Goal: Information Seeking & Learning: Learn about a topic

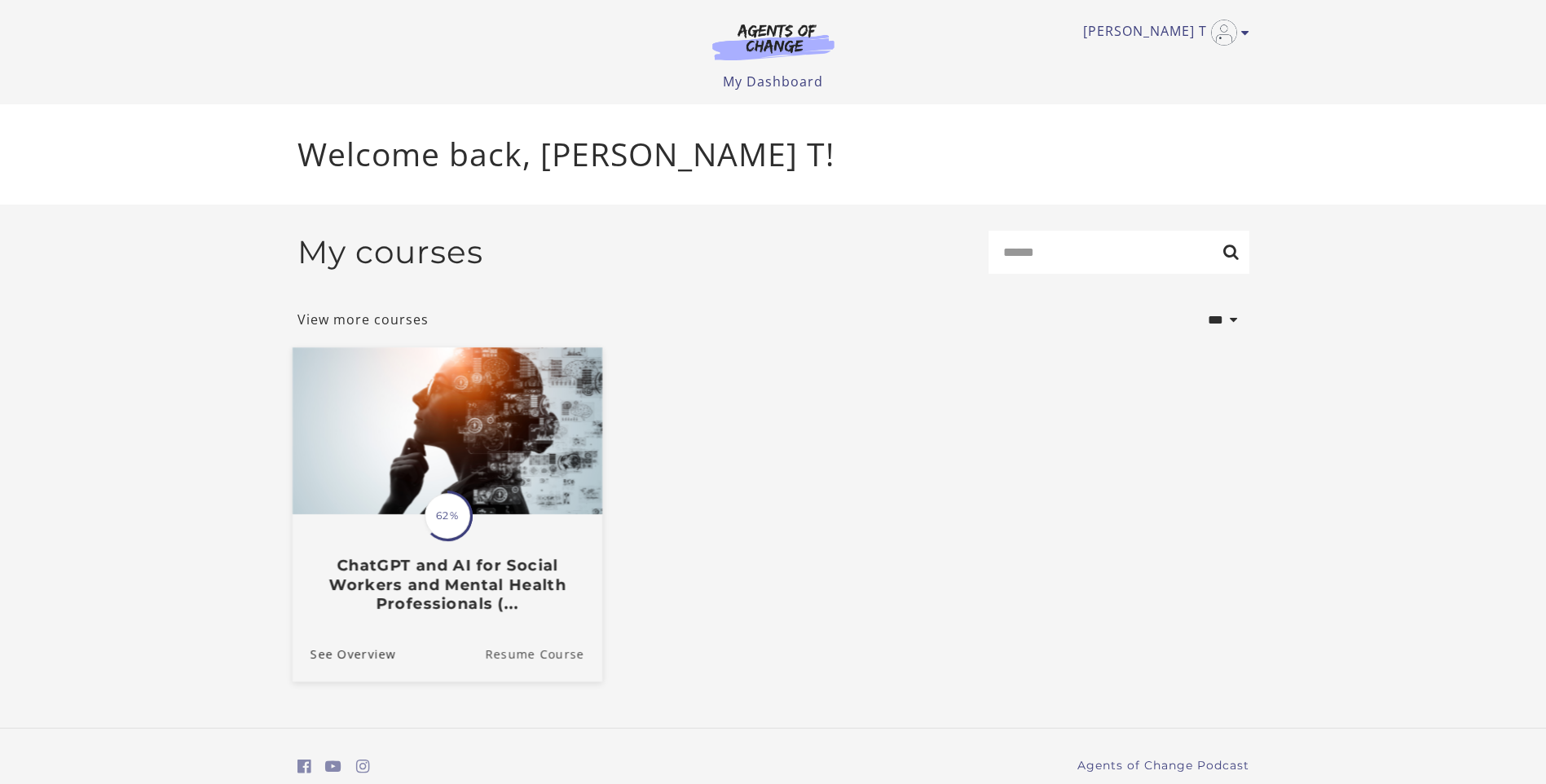
click at [554, 656] on link "Resume Course" at bounding box center [543, 653] width 118 height 55
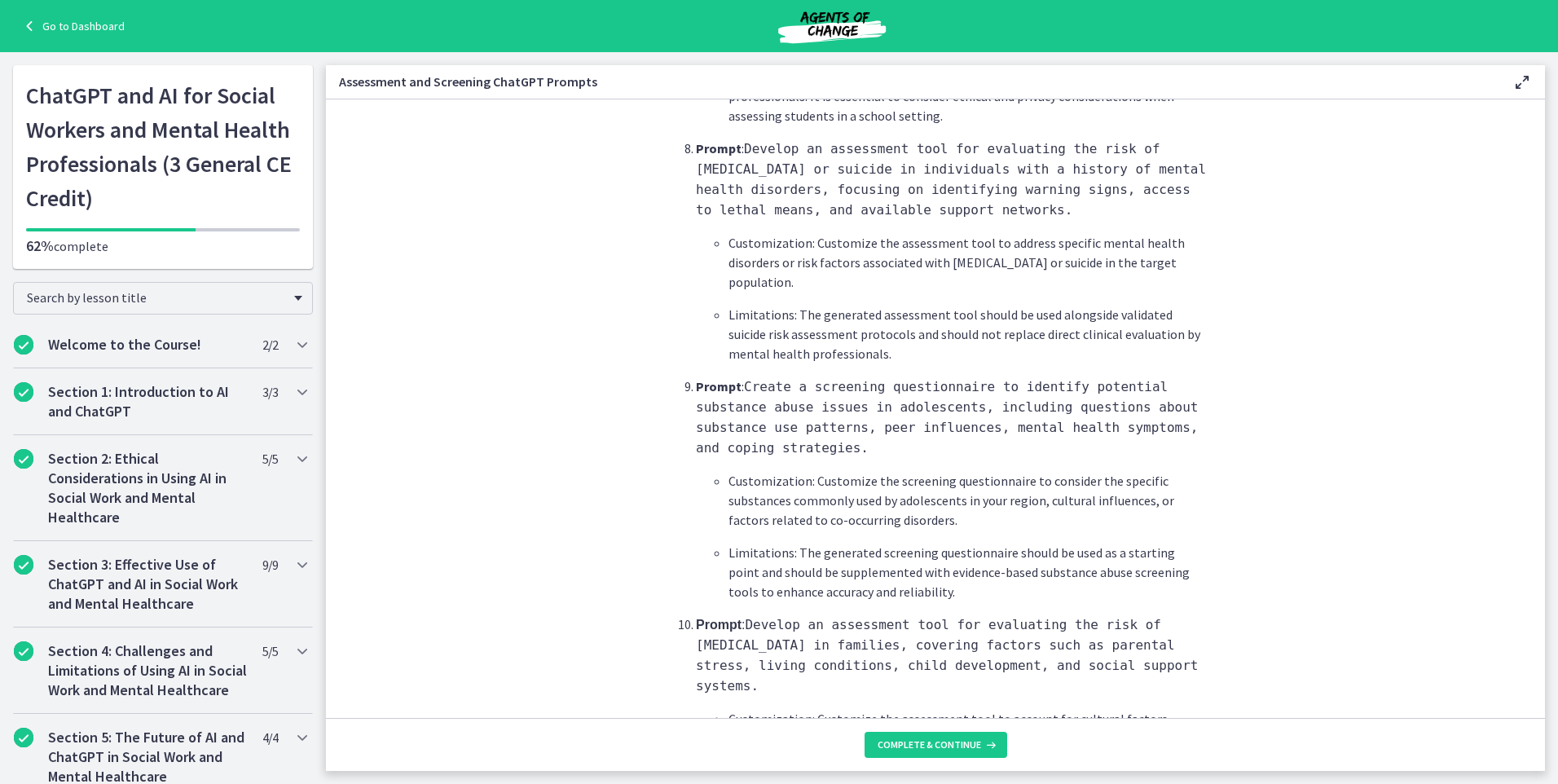
scroll to position [2331, 0]
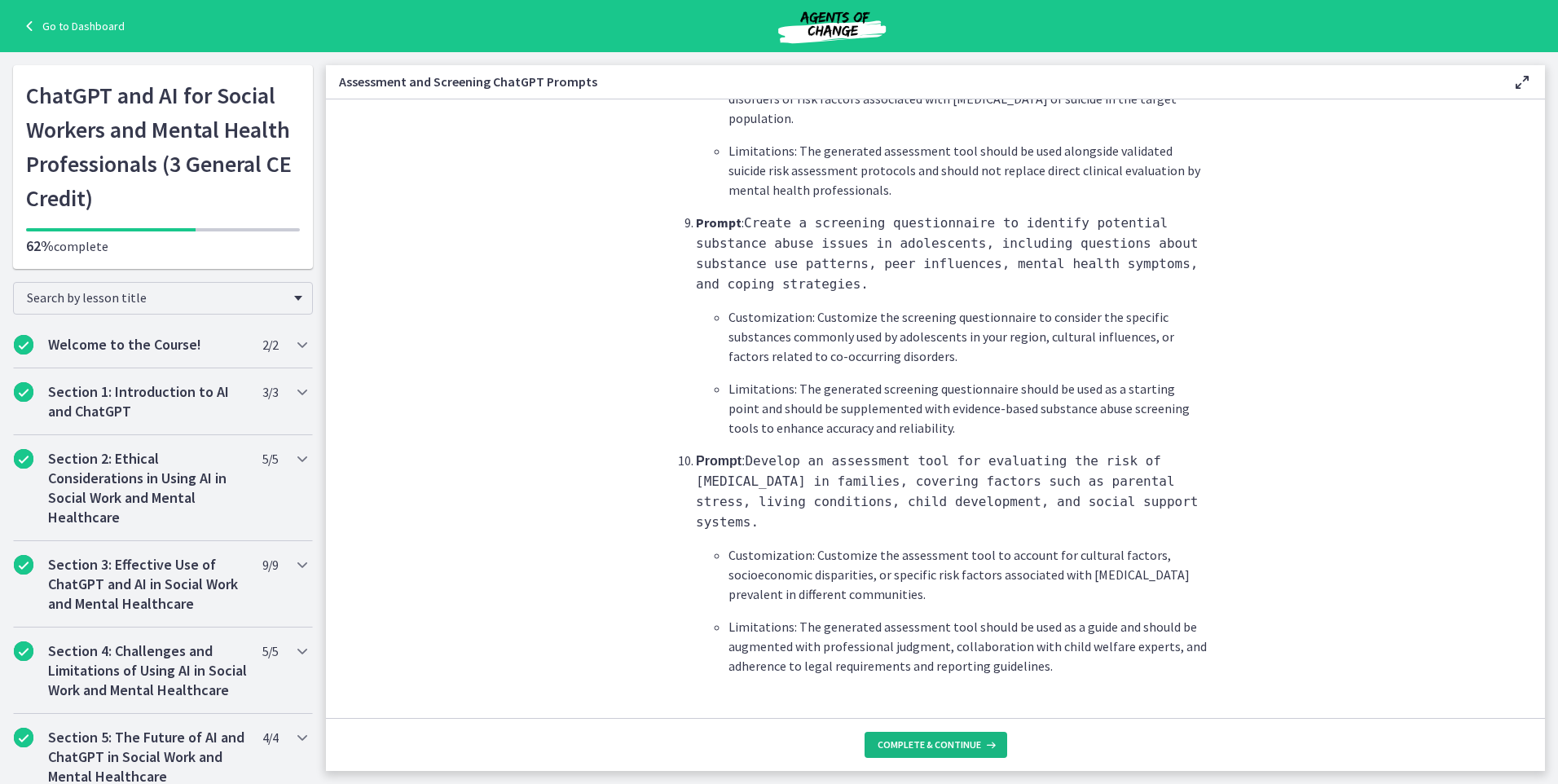
click at [962, 746] on span "Complete & continue" at bounding box center [929, 745] width 104 height 13
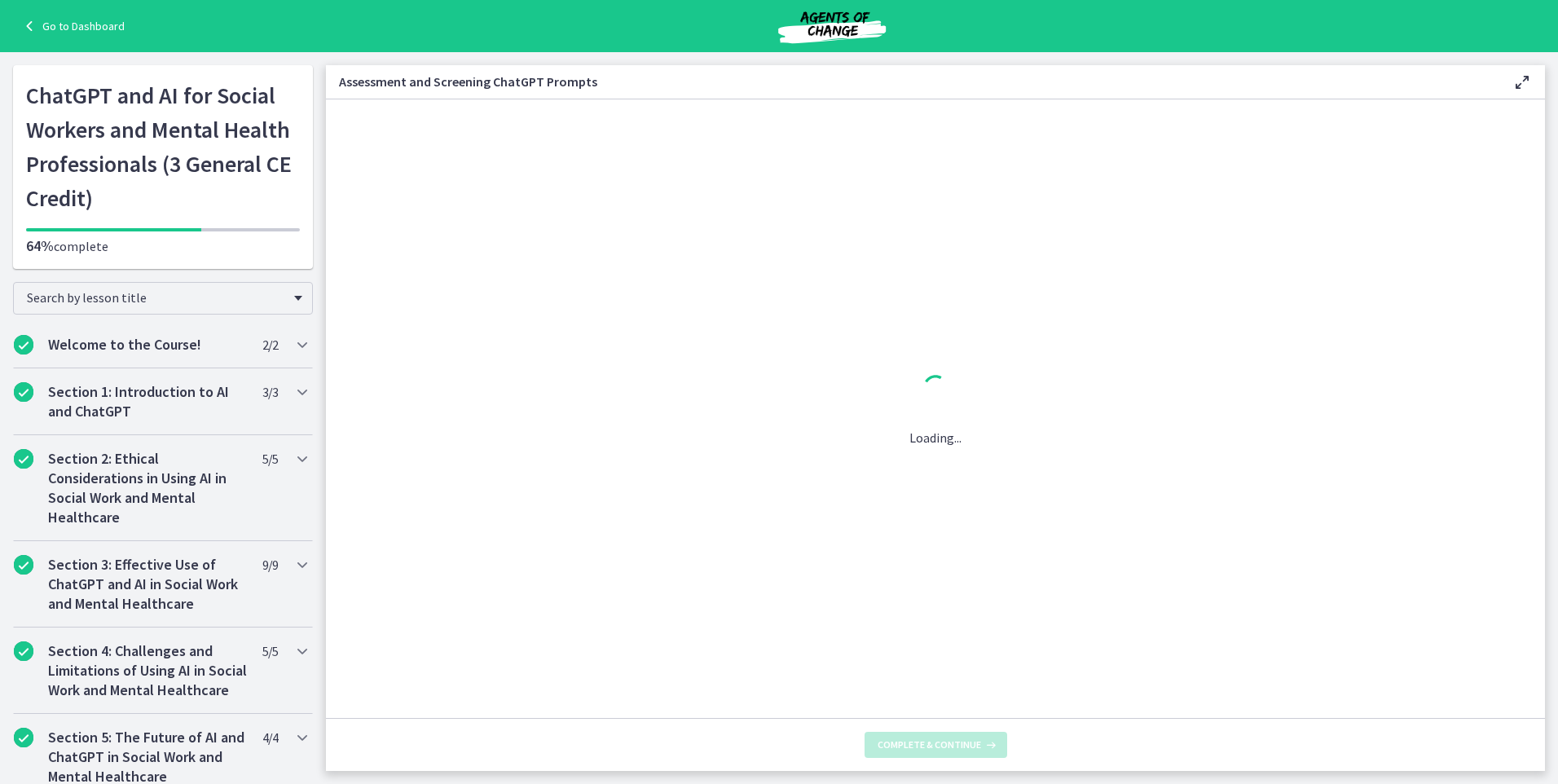
scroll to position [0, 0]
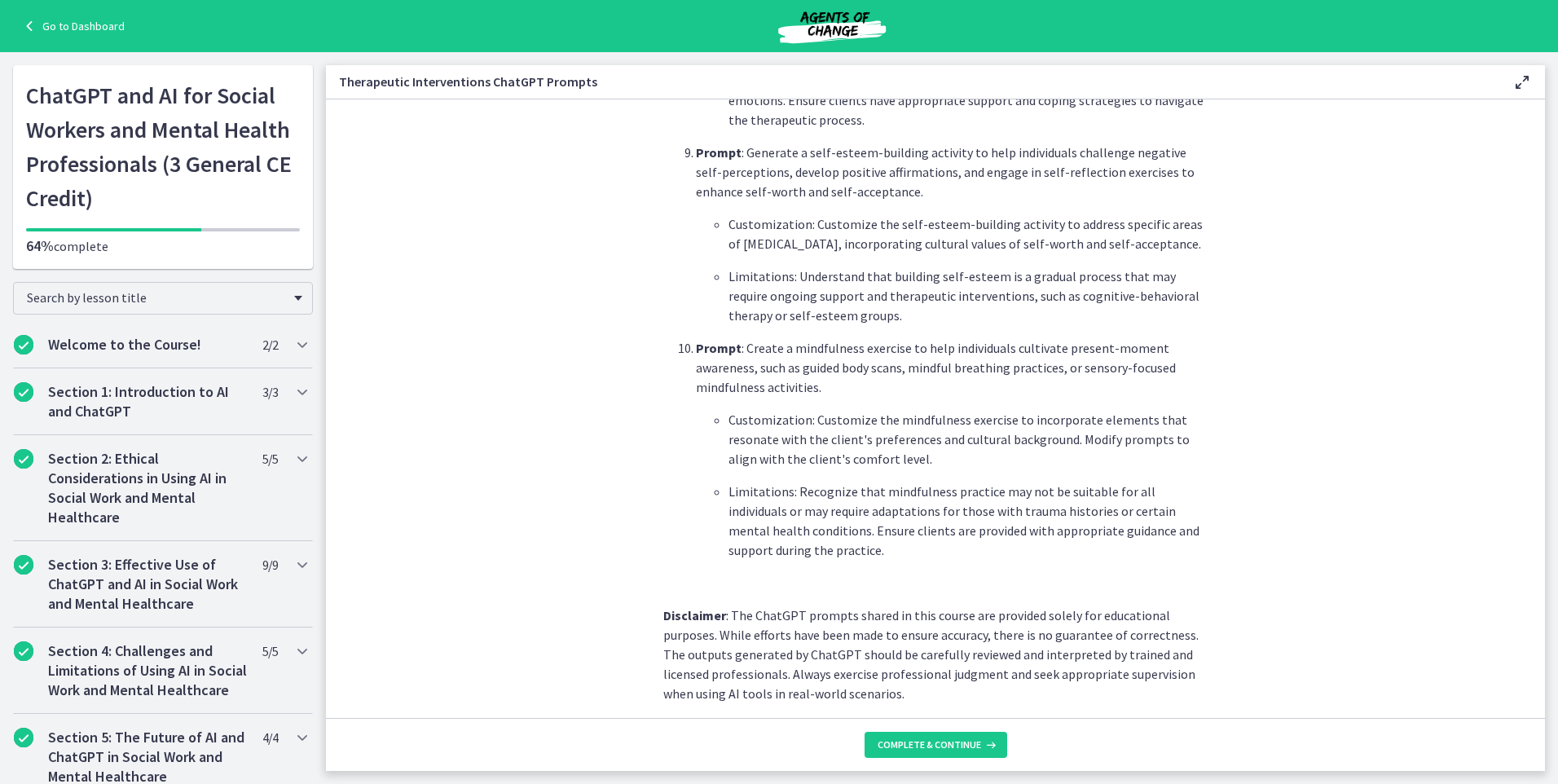
scroll to position [2184, 0]
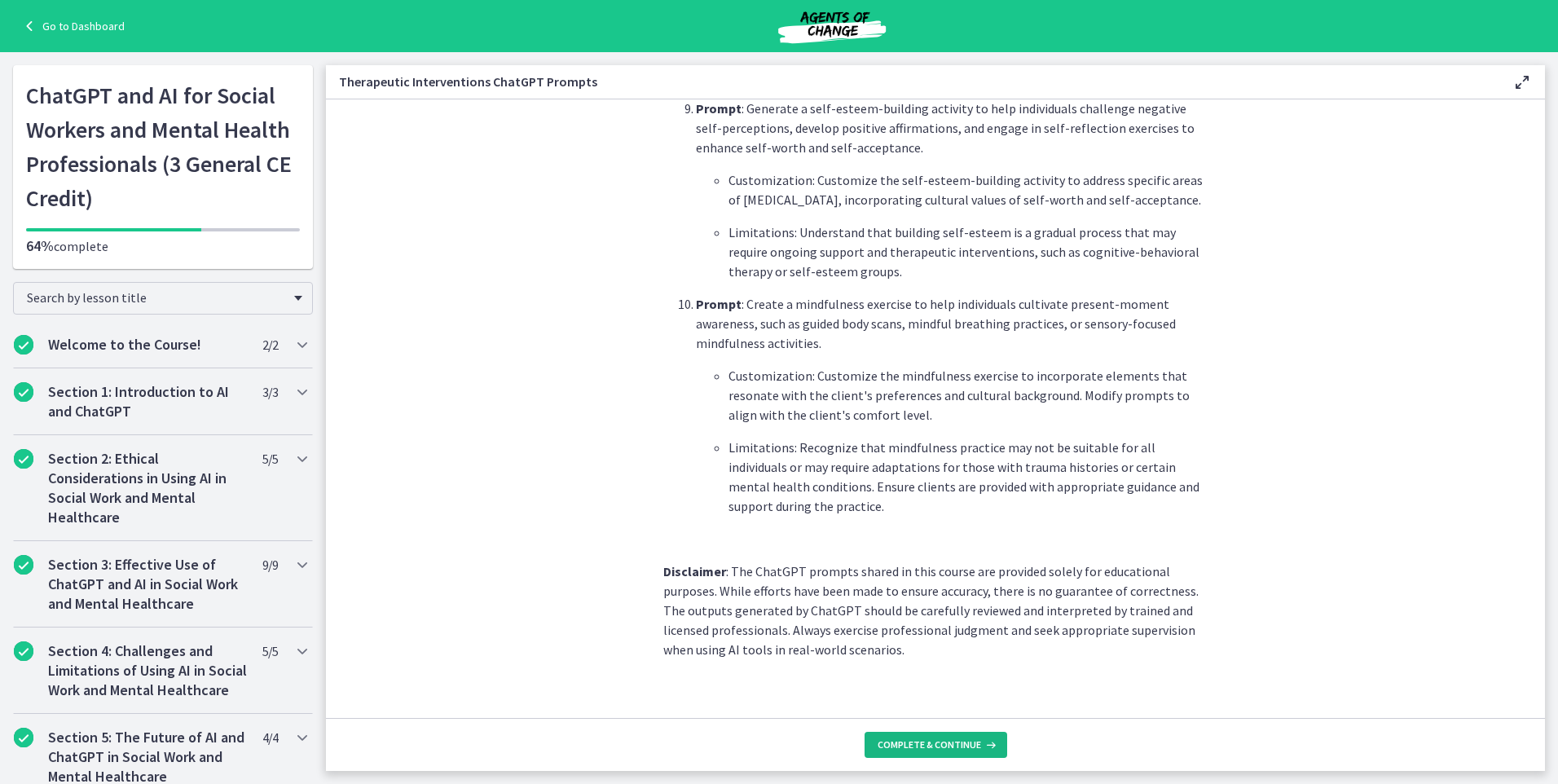
click at [971, 750] on span "Complete & continue" at bounding box center [929, 745] width 104 height 13
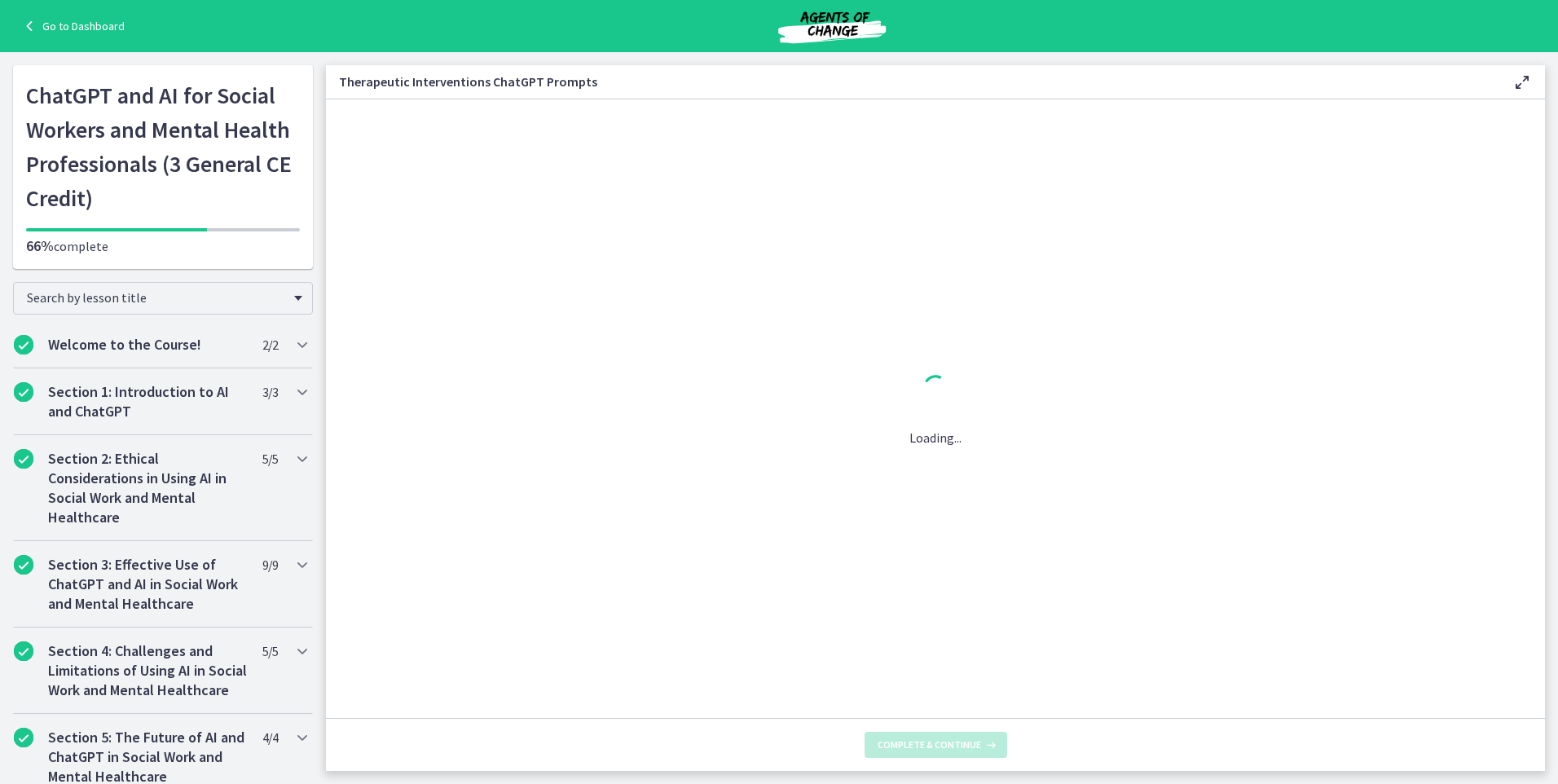
scroll to position [0, 0]
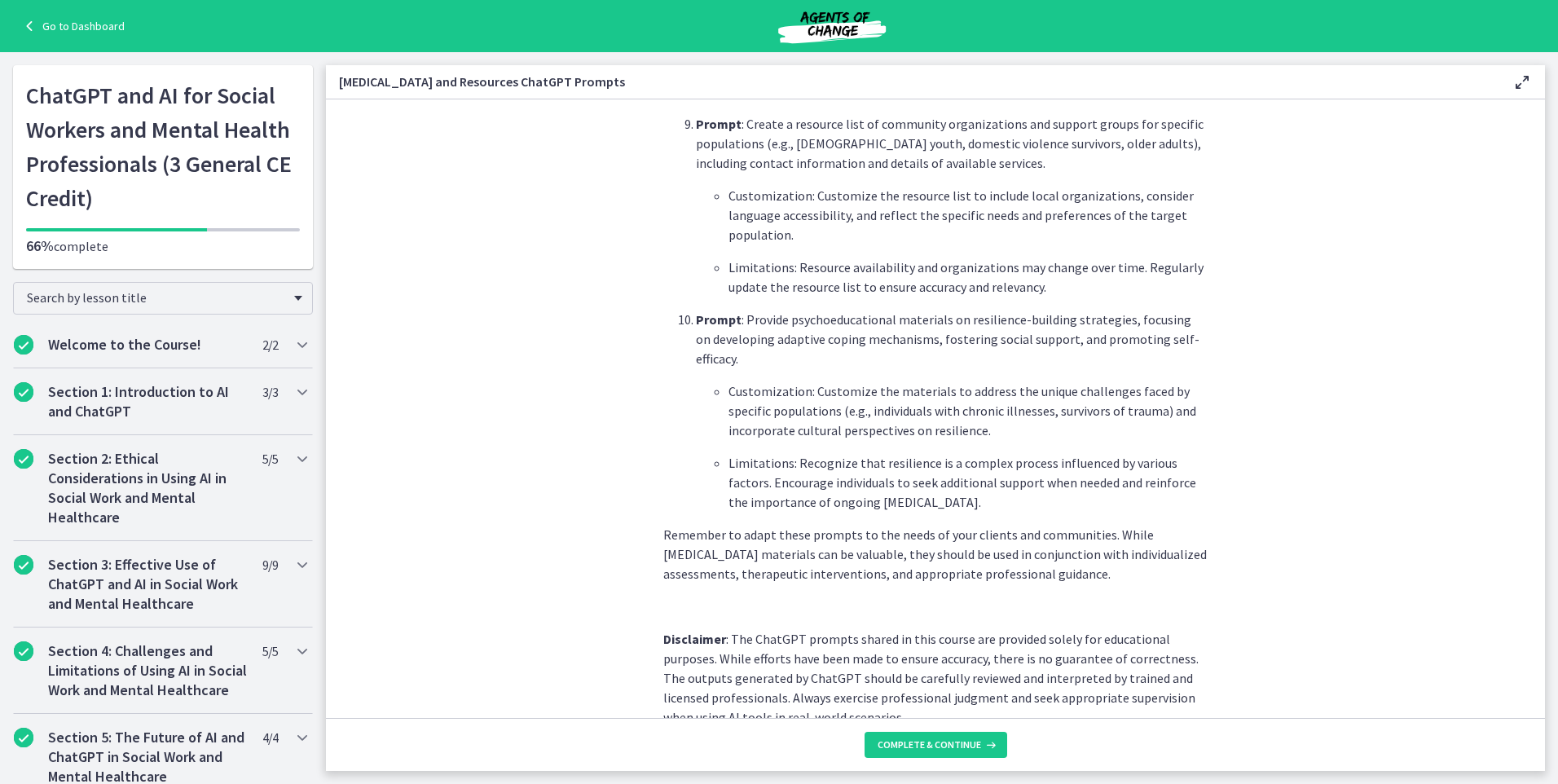
scroll to position [2120, 0]
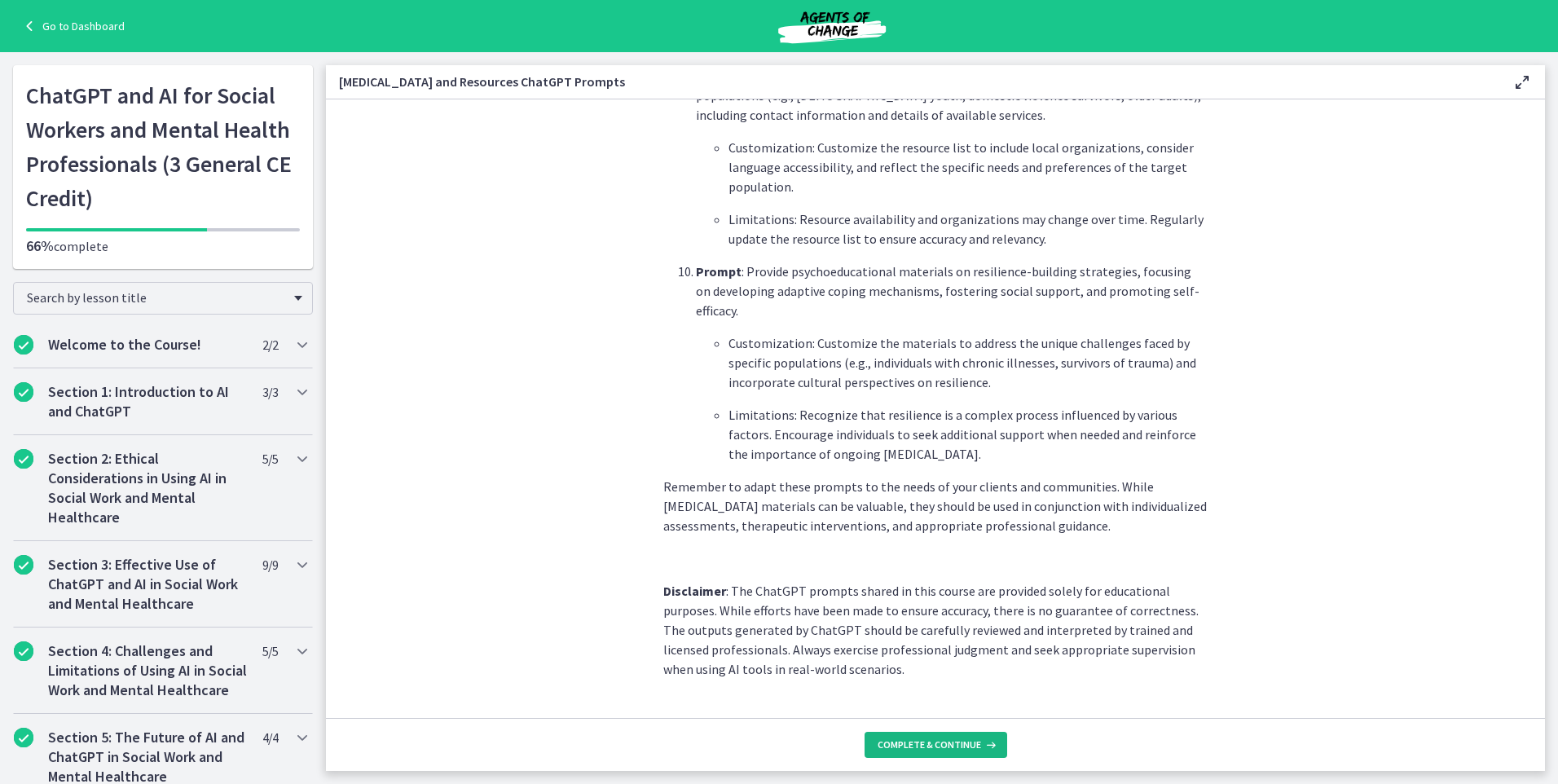
click at [978, 738] on button "Complete & continue" at bounding box center [936, 745] width 143 height 26
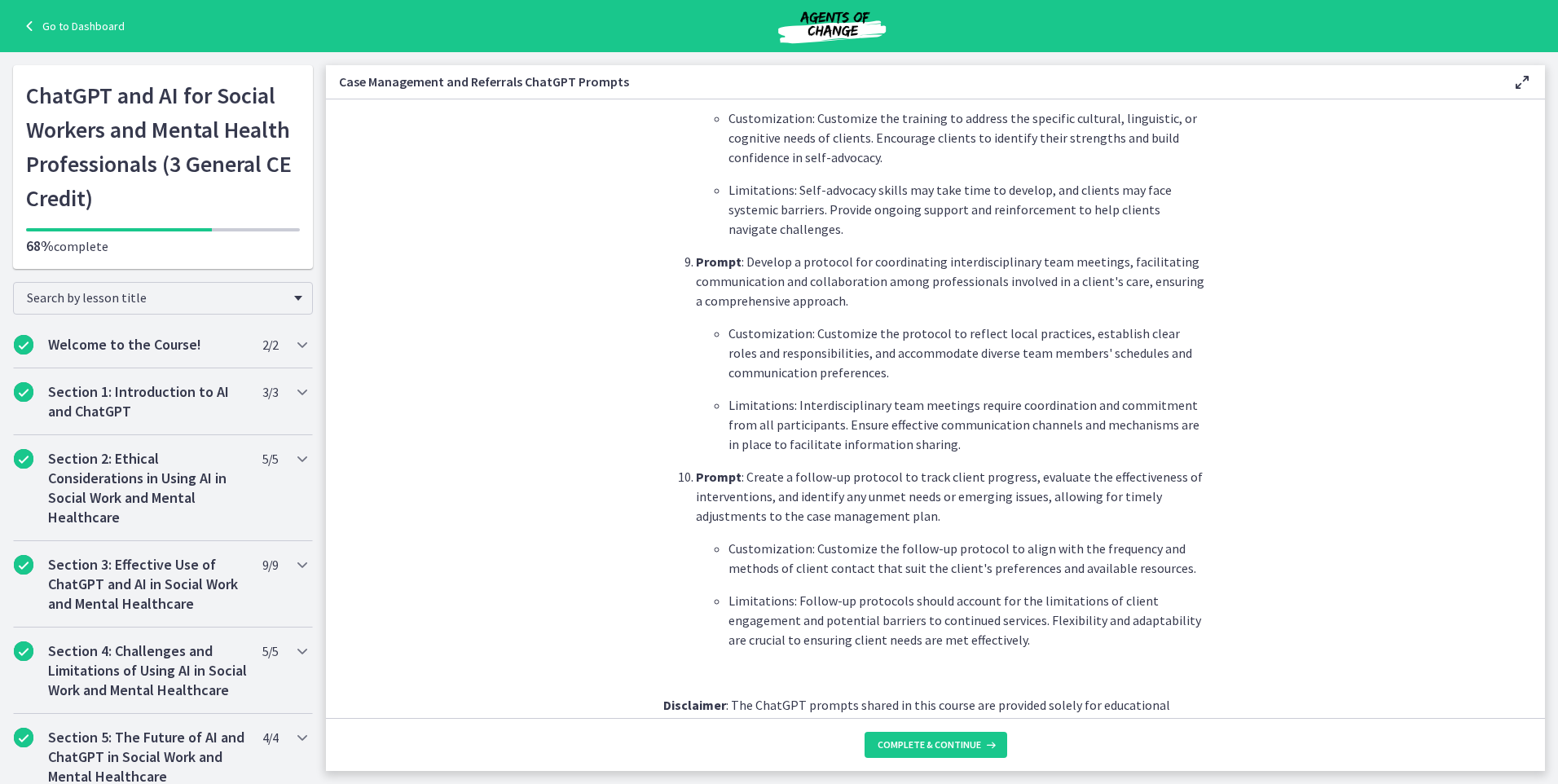
scroll to position [2068, 0]
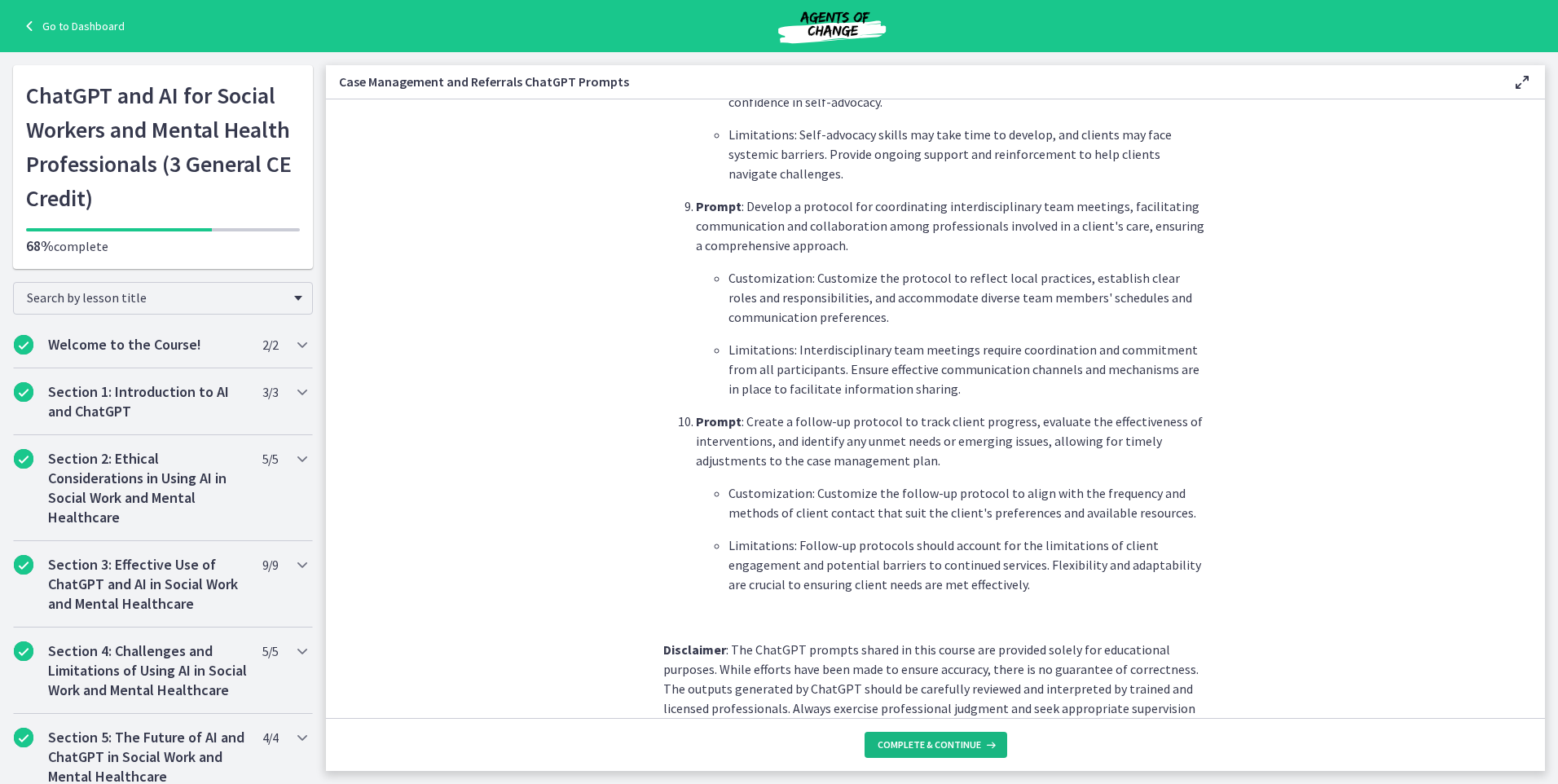
click at [949, 746] on span "Complete & continue" at bounding box center [929, 745] width 104 height 13
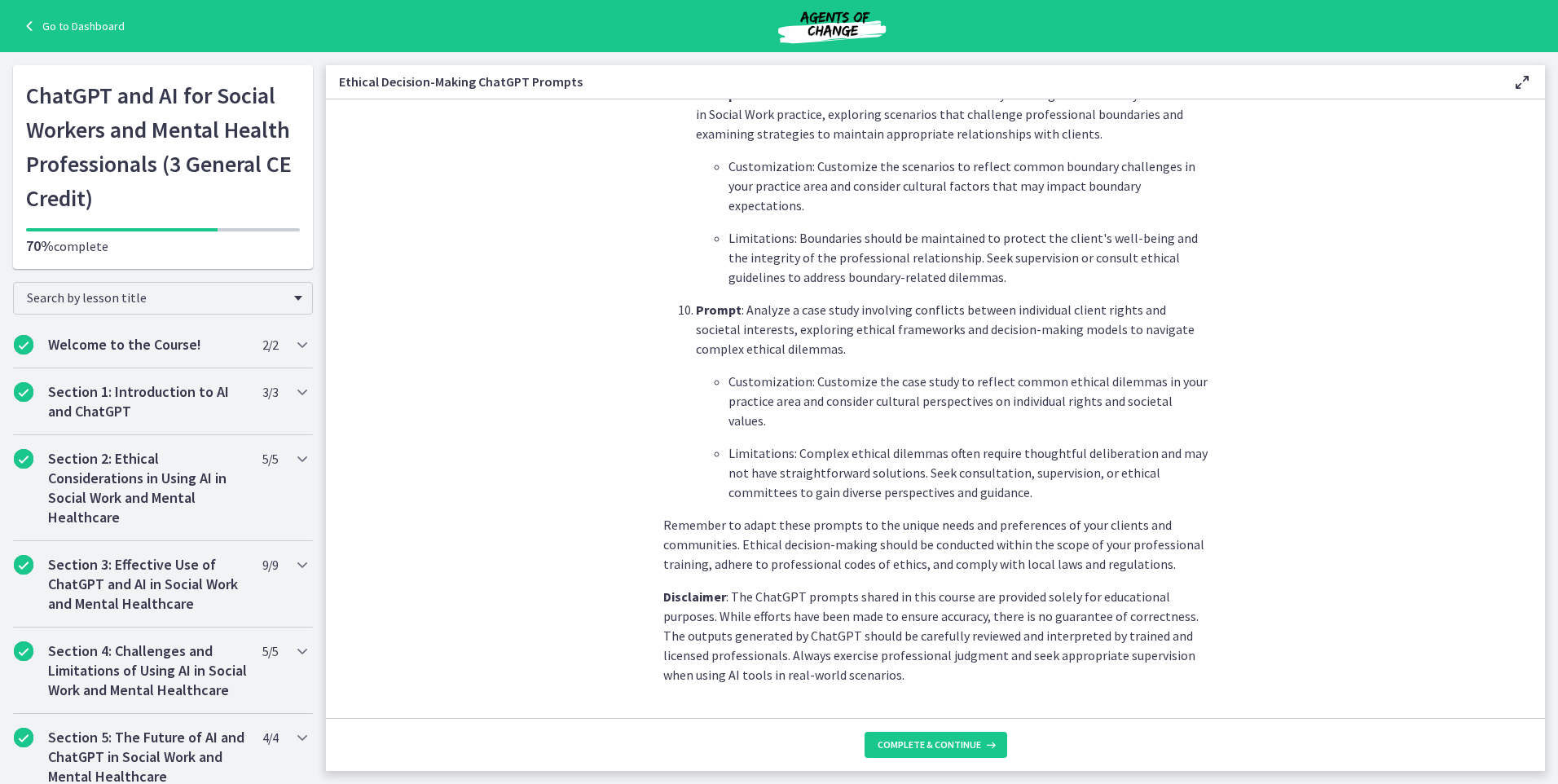
scroll to position [2126, 0]
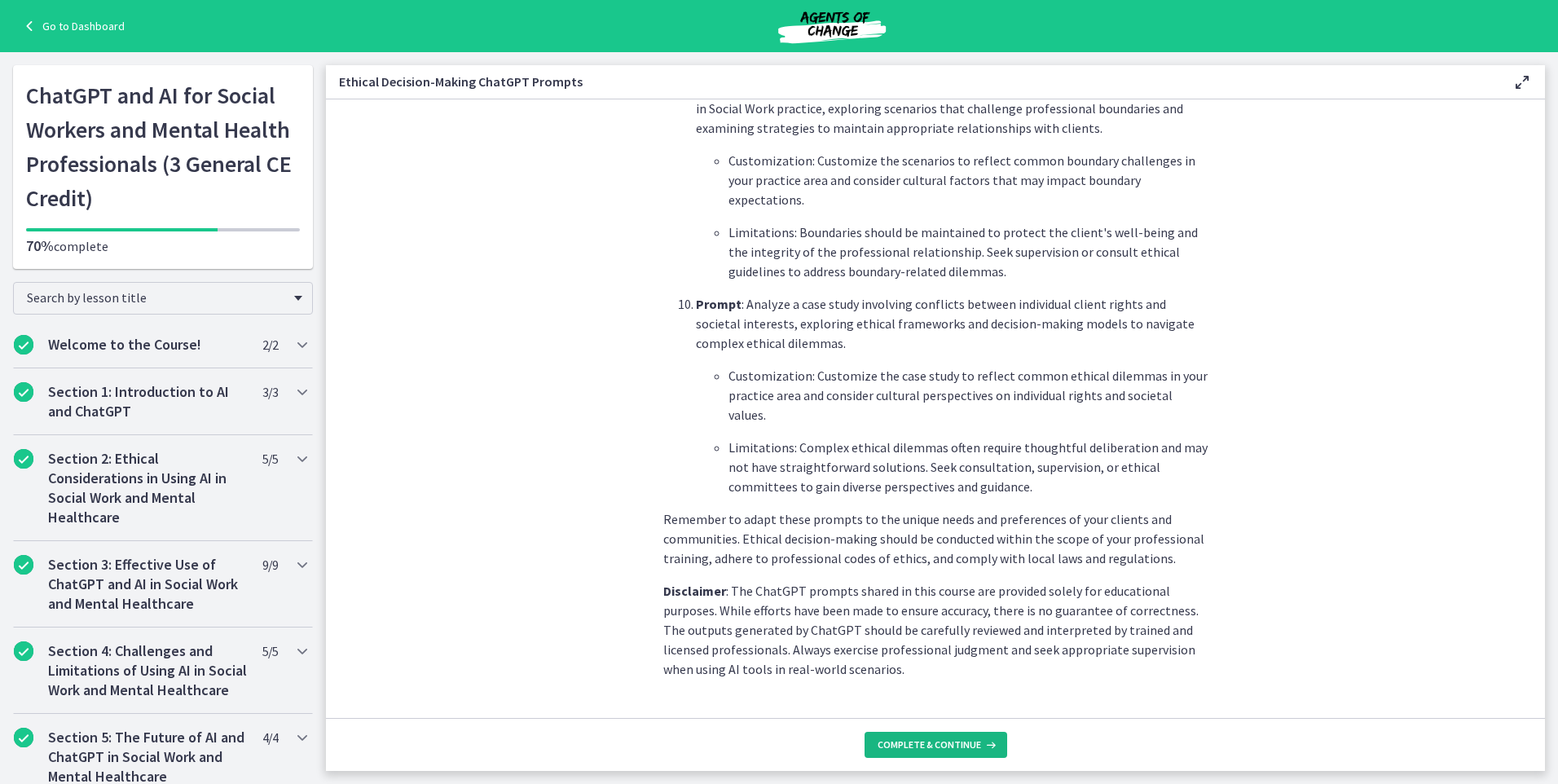
click at [925, 738] on button "Complete & continue" at bounding box center [936, 745] width 143 height 26
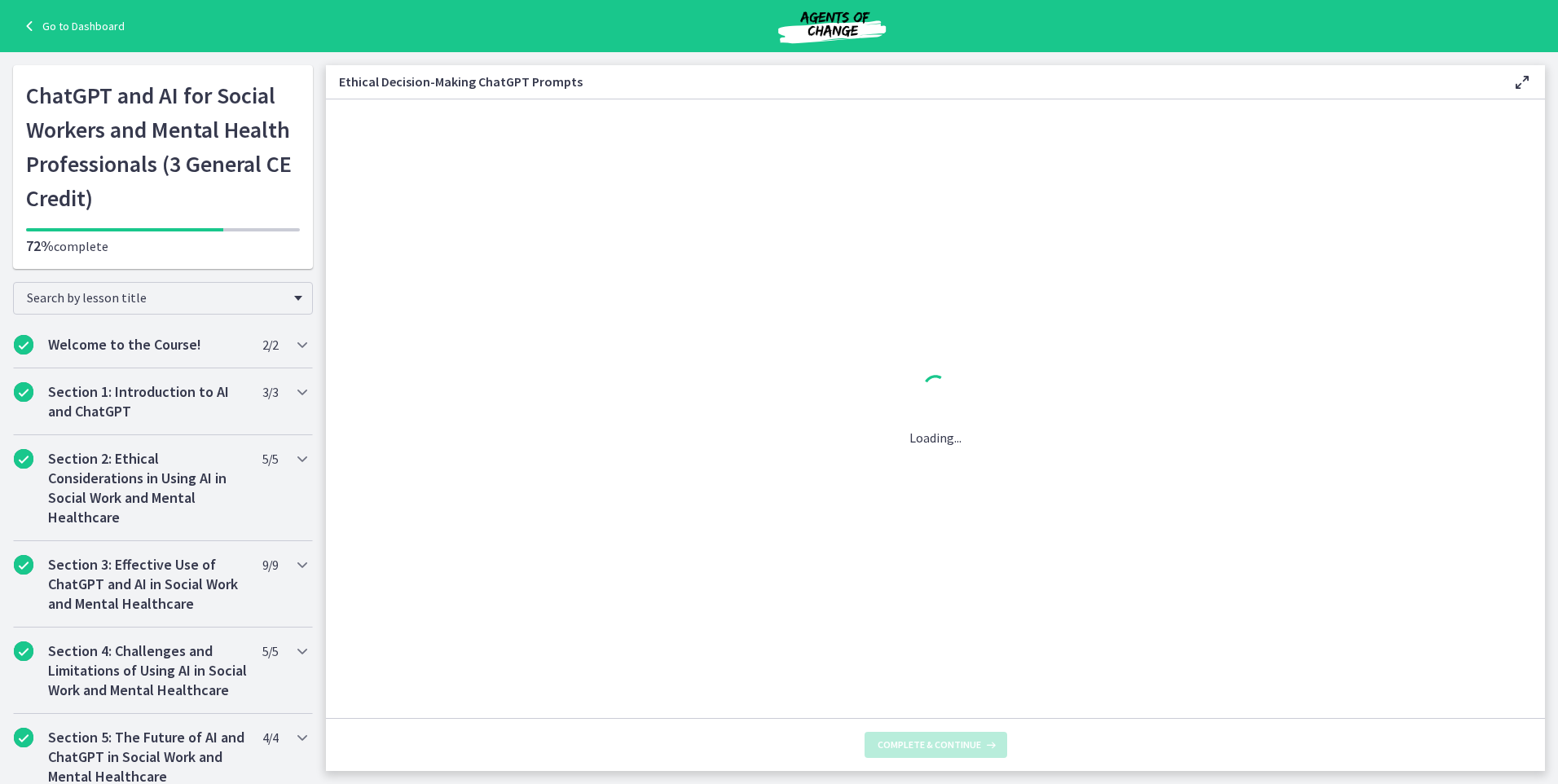
scroll to position [0, 0]
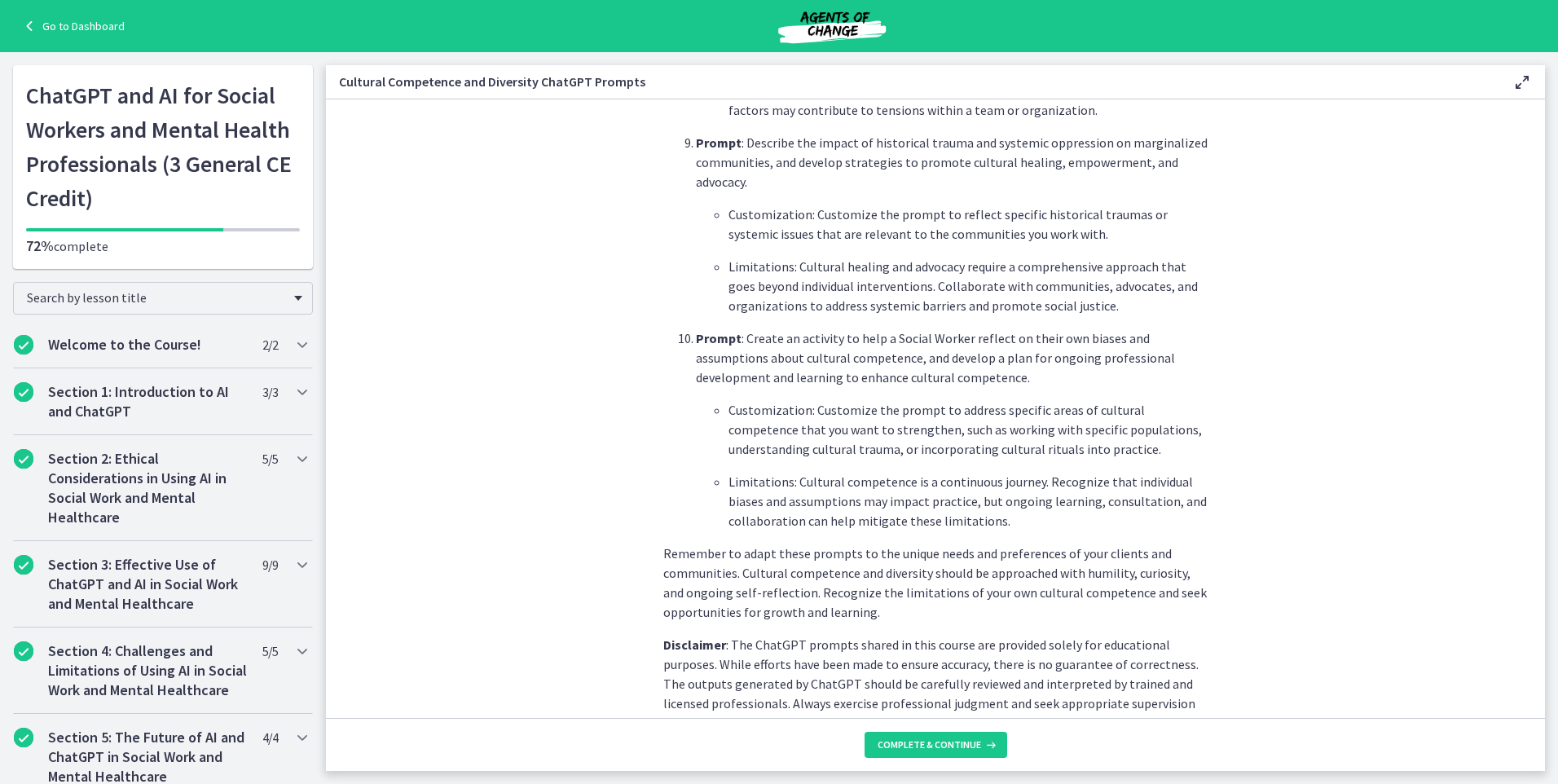
scroll to position [2224, 0]
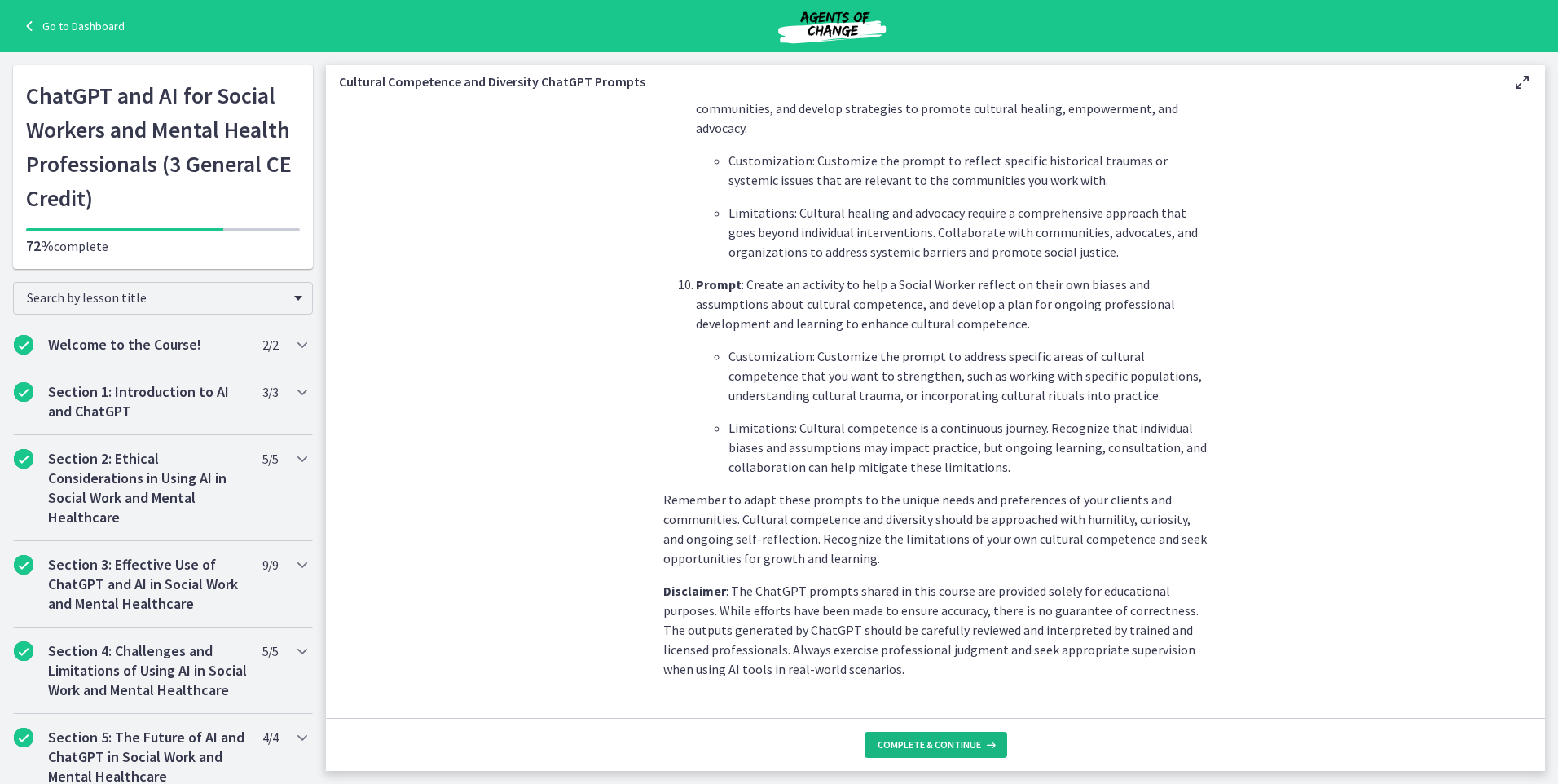
click at [950, 755] on button "Complete & continue" at bounding box center [936, 745] width 143 height 26
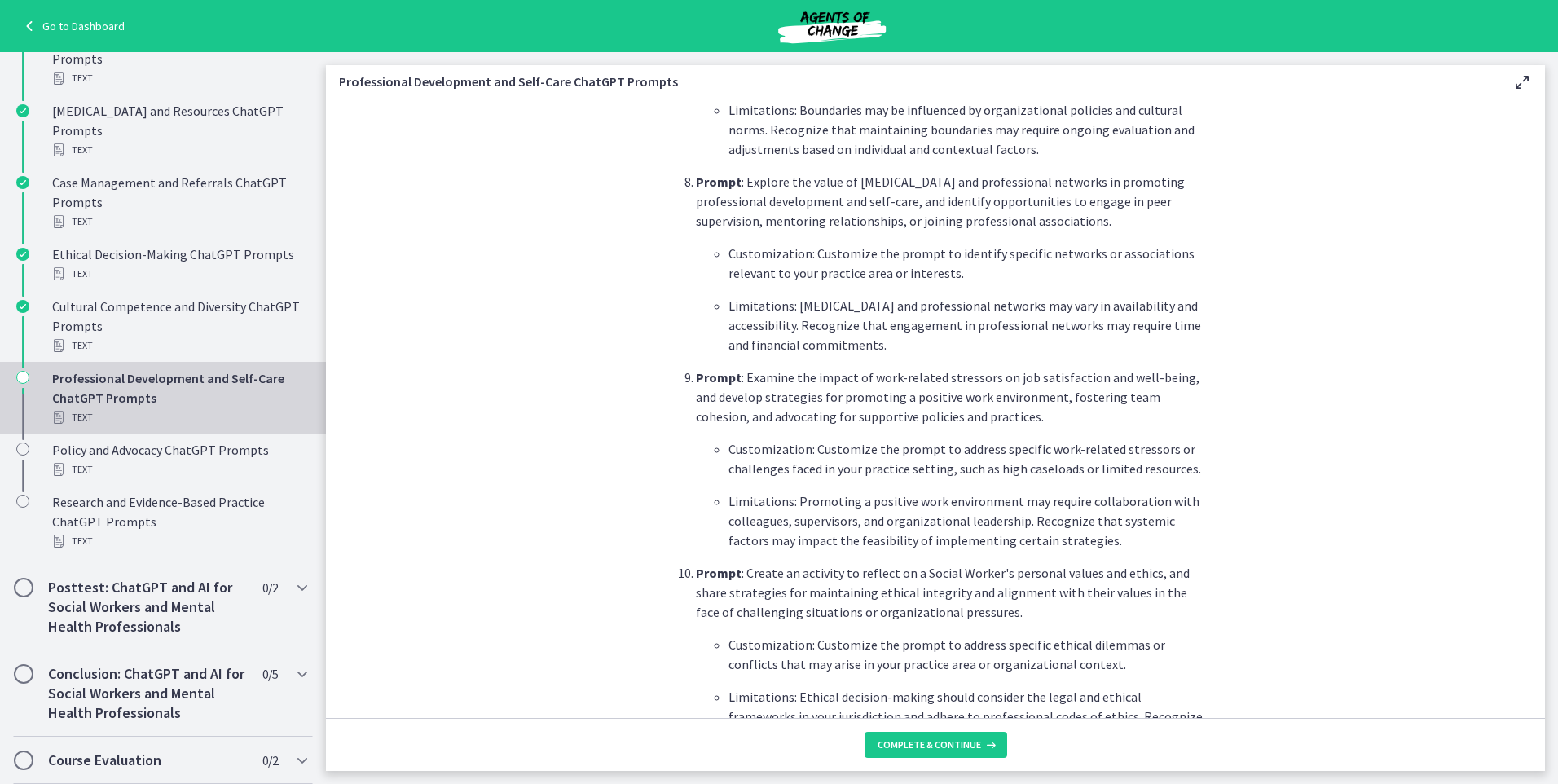
scroll to position [2263, 0]
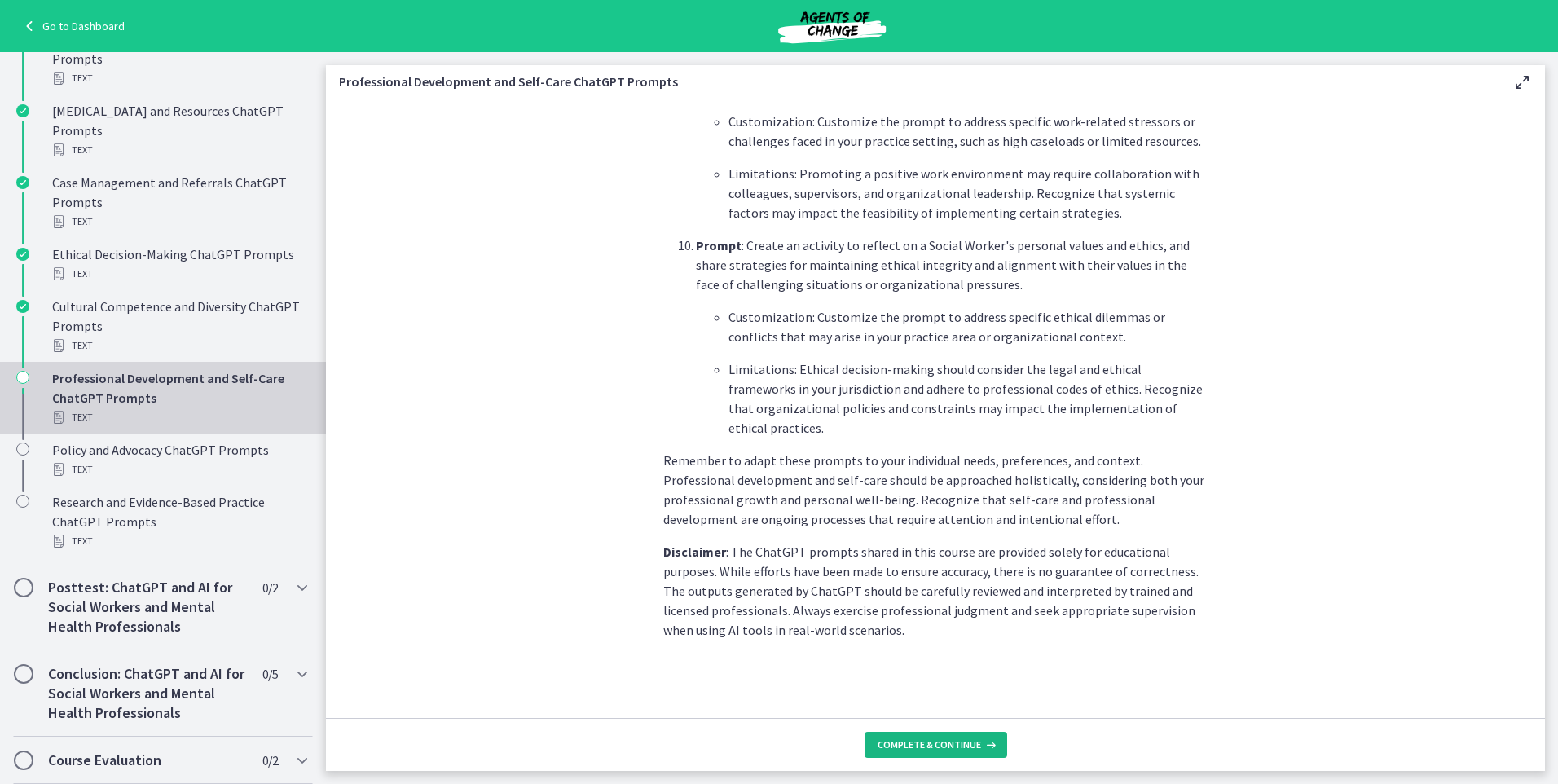
click at [960, 750] on span "Complete & continue" at bounding box center [929, 745] width 104 height 13
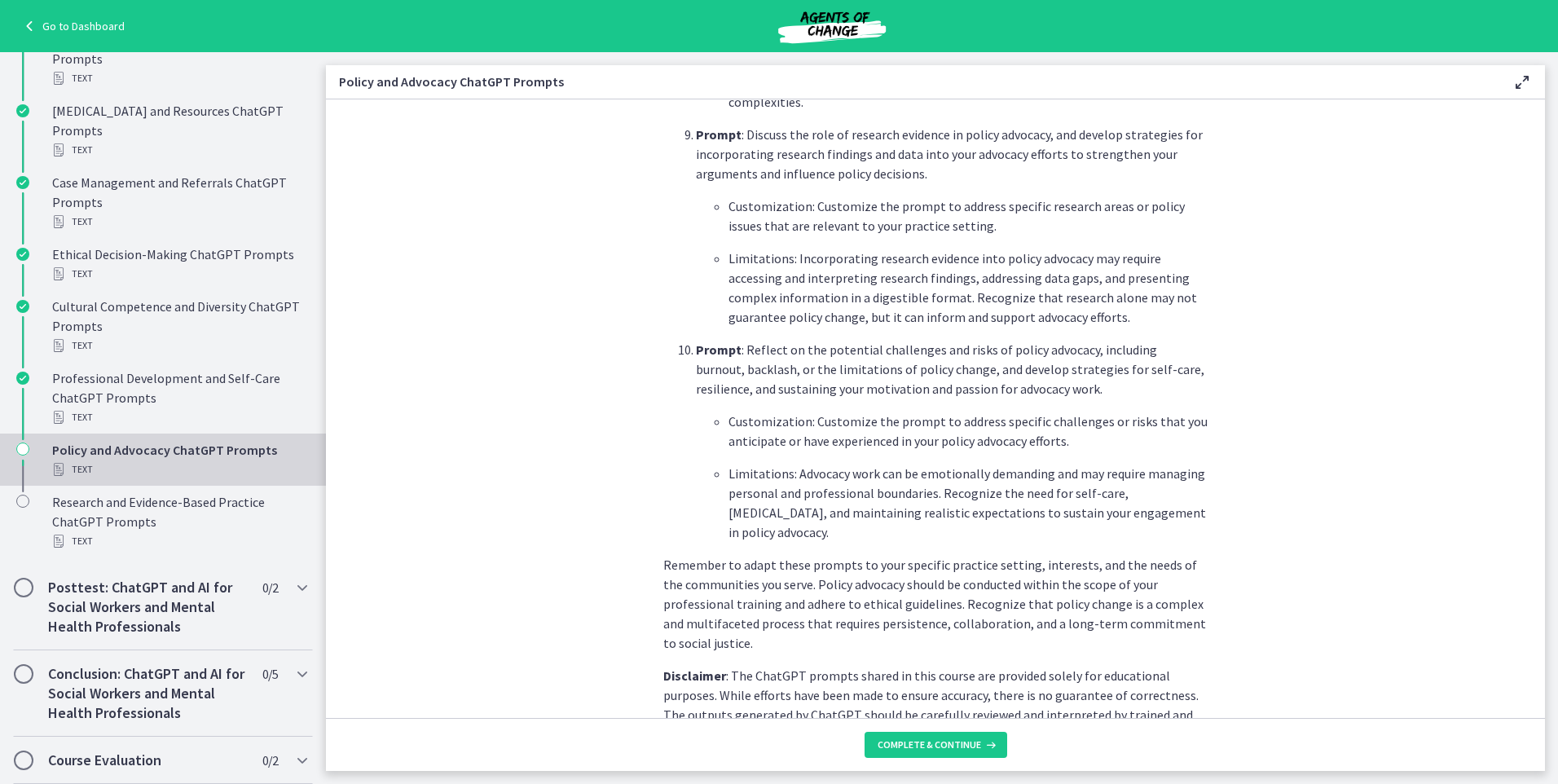
scroll to position [2263, 0]
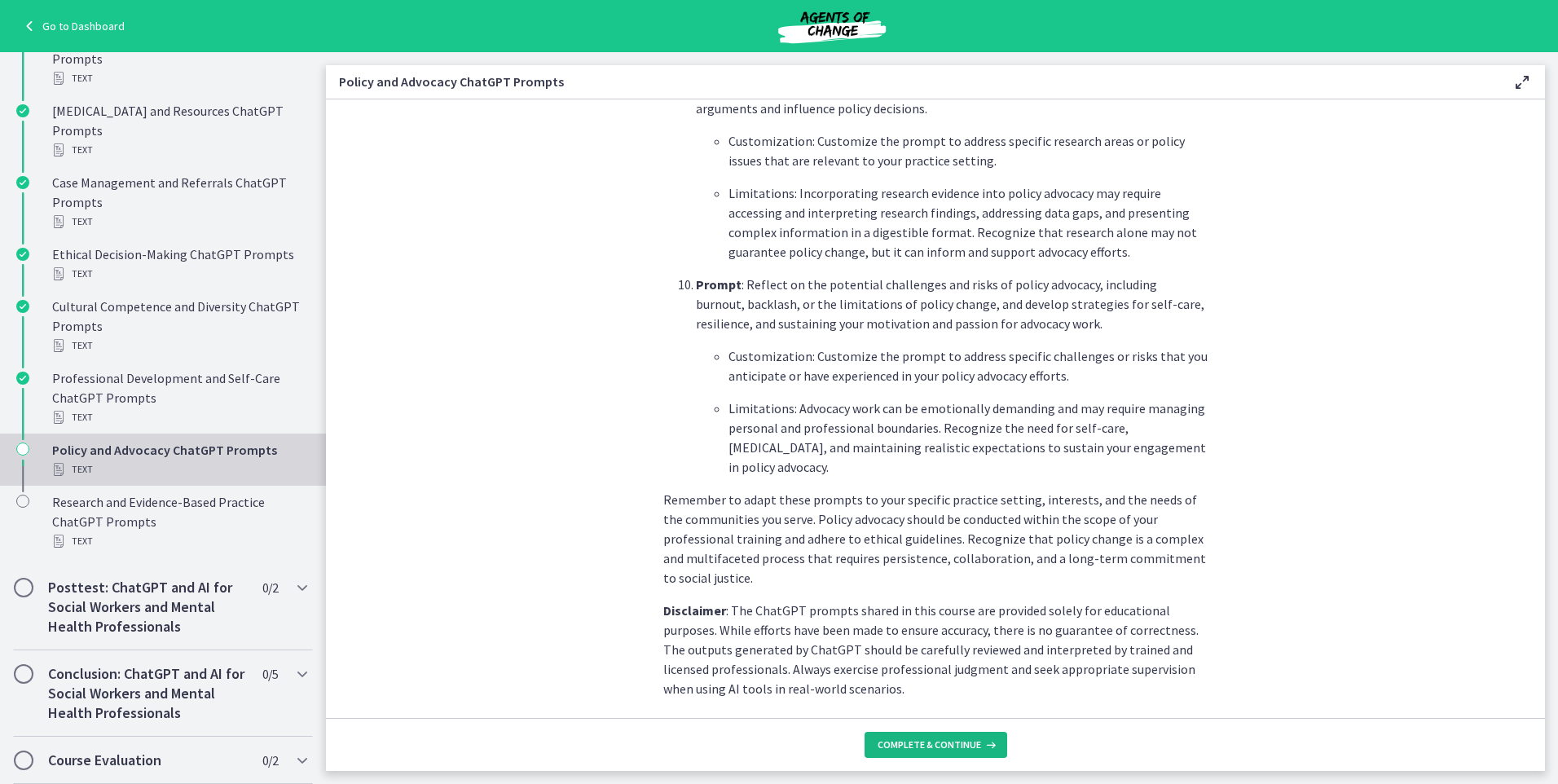
click at [962, 746] on span "Complete & continue" at bounding box center [929, 745] width 104 height 13
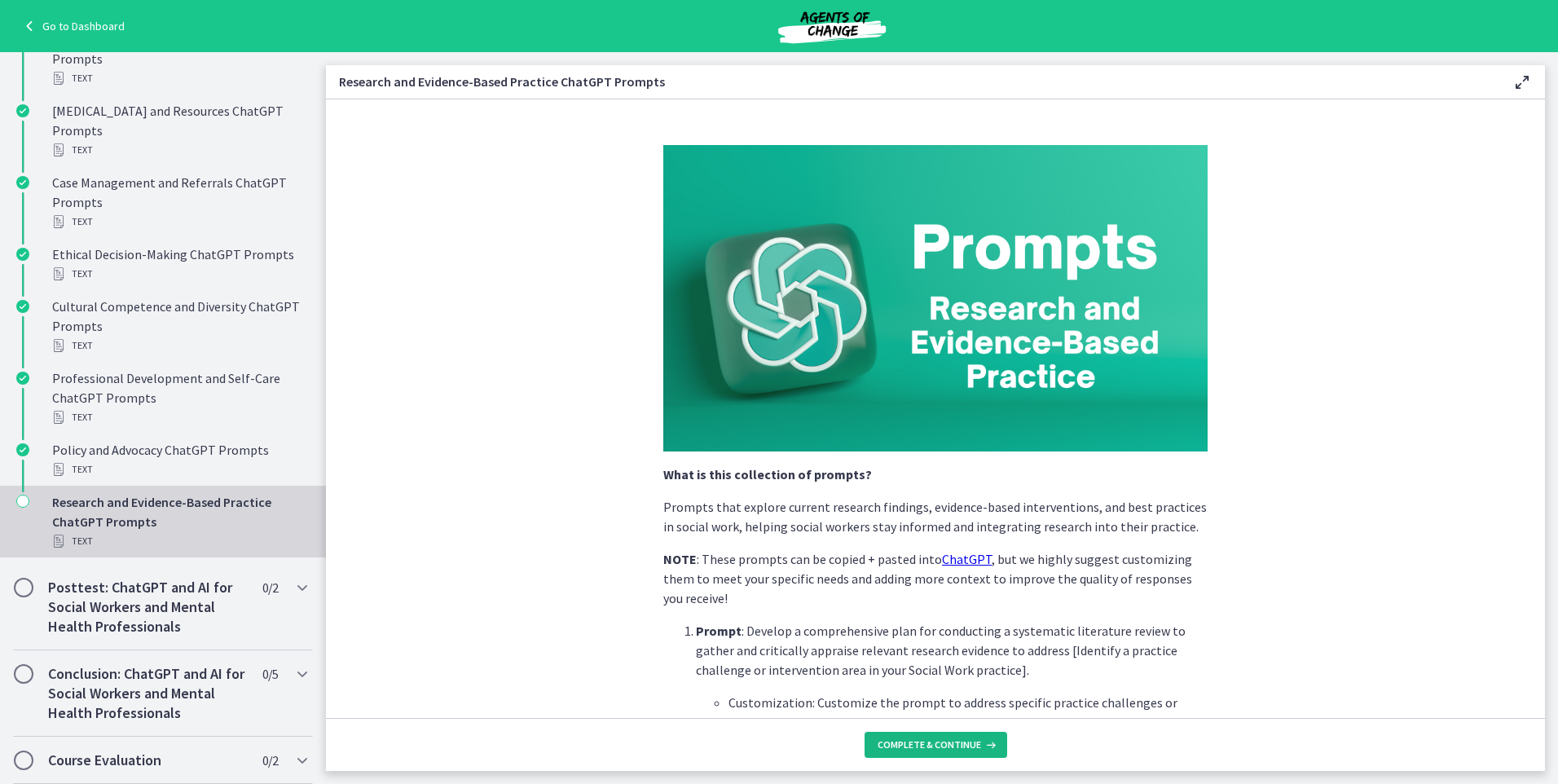
click at [963, 746] on span "Complete & continue" at bounding box center [929, 745] width 104 height 13
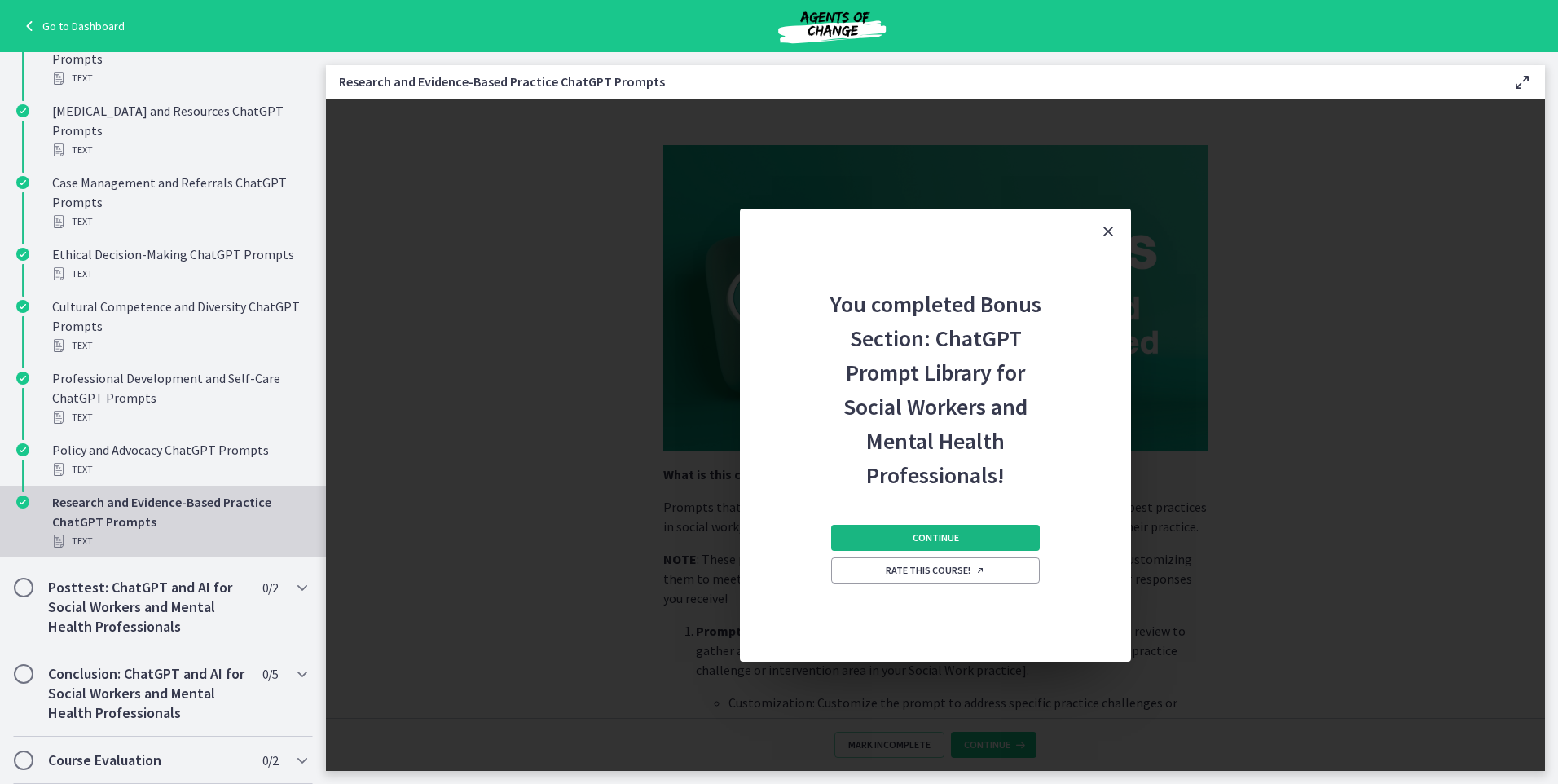
click at [965, 542] on button "Continue" at bounding box center [935, 538] width 208 height 26
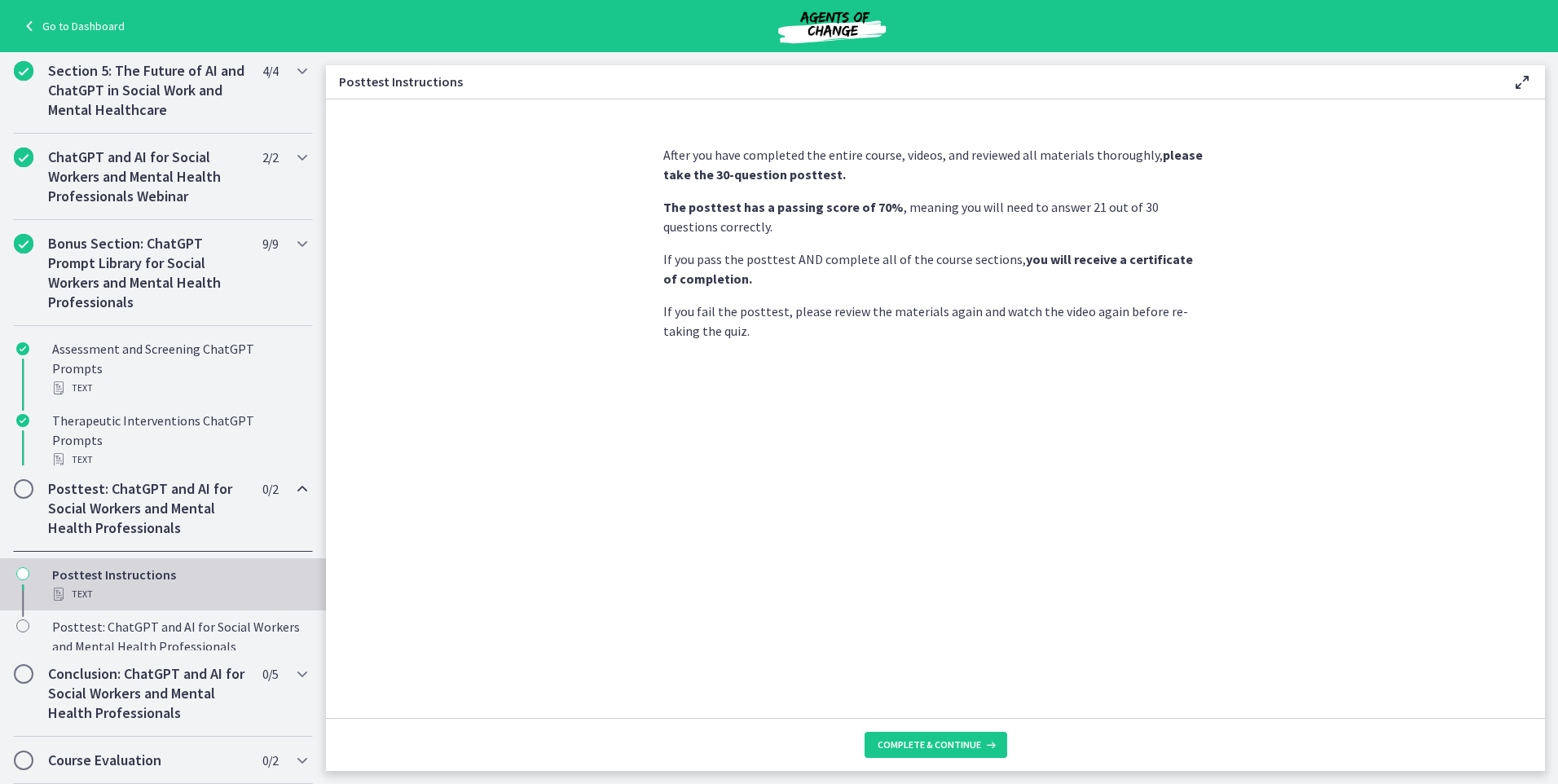
scroll to position [585, 0]
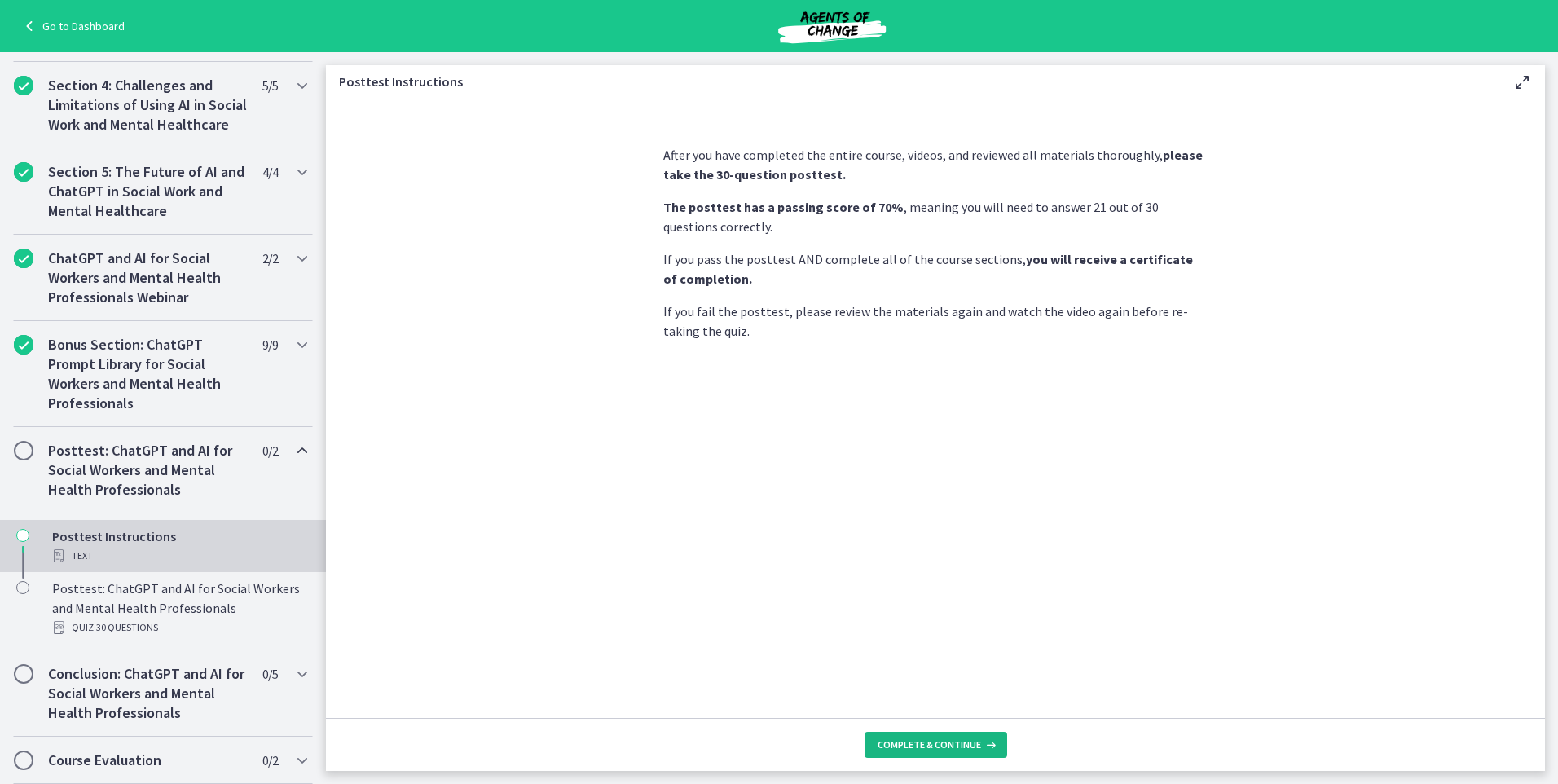
click at [938, 748] on span "Complete & continue" at bounding box center [929, 745] width 104 height 13
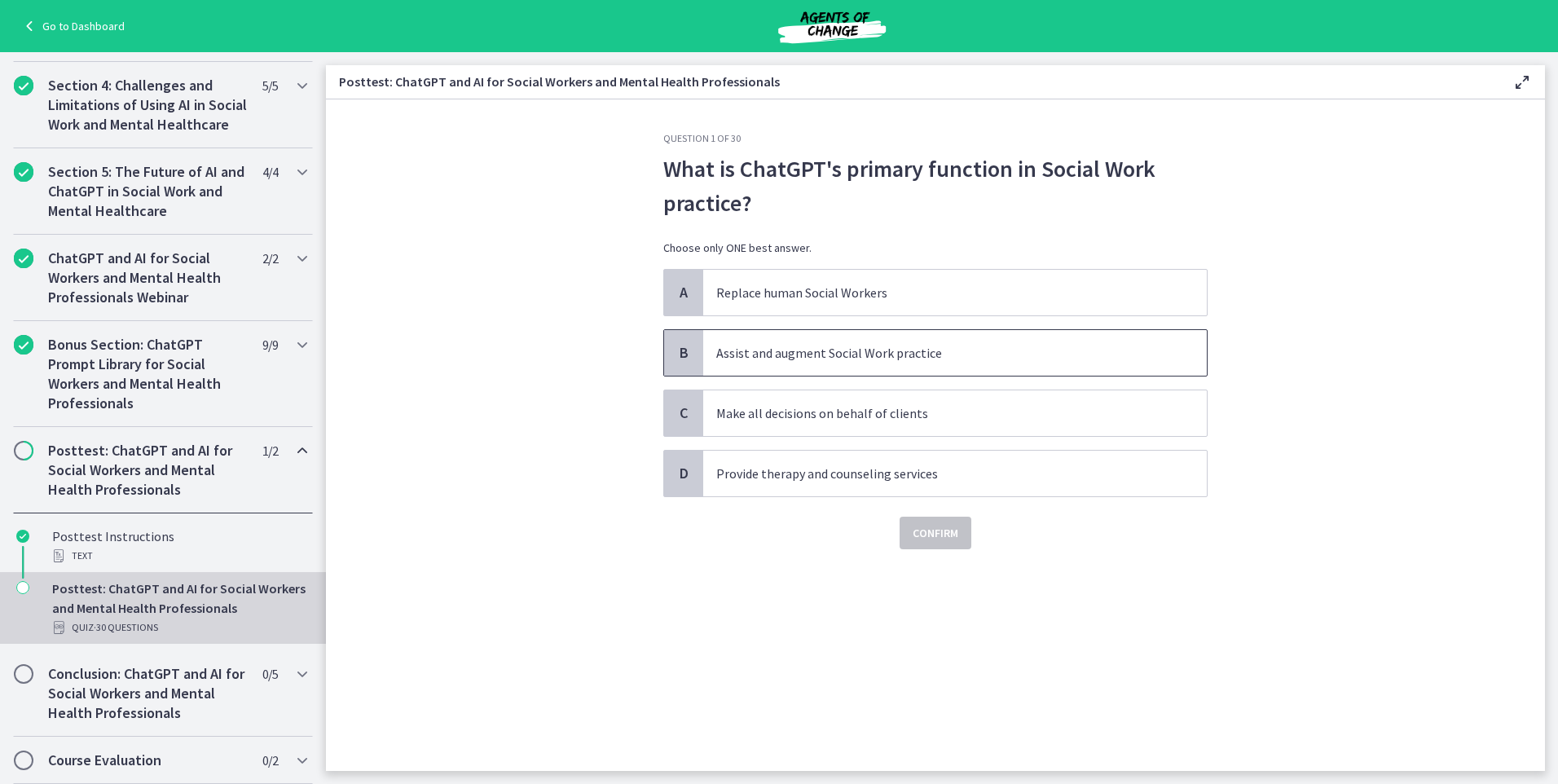
click at [1041, 368] on span "Assist and augment Social Work practice" at bounding box center [955, 353] width 504 height 45
click at [949, 529] on span "Confirm" at bounding box center [935, 532] width 45 height 19
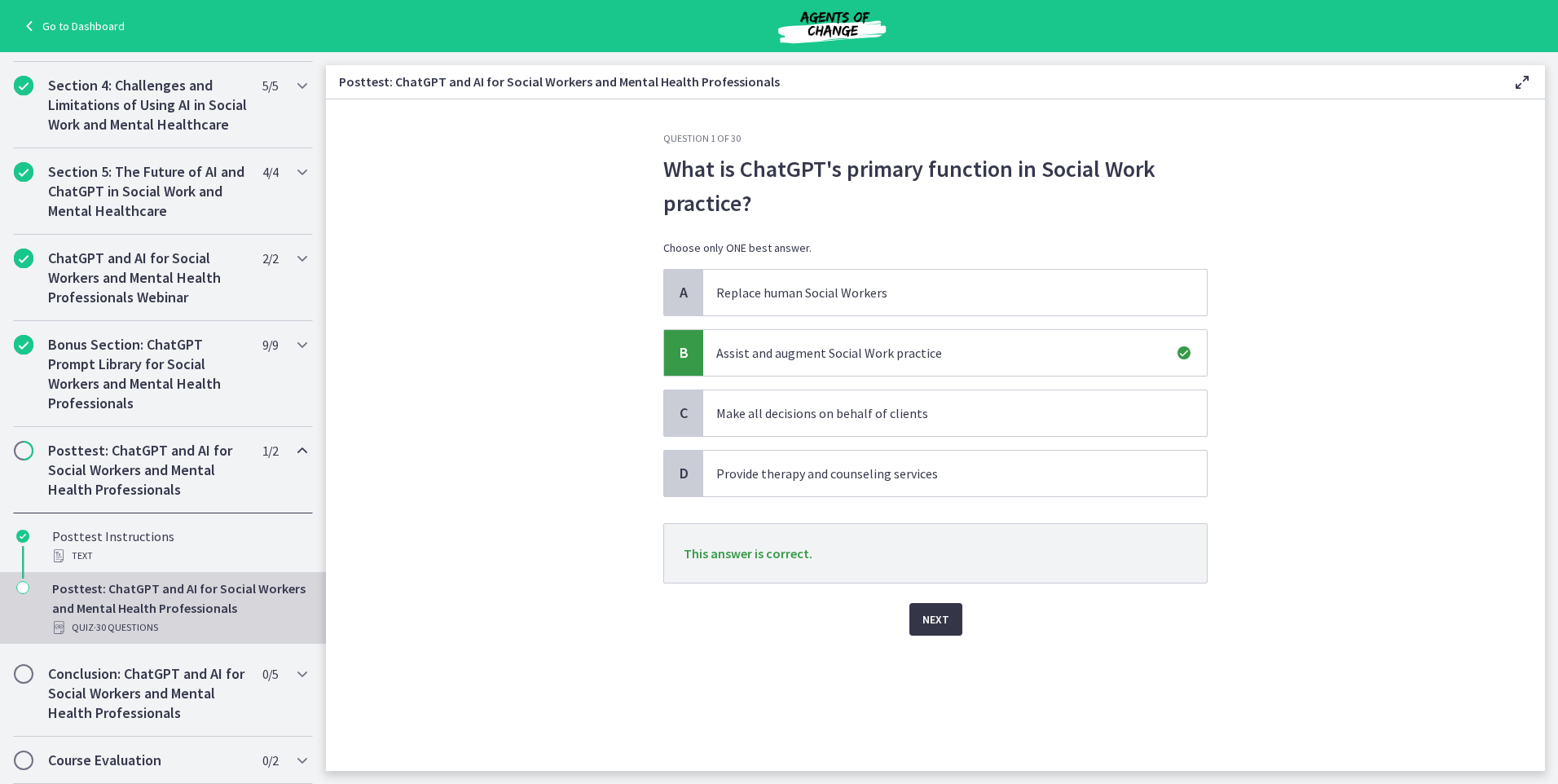
click at [939, 623] on span "Next" at bounding box center [936, 619] width 27 height 19
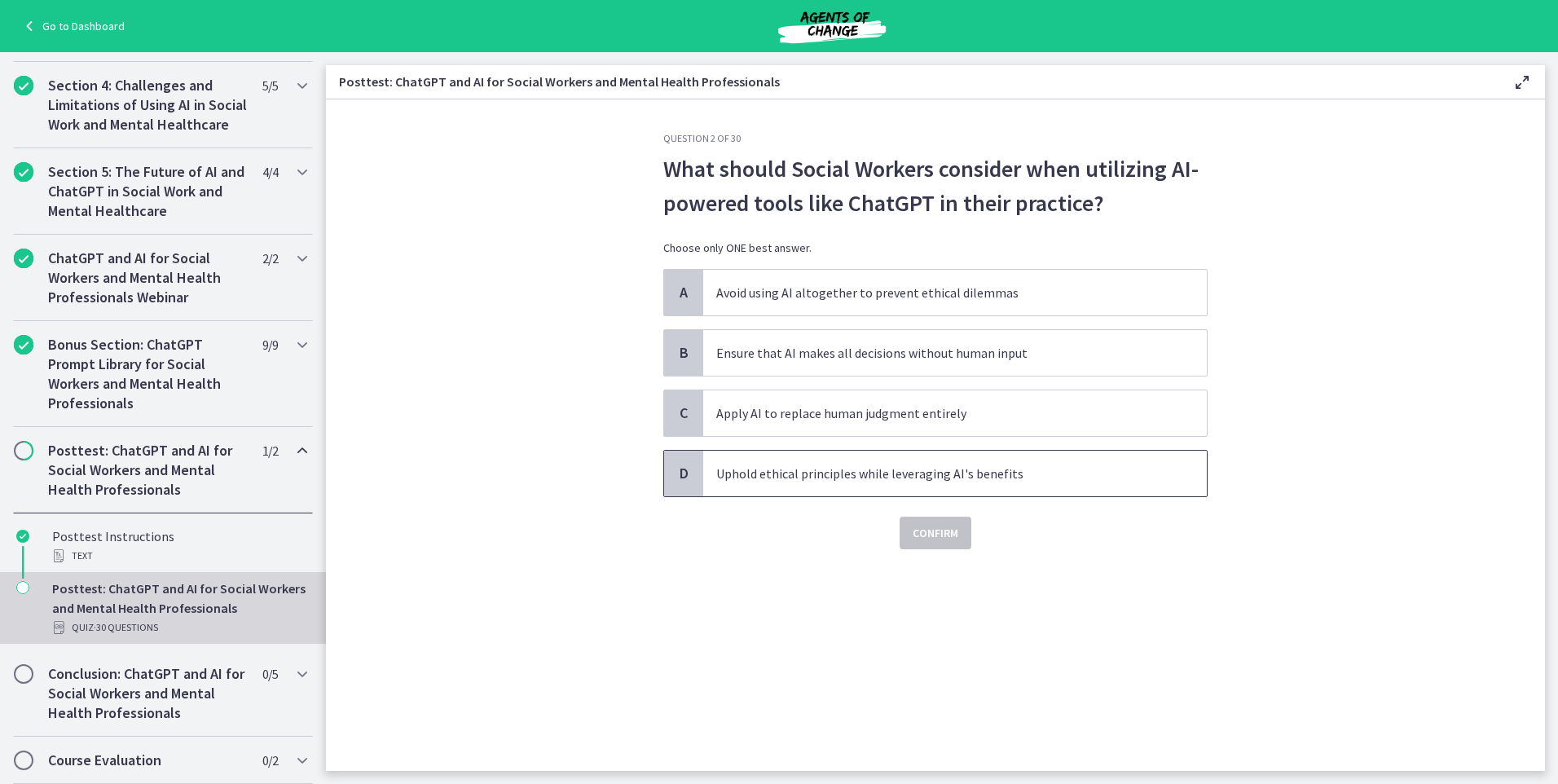
drag, startPoint x: 942, startPoint y: 482, endPoint x: 953, endPoint y: 490, distance: 13.6
click at [944, 482] on p "Uphold ethical principles while leveraging AI's benefits" at bounding box center [939, 473] width 445 height 19
click at [957, 526] on span "Confirm" at bounding box center [935, 532] width 45 height 19
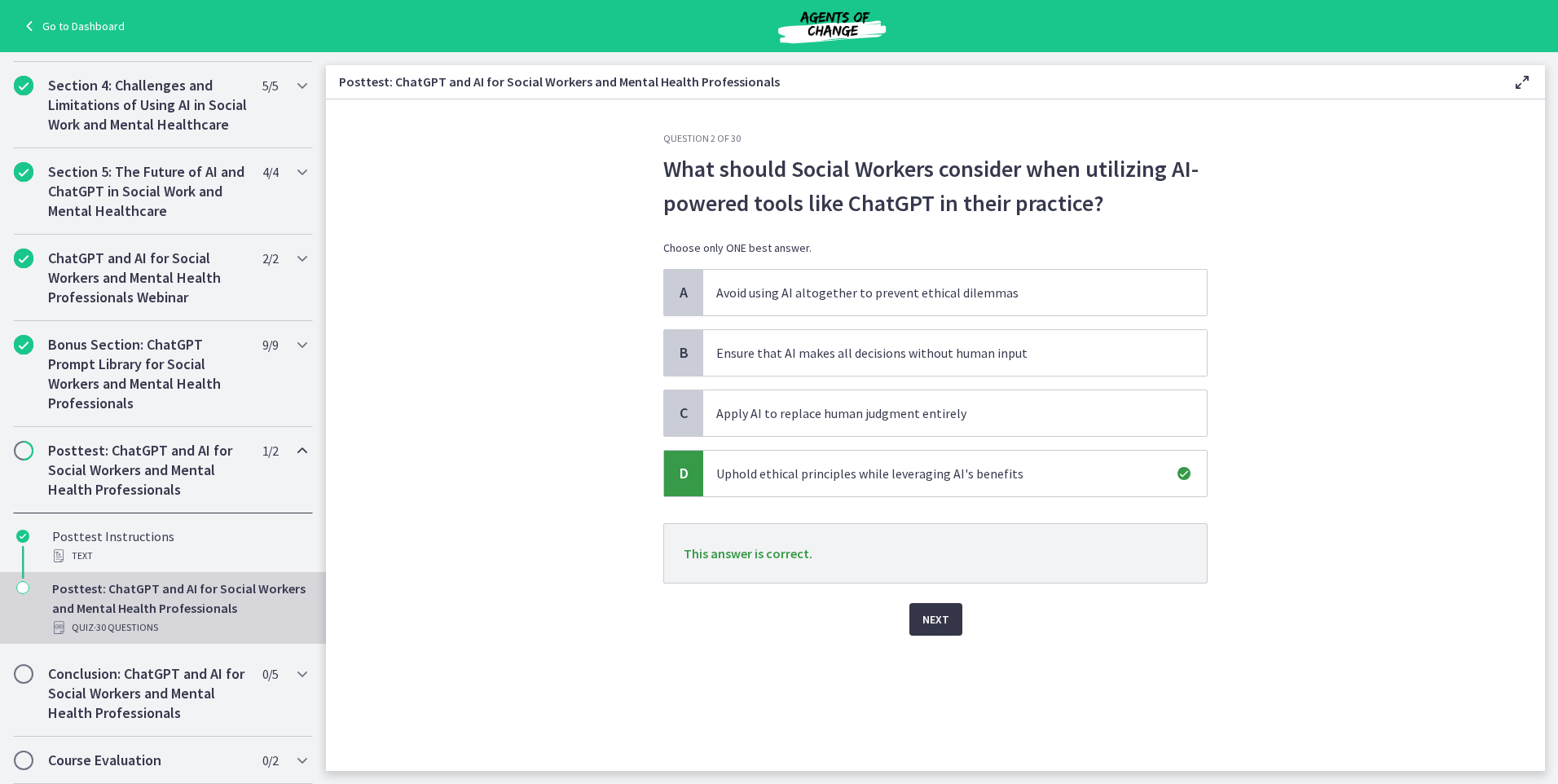
click at [923, 612] on span "Next" at bounding box center [936, 619] width 27 height 19
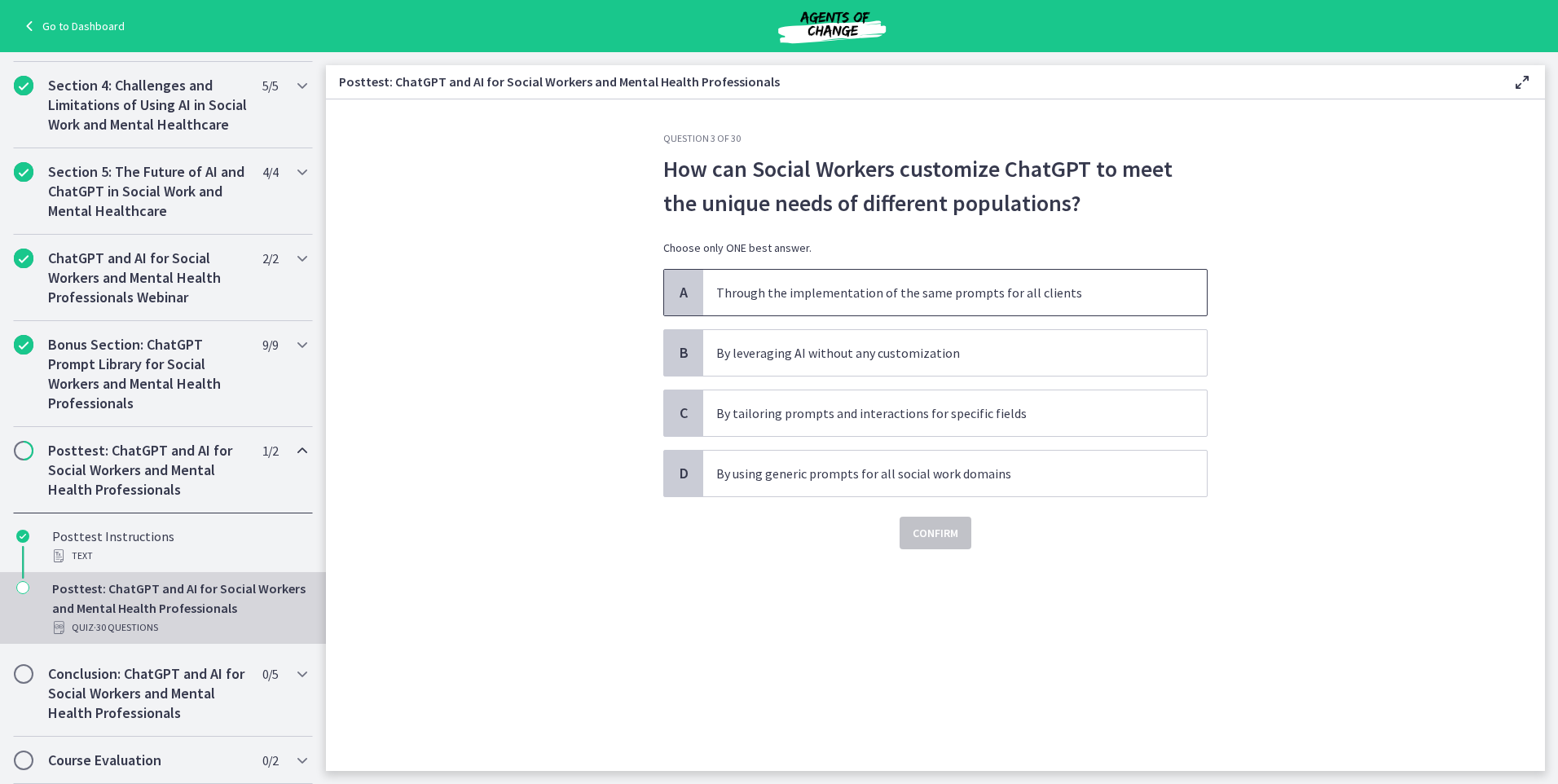
click at [973, 296] on p "Through the implementation of the same prompts for all clients" at bounding box center [939, 292] width 445 height 19
click at [855, 419] on p "By tailoring prompts and interactions for specific fields" at bounding box center [939, 413] width 445 height 19
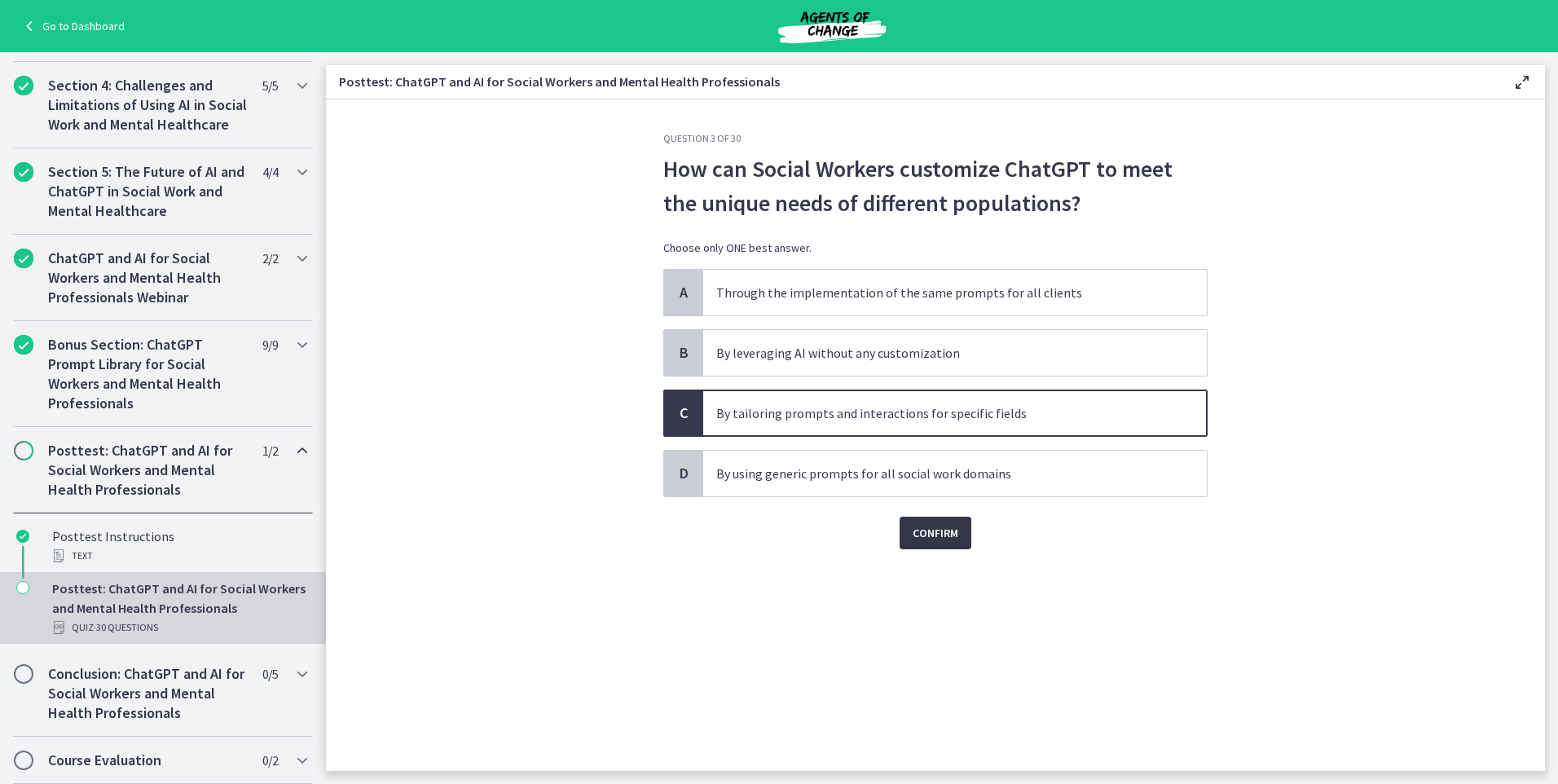
click at [938, 529] on span "Confirm" at bounding box center [935, 532] width 45 height 19
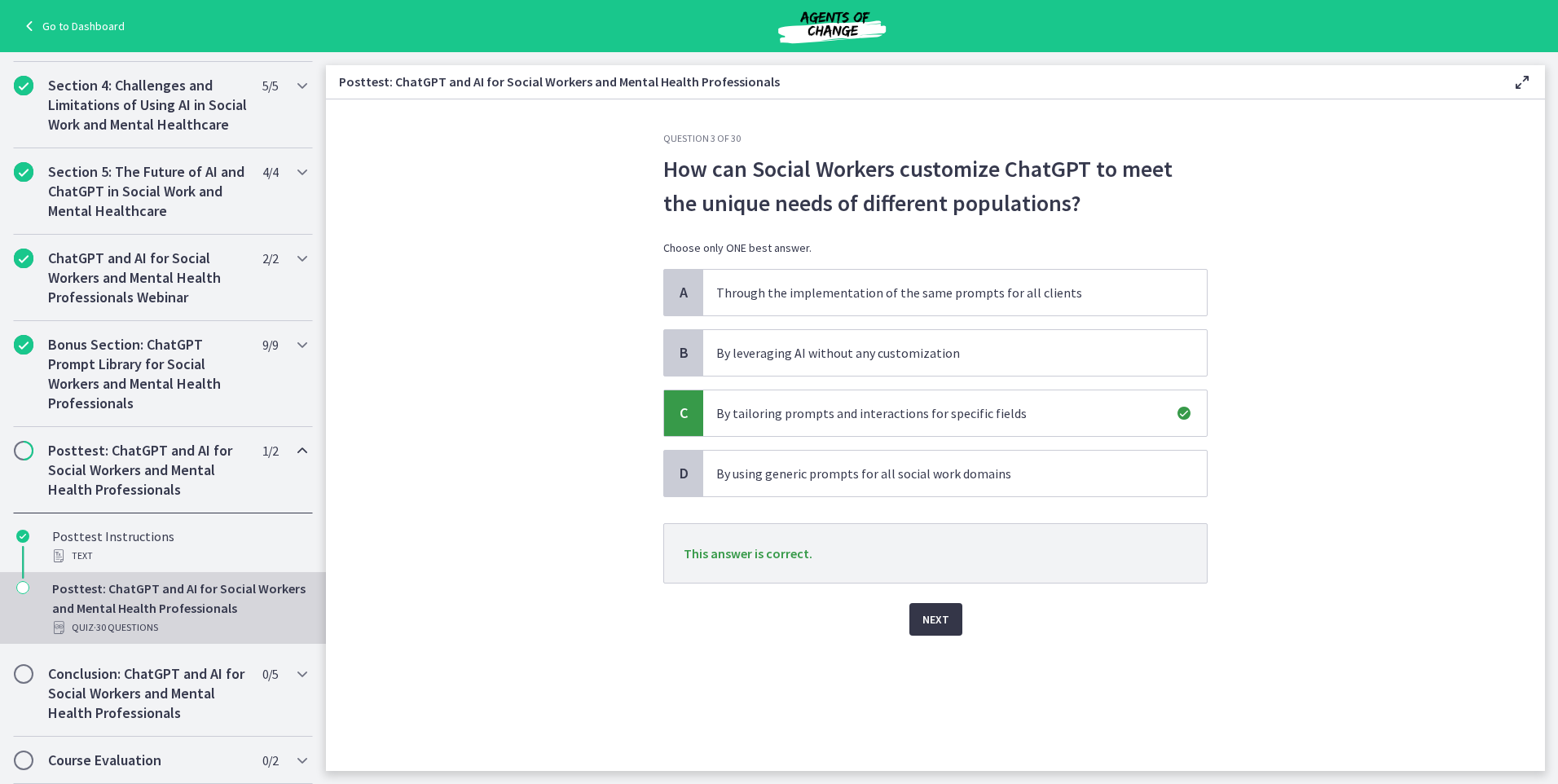
click at [936, 629] on button "Next" at bounding box center [936, 619] width 53 height 32
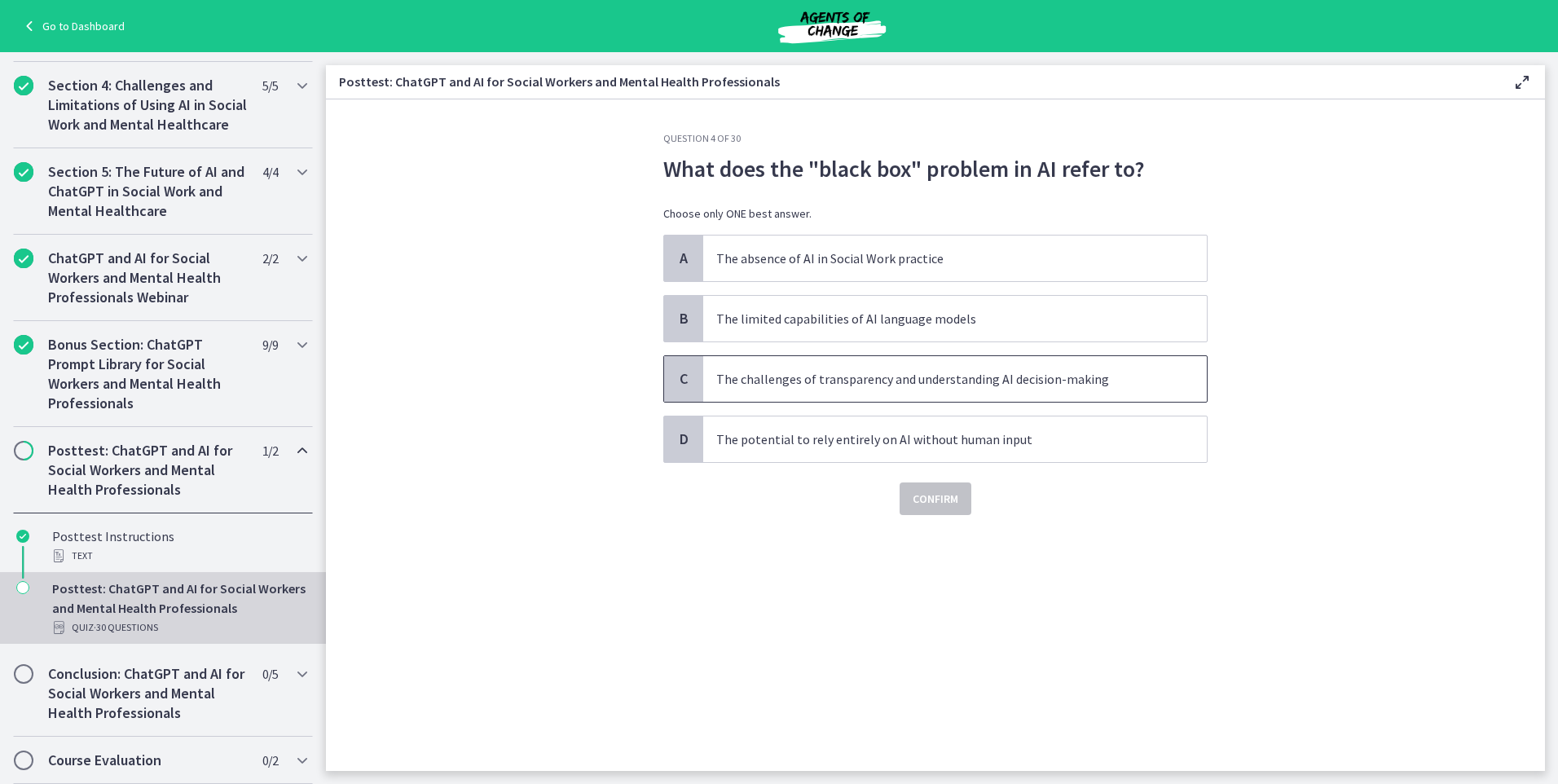
click at [965, 380] on p "The challenges of transparency and understanding AI decision-making" at bounding box center [939, 379] width 445 height 19
click at [943, 489] on span "Confirm" at bounding box center [935, 498] width 45 height 19
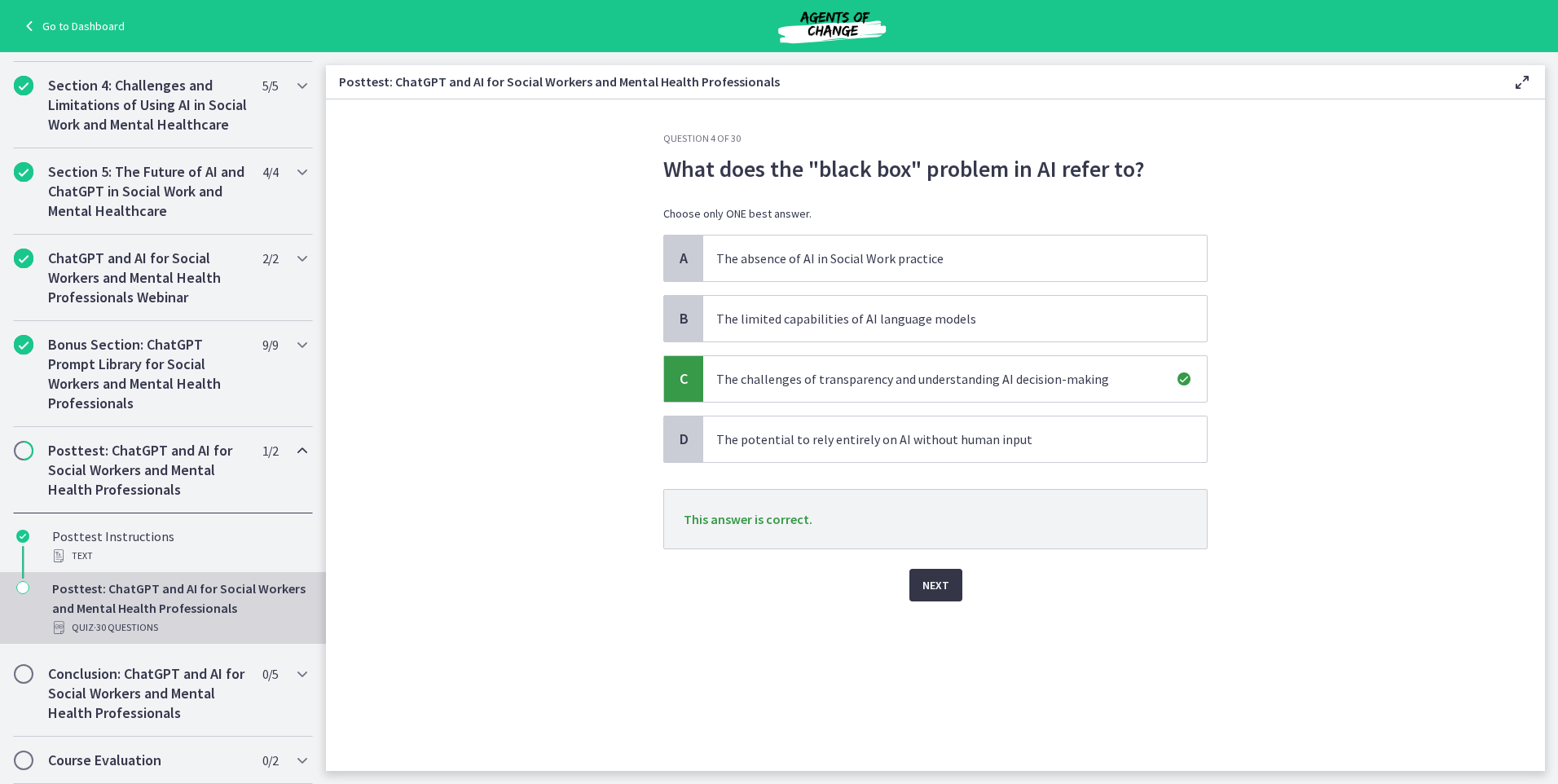
click at [929, 576] on span "Next" at bounding box center [936, 585] width 27 height 19
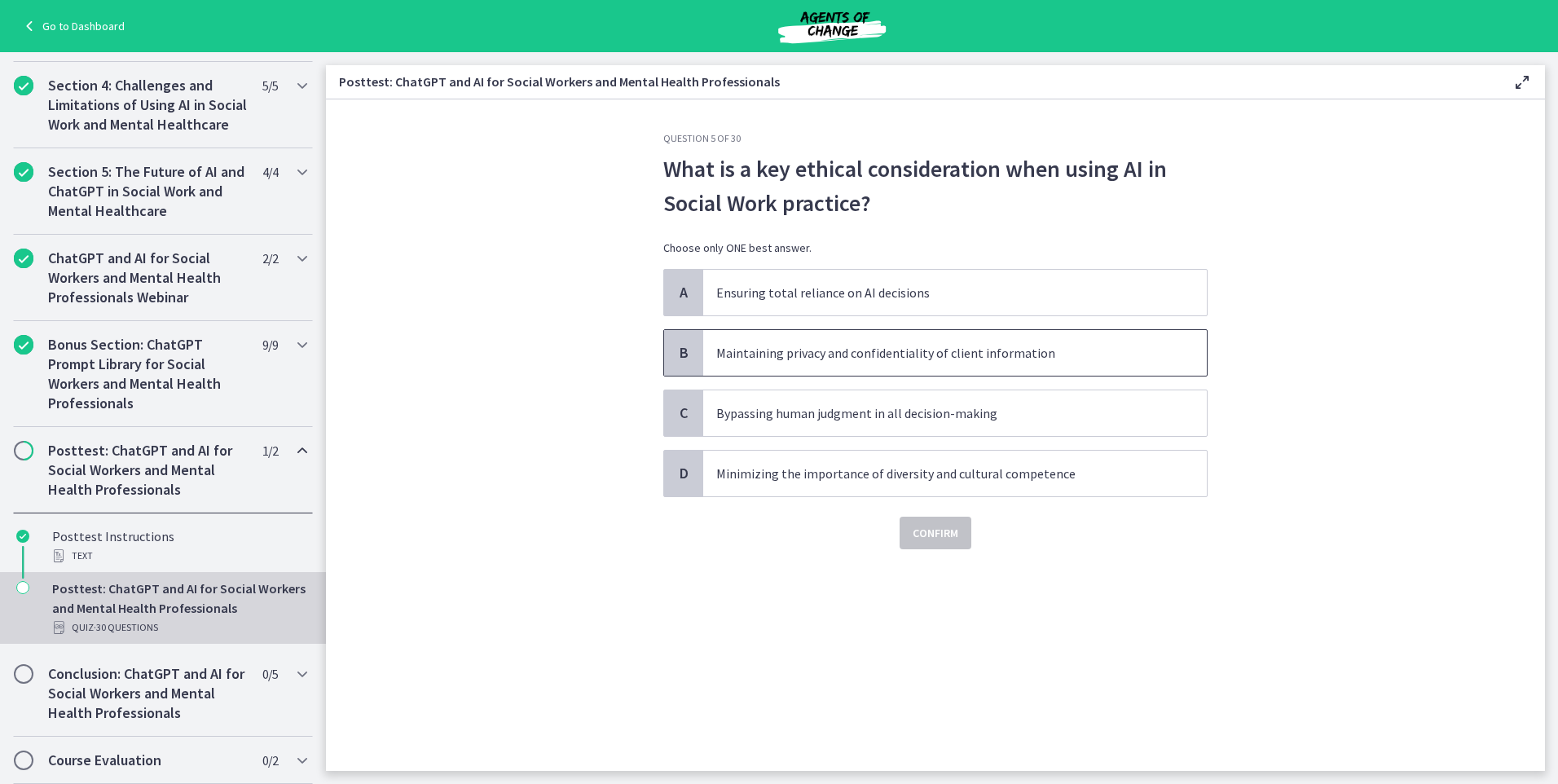
click at [866, 357] on p "Maintaining privacy and confidentiality of client information" at bounding box center [939, 353] width 445 height 19
click at [931, 534] on span "Confirm" at bounding box center [935, 532] width 45 height 19
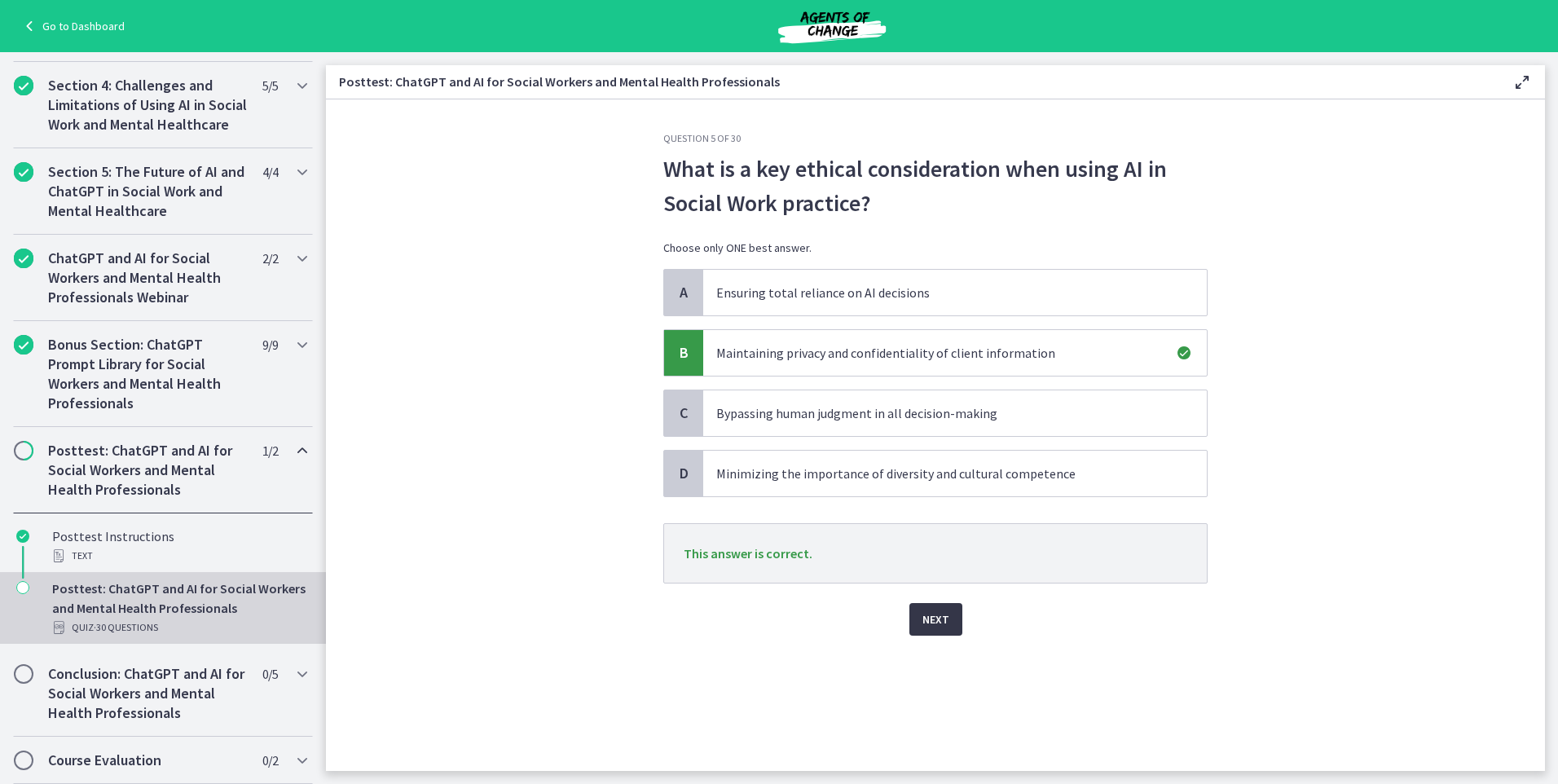
click at [925, 614] on span "Next" at bounding box center [936, 619] width 27 height 19
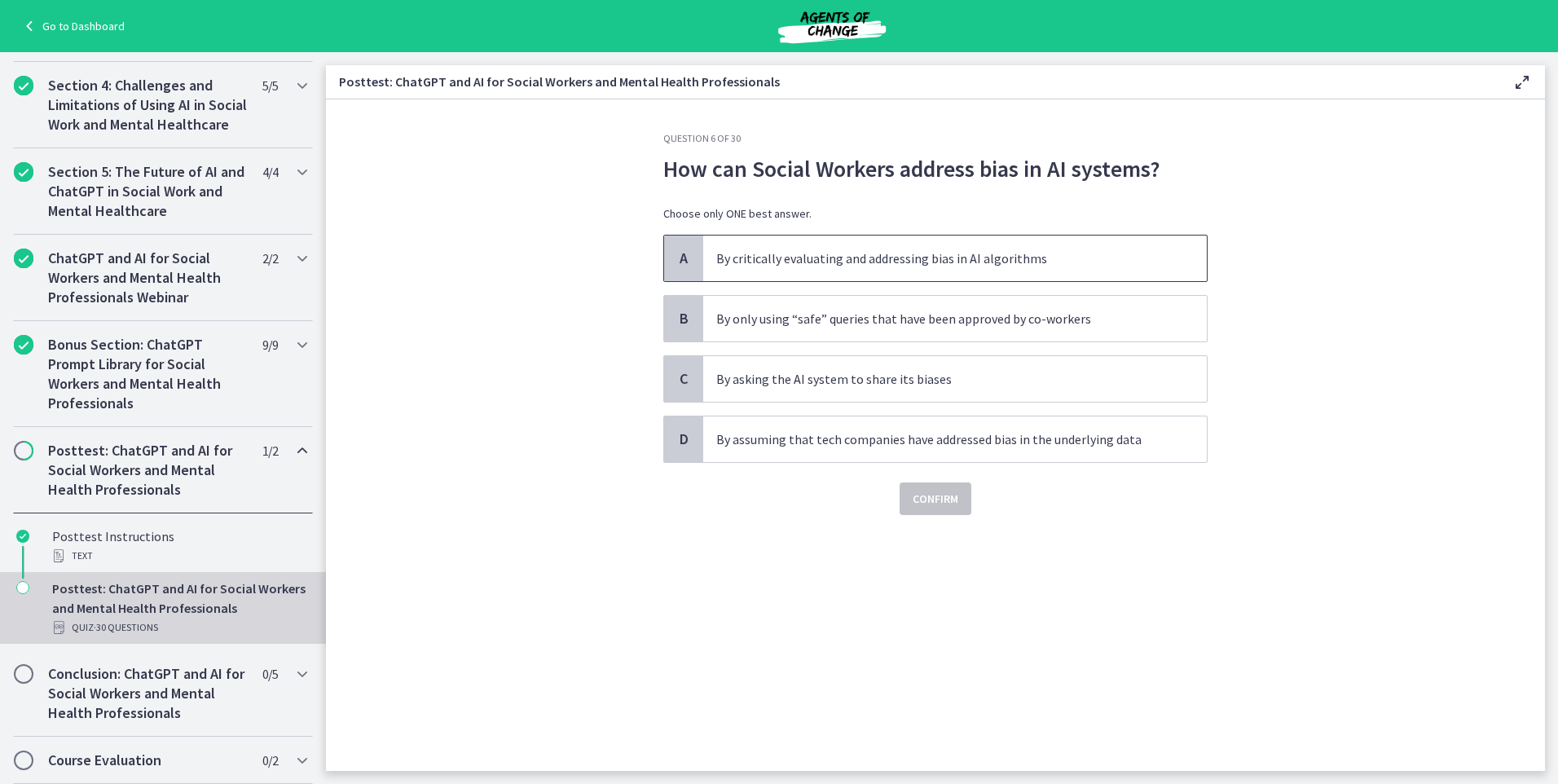
click at [1072, 255] on p "By critically evaluating and addressing bias in AI algorithms" at bounding box center [939, 258] width 445 height 19
click at [950, 496] on span "Confirm" at bounding box center [935, 498] width 45 height 19
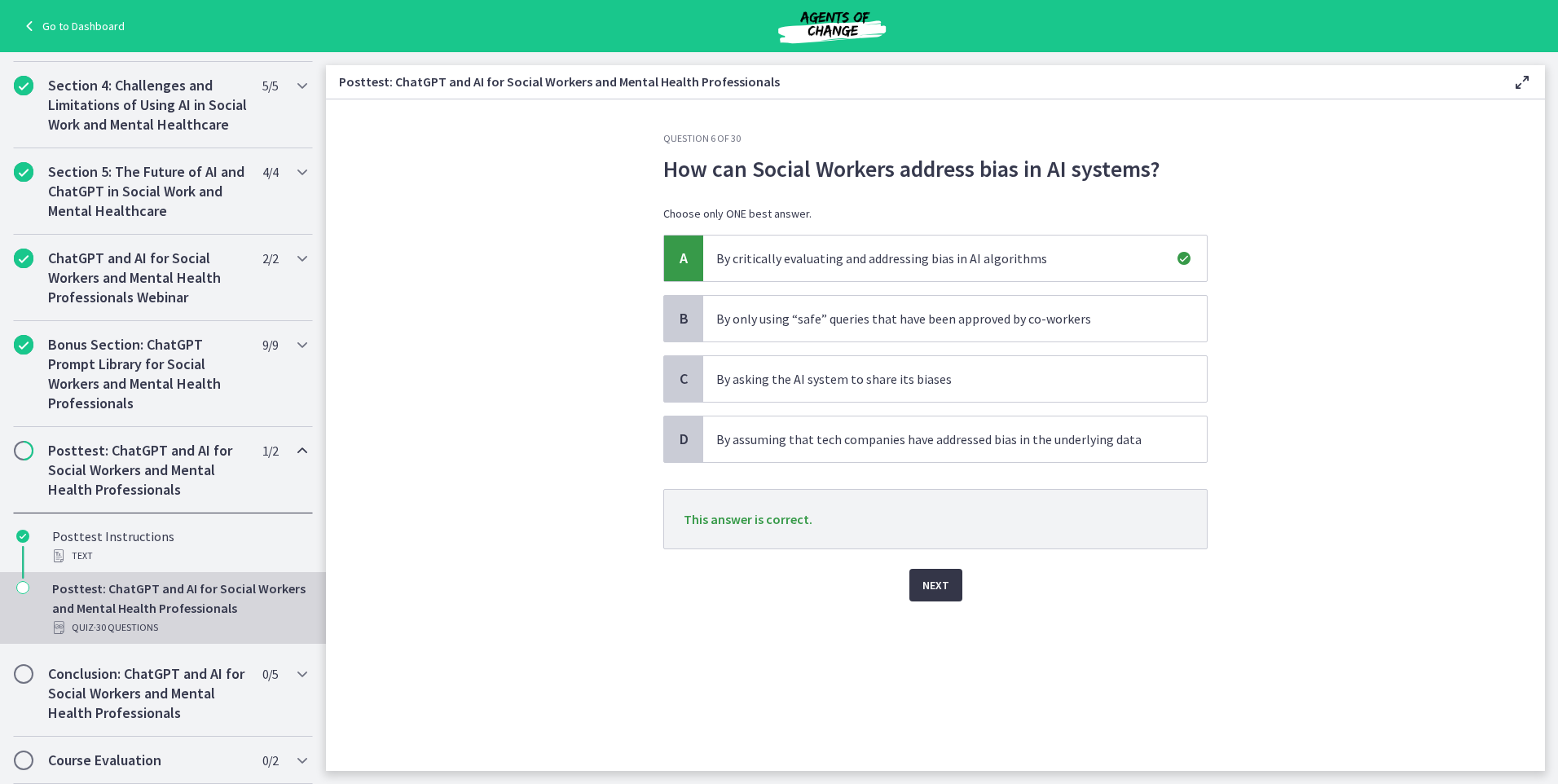
click at [944, 586] on span "Next" at bounding box center [936, 585] width 27 height 19
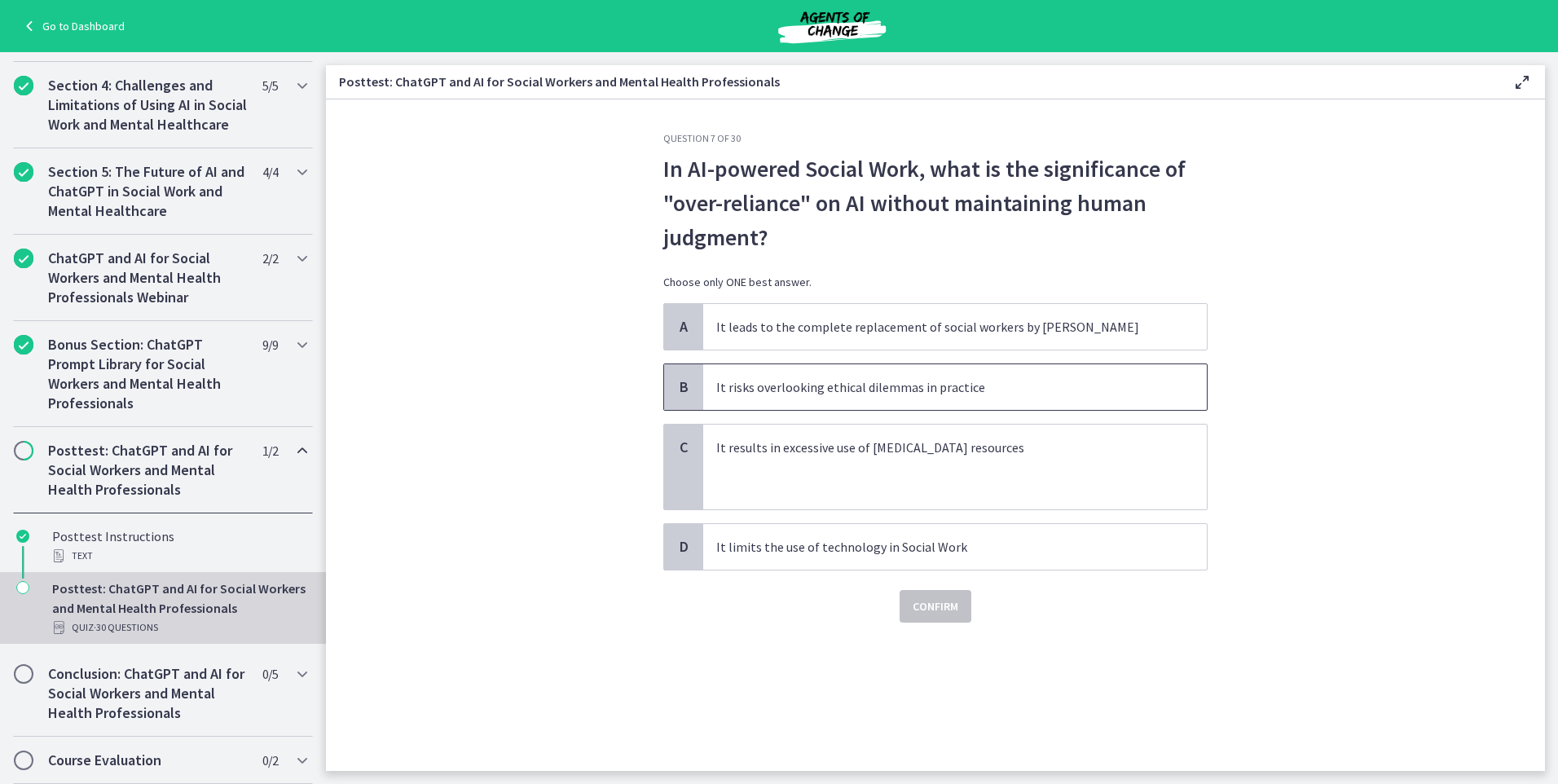
click at [933, 392] on p "It risks overlooking ethical dilemmas in practice" at bounding box center [939, 387] width 445 height 19
click at [927, 601] on span "Confirm" at bounding box center [935, 605] width 45 height 19
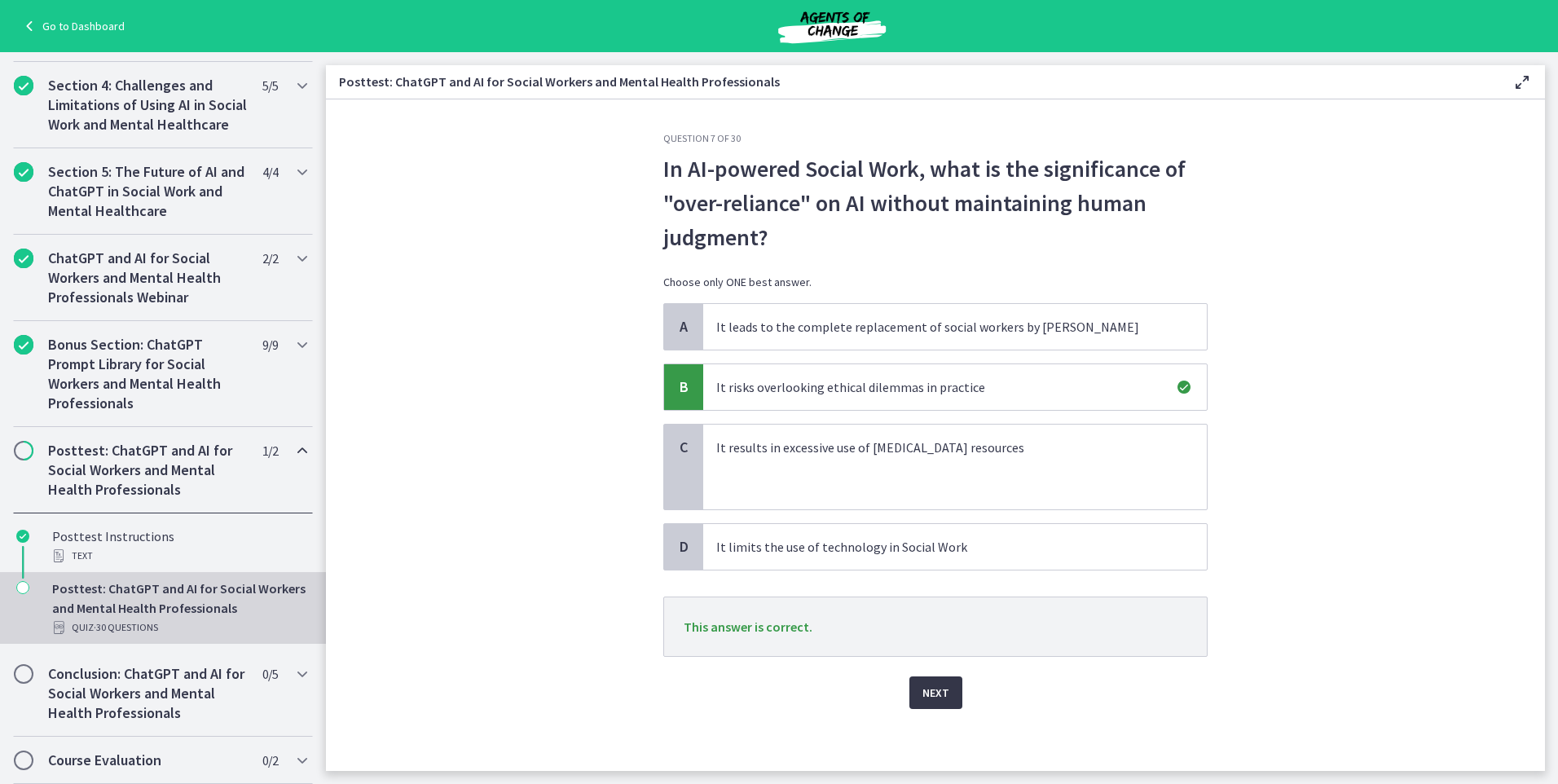
click at [931, 695] on span "Next" at bounding box center [936, 692] width 27 height 19
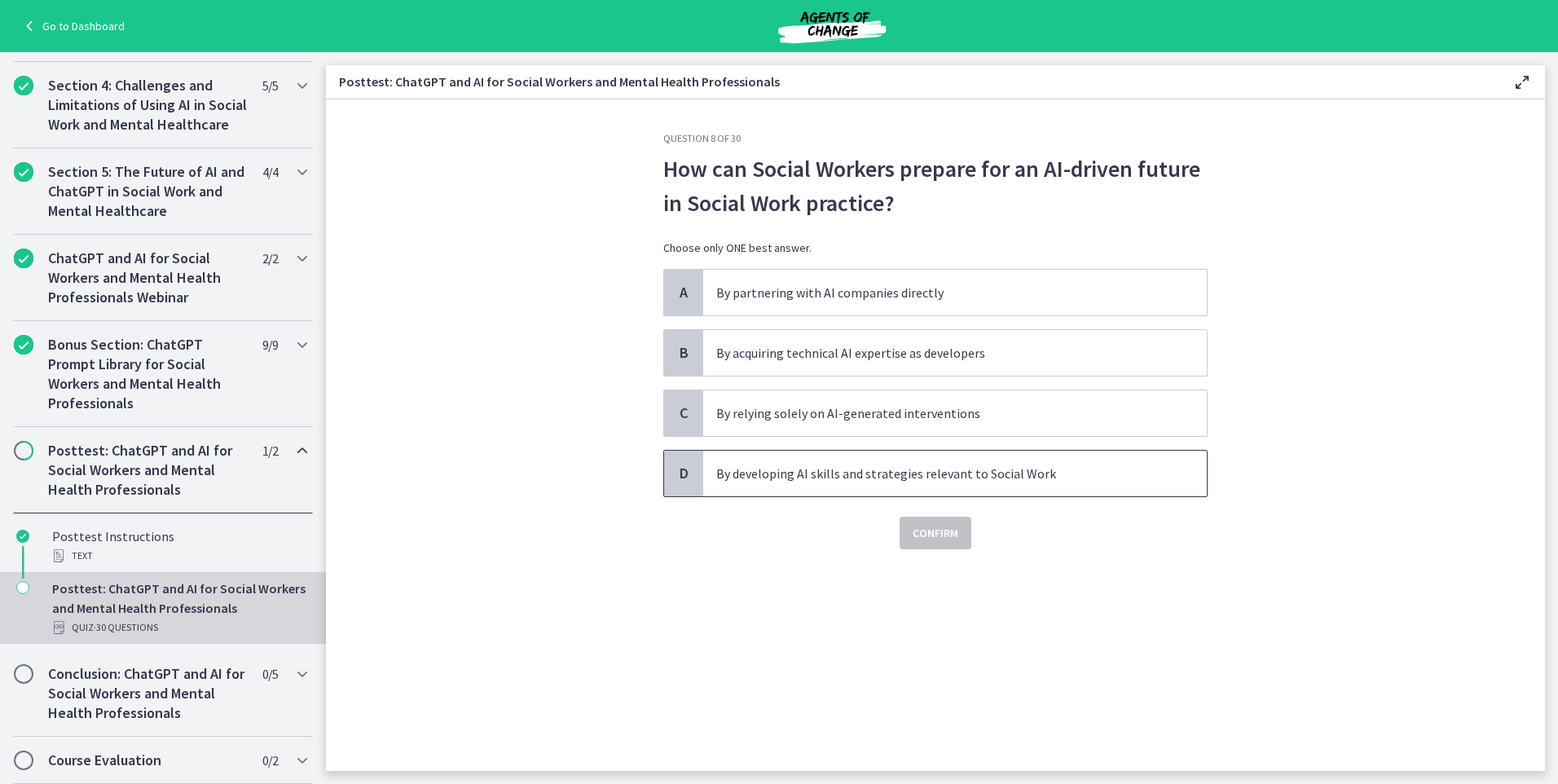
click at [883, 484] on span "By developing AI skills and strategies relevant to Social Work" at bounding box center [955, 473] width 504 height 45
click at [958, 532] on span "Confirm" at bounding box center [935, 532] width 45 height 19
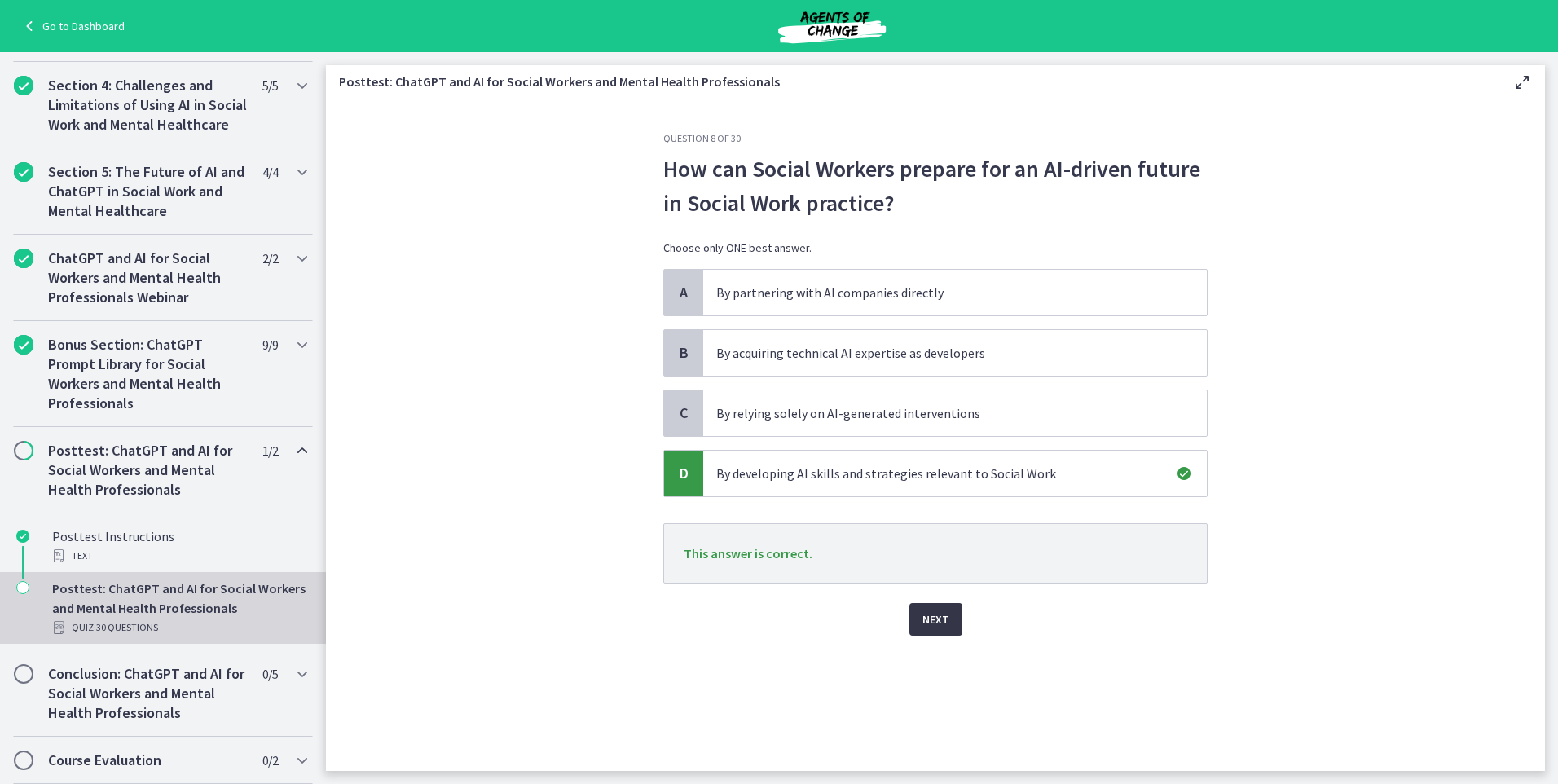
click at [927, 621] on span "Next" at bounding box center [936, 619] width 27 height 19
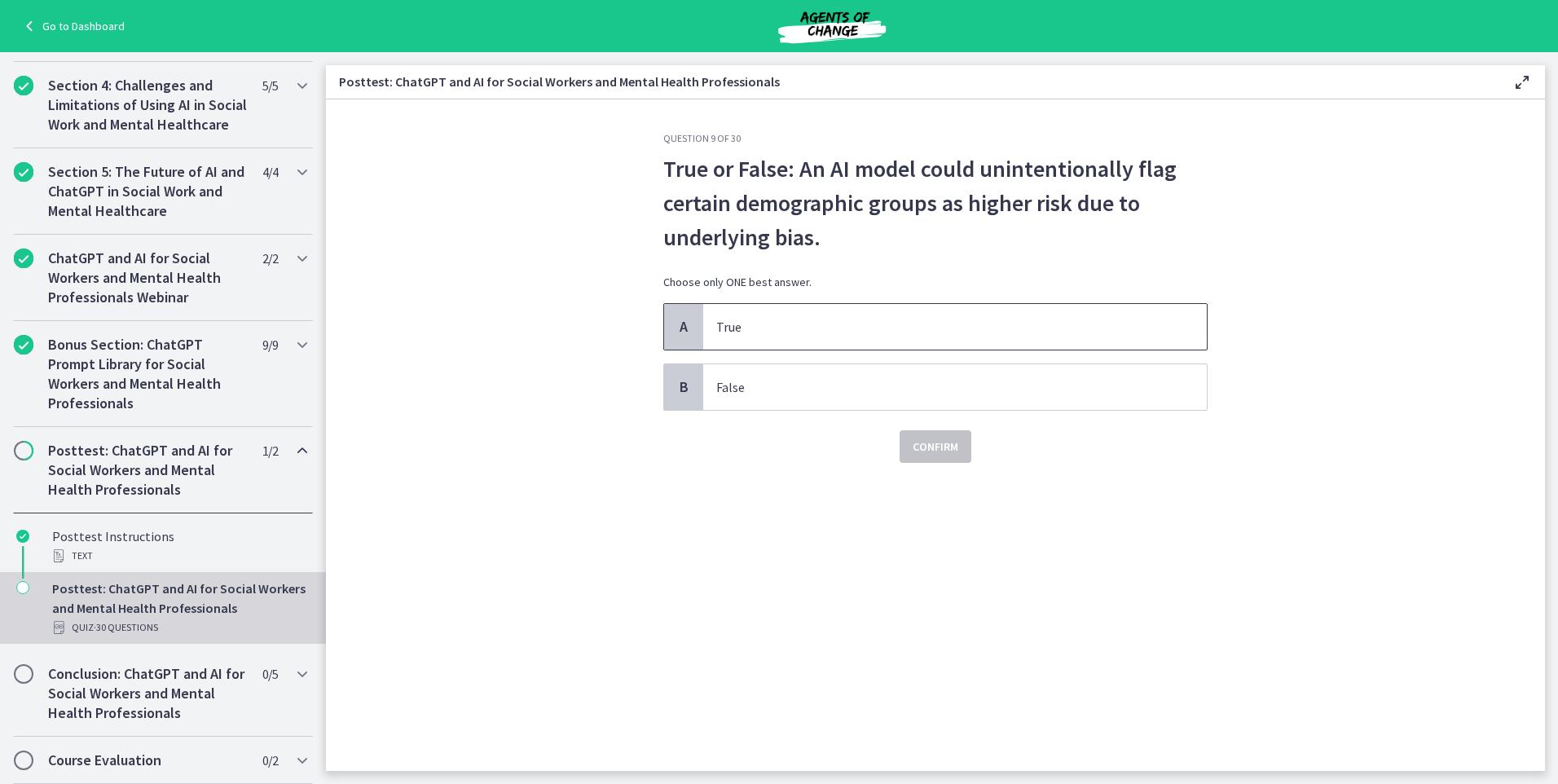
click at [752, 328] on p "True" at bounding box center [939, 326] width 445 height 19
click at [949, 448] on span "Confirm" at bounding box center [935, 446] width 45 height 19
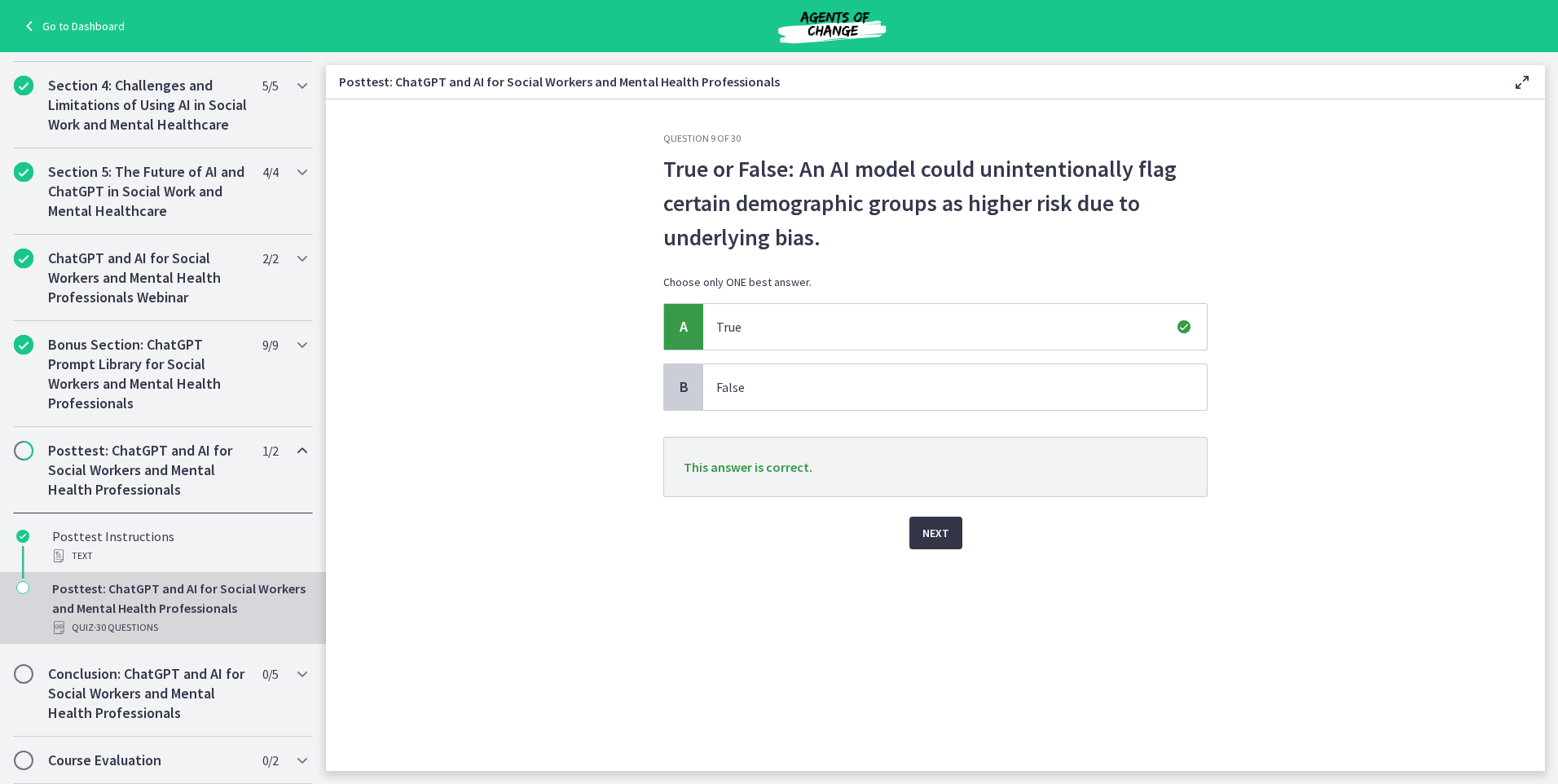
click at [924, 533] on span "Next" at bounding box center [936, 532] width 27 height 19
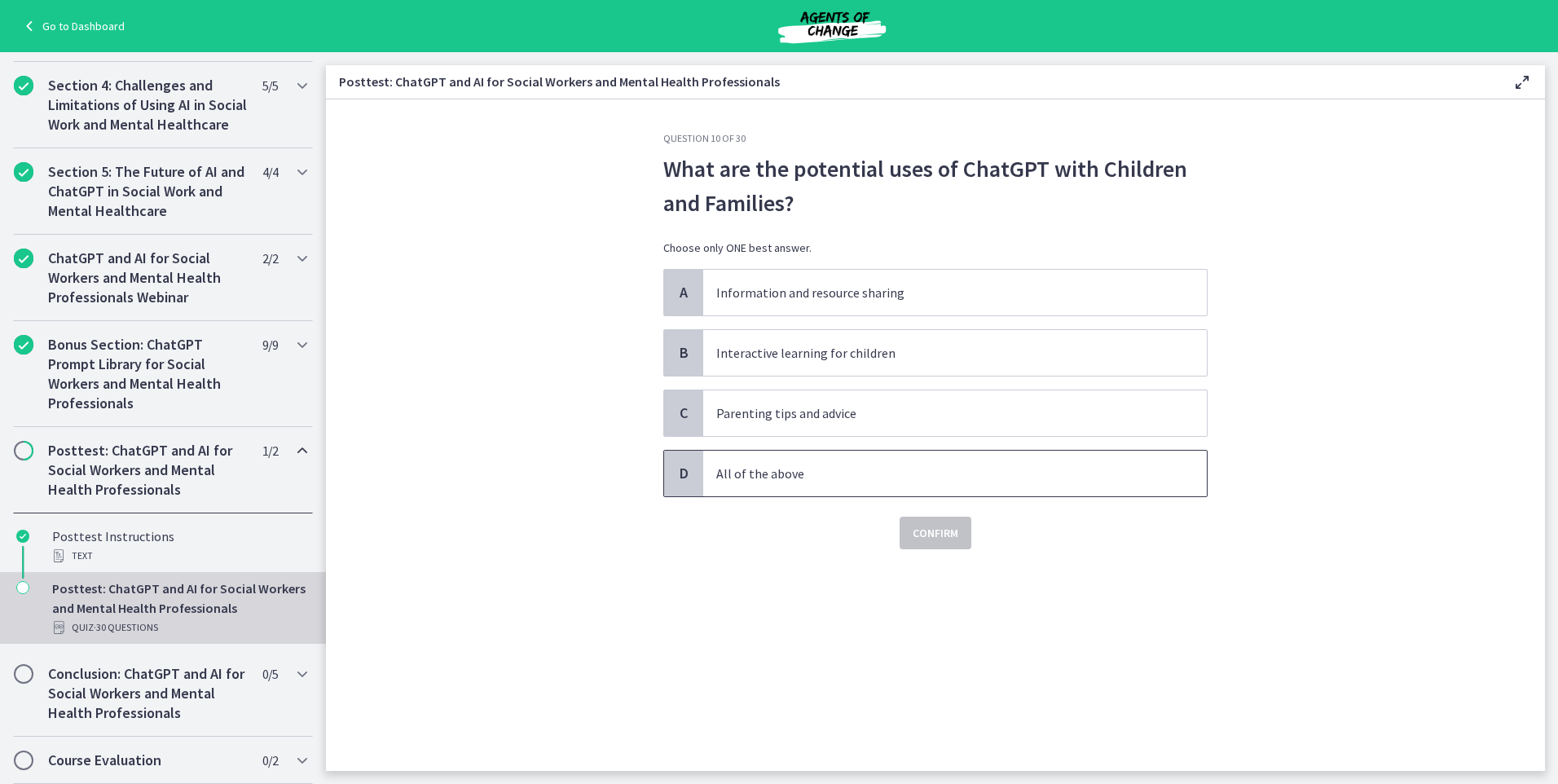
click at [909, 474] on p "All of the above" at bounding box center [939, 473] width 445 height 19
click at [924, 545] on button "Confirm" at bounding box center [935, 532] width 71 height 32
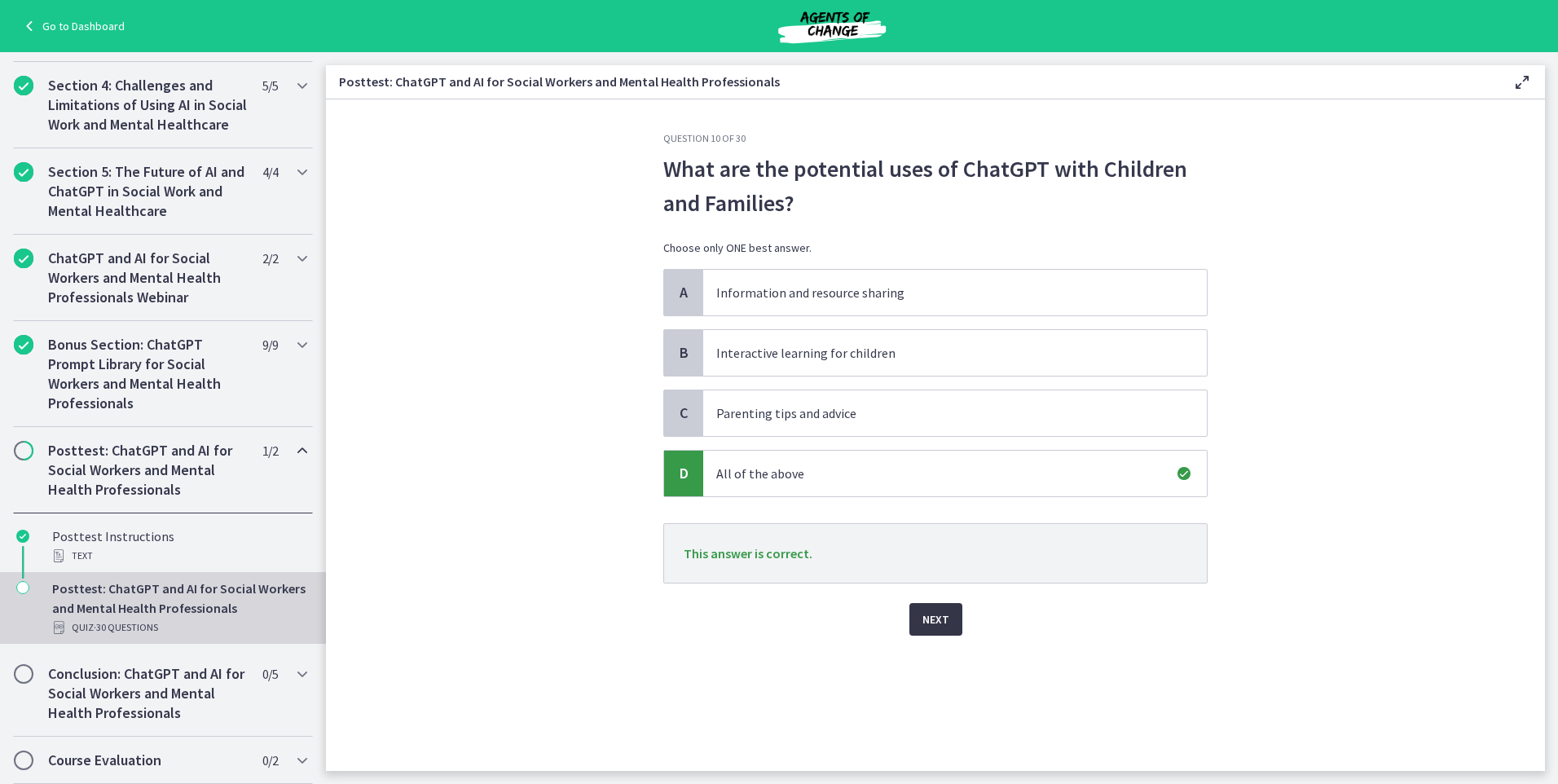
click at [939, 618] on span "Next" at bounding box center [936, 619] width 27 height 19
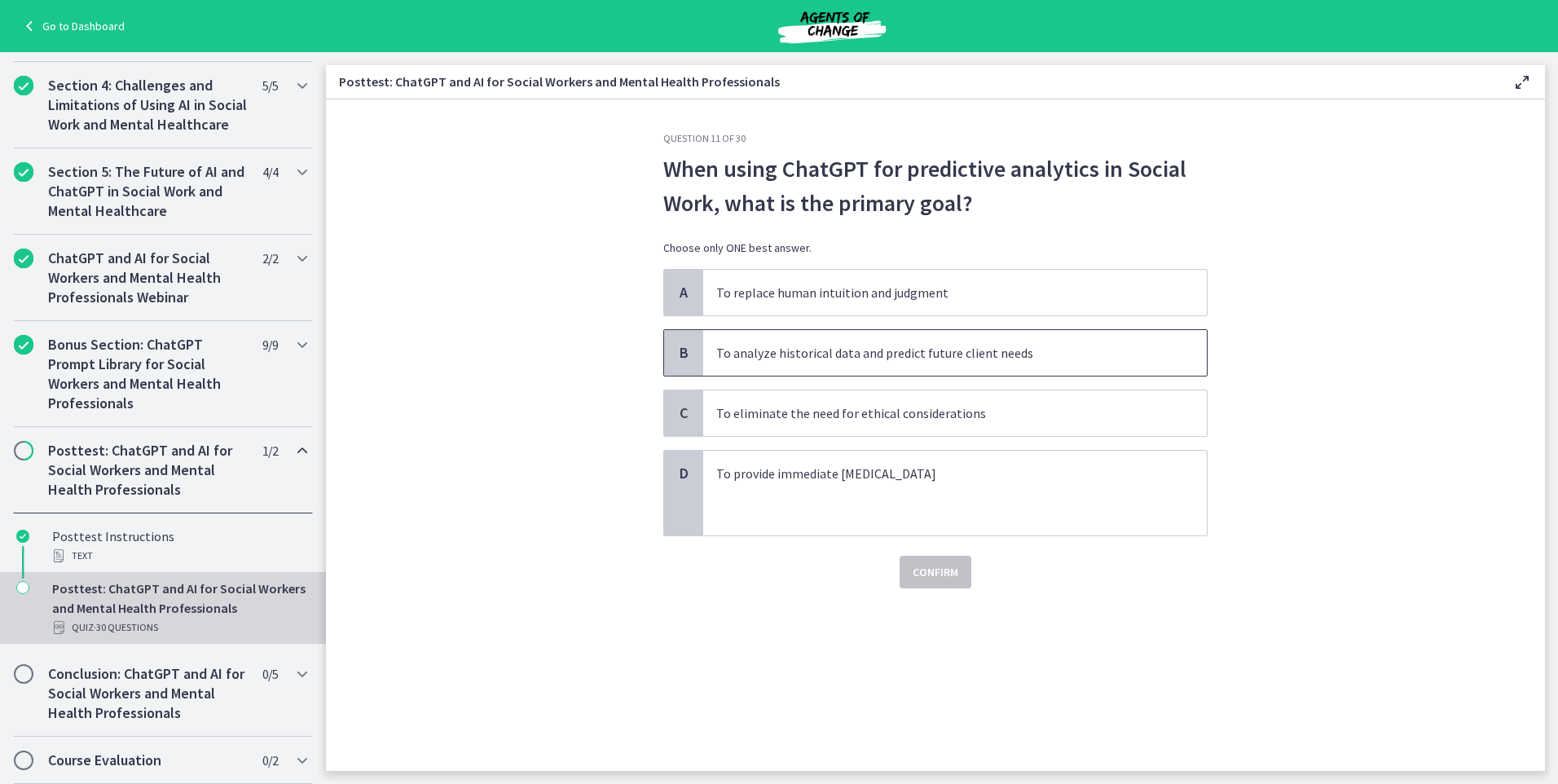
click at [950, 366] on span "To analyze historical data and predict future client needs" at bounding box center [955, 353] width 504 height 45
click at [941, 567] on span "Confirm" at bounding box center [935, 572] width 45 height 19
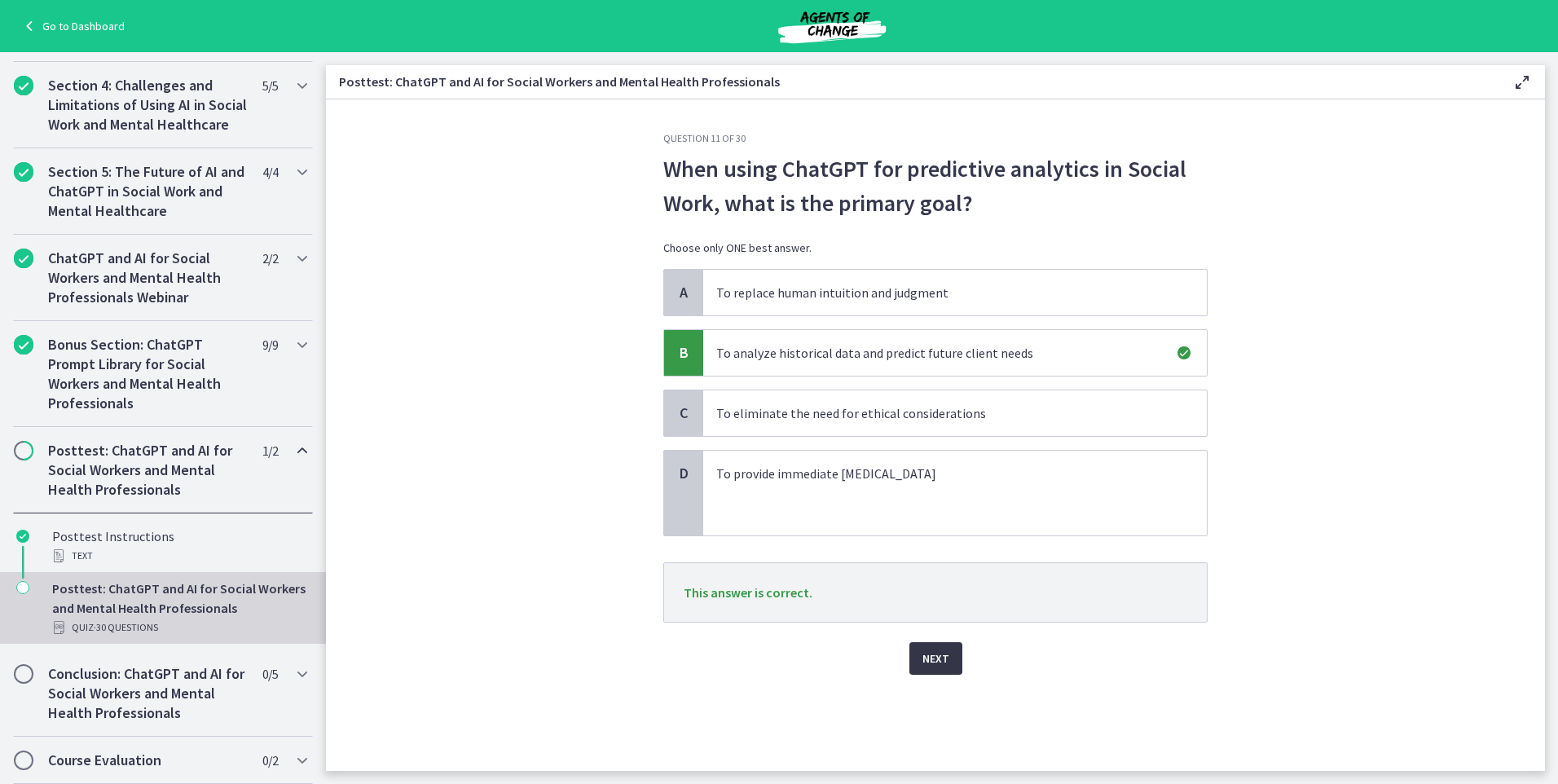
click at [935, 658] on span "Next" at bounding box center [936, 658] width 27 height 19
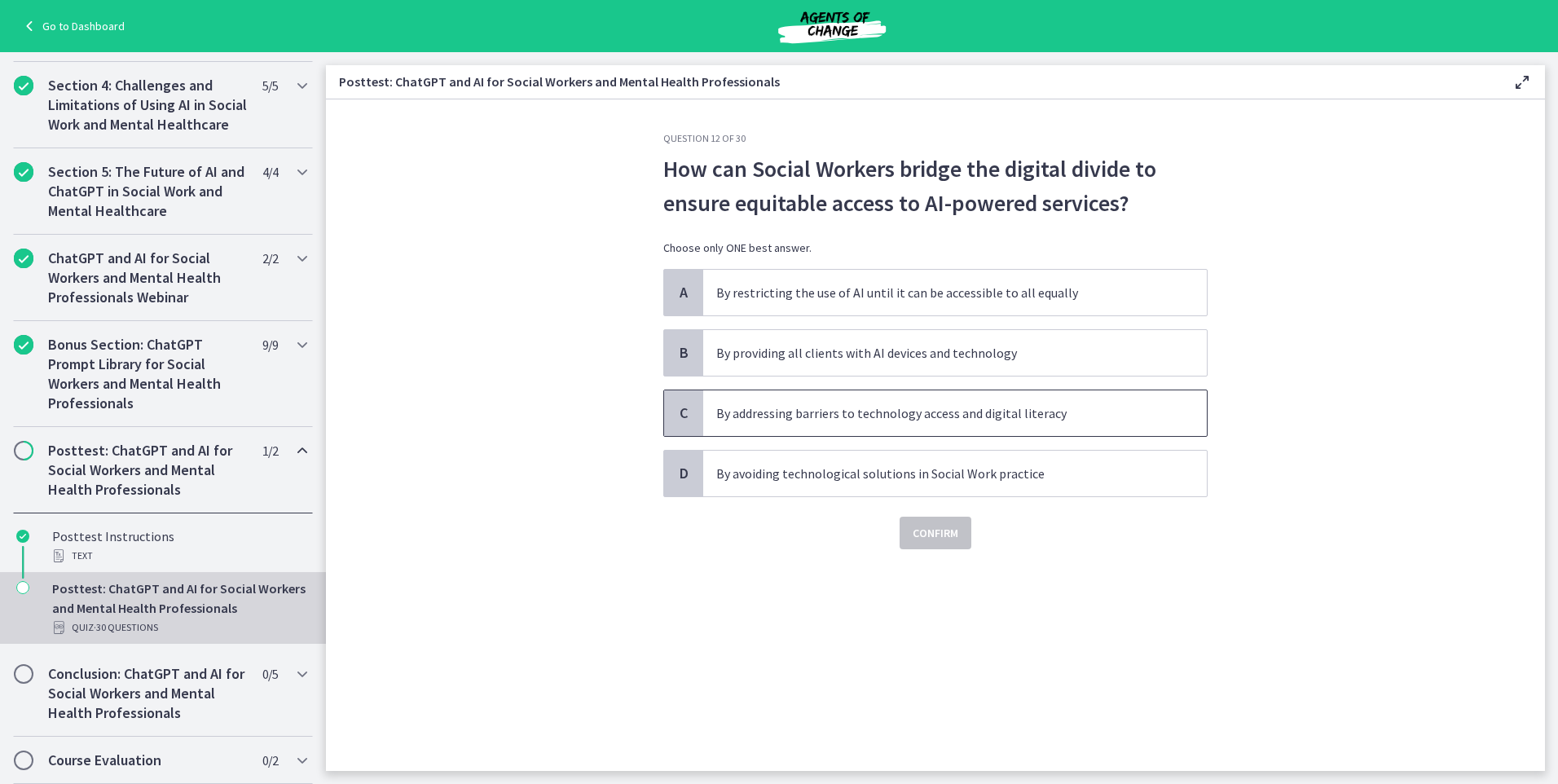
click at [874, 417] on p "By addressing barriers to technology access and digital literacy" at bounding box center [939, 413] width 445 height 19
click at [942, 533] on span "Confirm" at bounding box center [935, 532] width 45 height 19
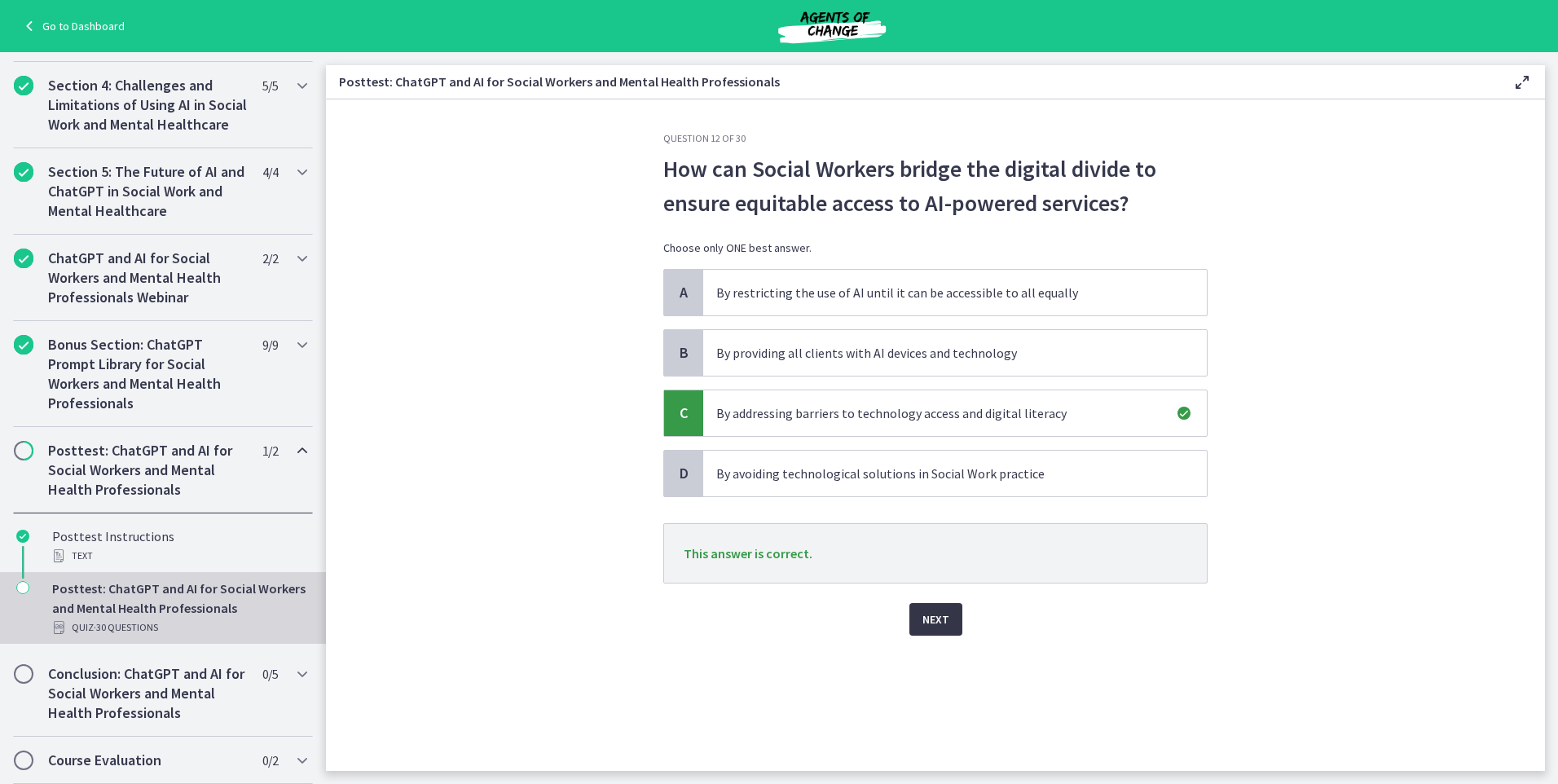
click at [934, 616] on span "Next" at bounding box center [936, 619] width 27 height 19
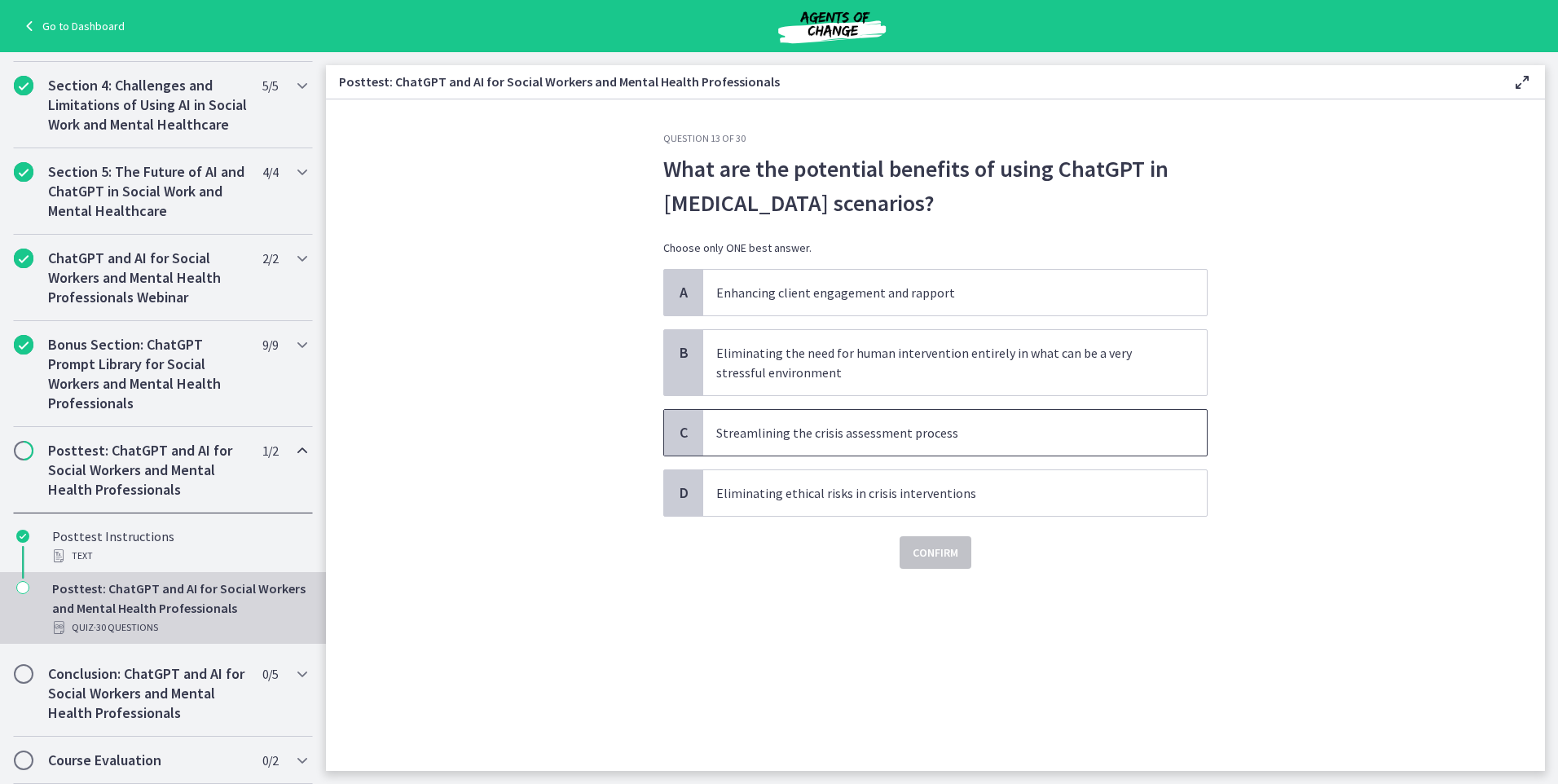
click at [855, 446] on span "Streamlining the crisis assessment process" at bounding box center [955, 432] width 504 height 45
click at [925, 535] on div "Confirm" at bounding box center [936, 542] width 544 height 52
click at [924, 554] on span "Confirm" at bounding box center [935, 552] width 45 height 19
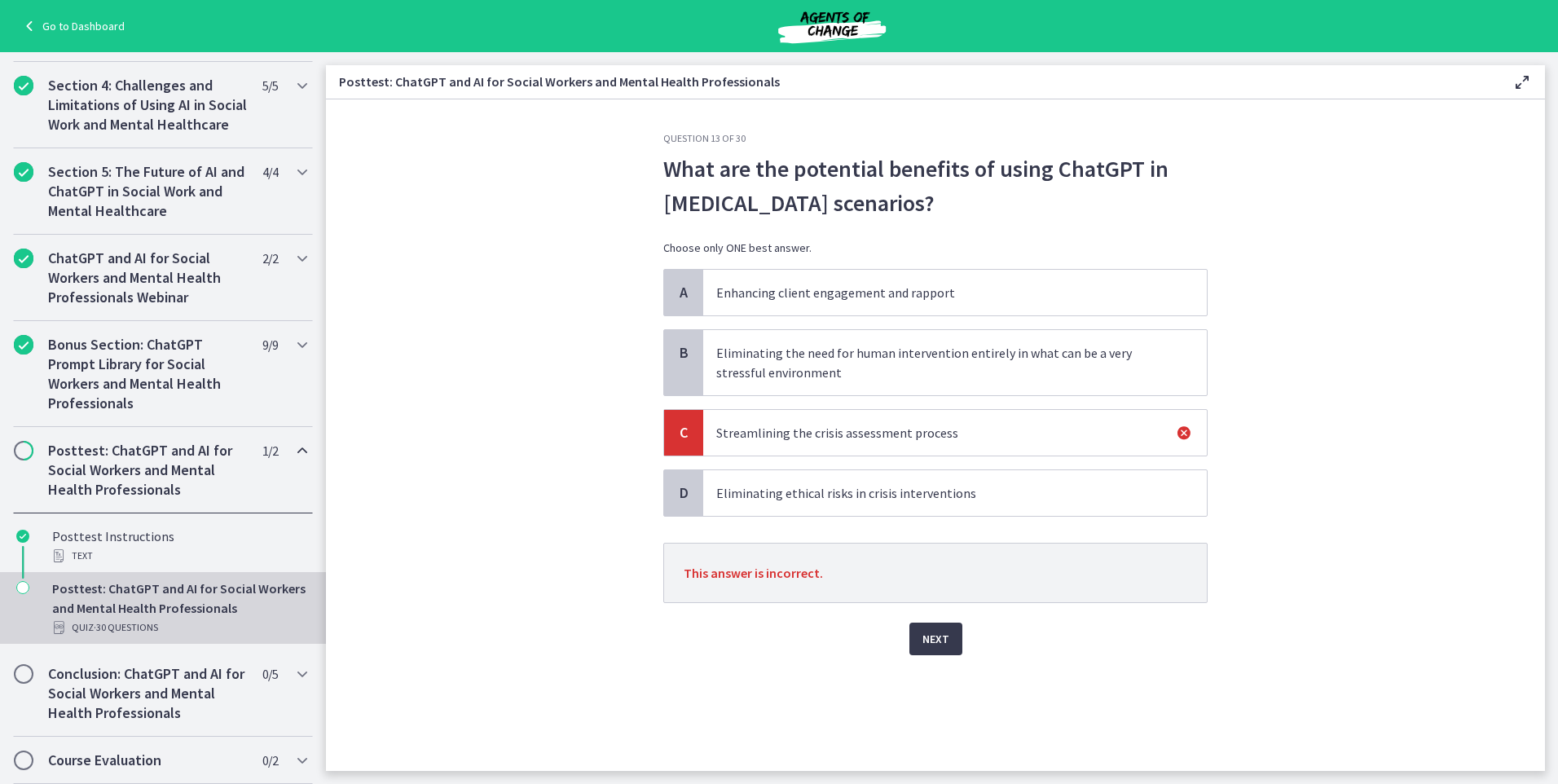
click at [931, 616] on div "Next" at bounding box center [936, 629] width 544 height 52
click at [939, 638] on span "Next" at bounding box center [936, 639] width 27 height 19
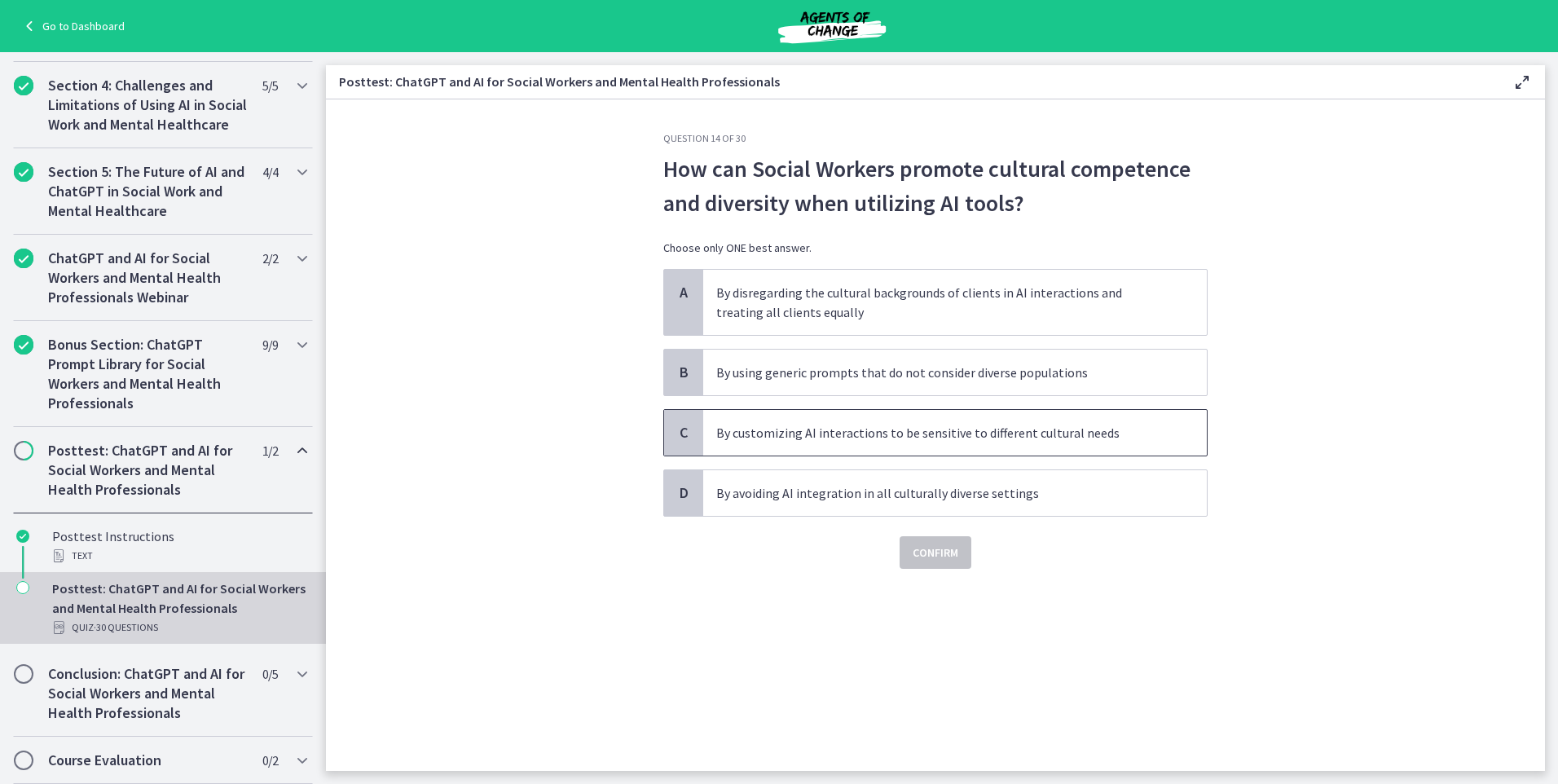
click at [830, 442] on p "By customizing AI interactions to be sensitive to different cultural needs" at bounding box center [939, 432] width 445 height 19
click at [956, 557] on span "Confirm" at bounding box center [935, 552] width 45 height 19
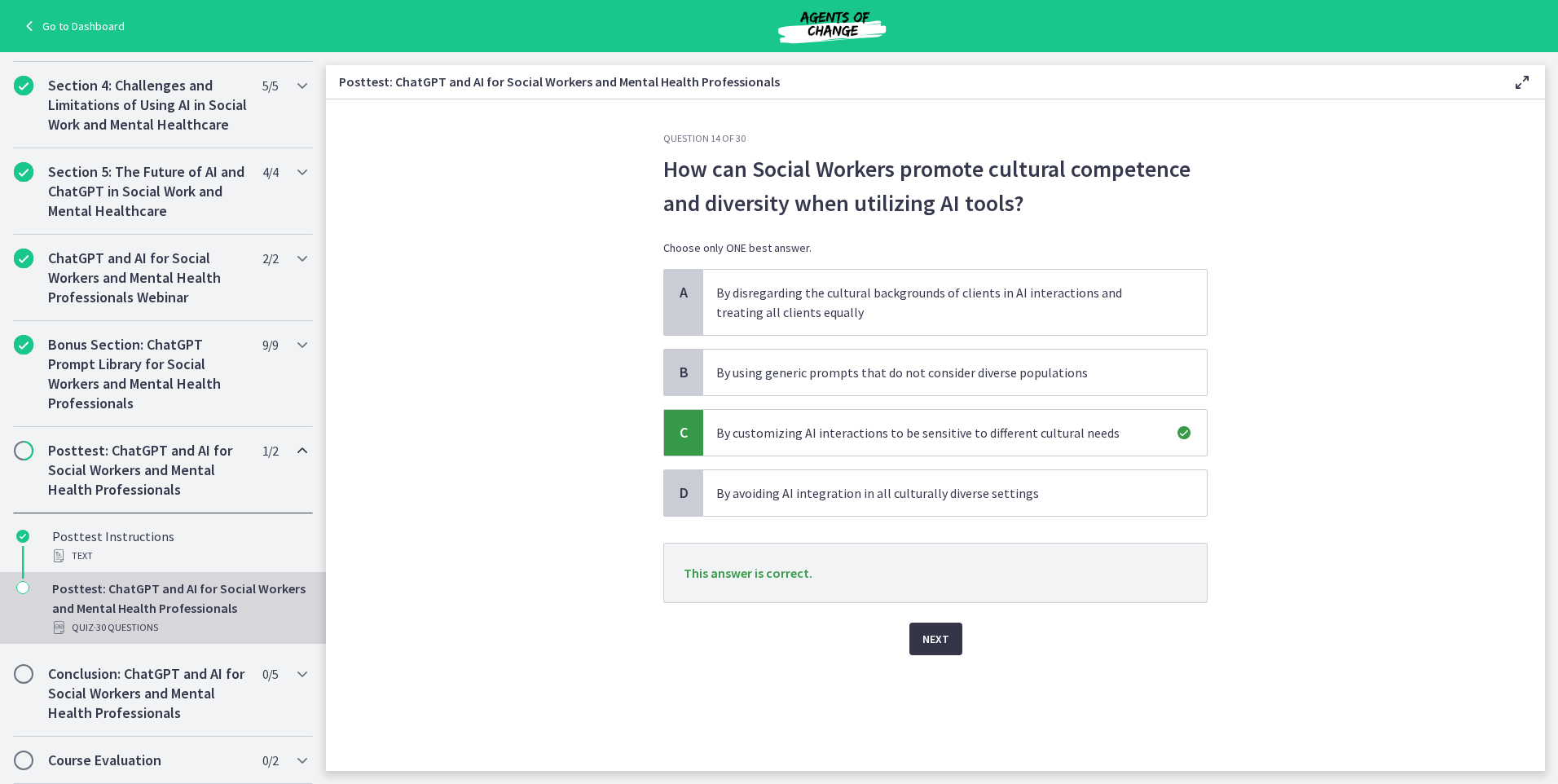
click at [955, 638] on button "Next" at bounding box center [936, 639] width 53 height 32
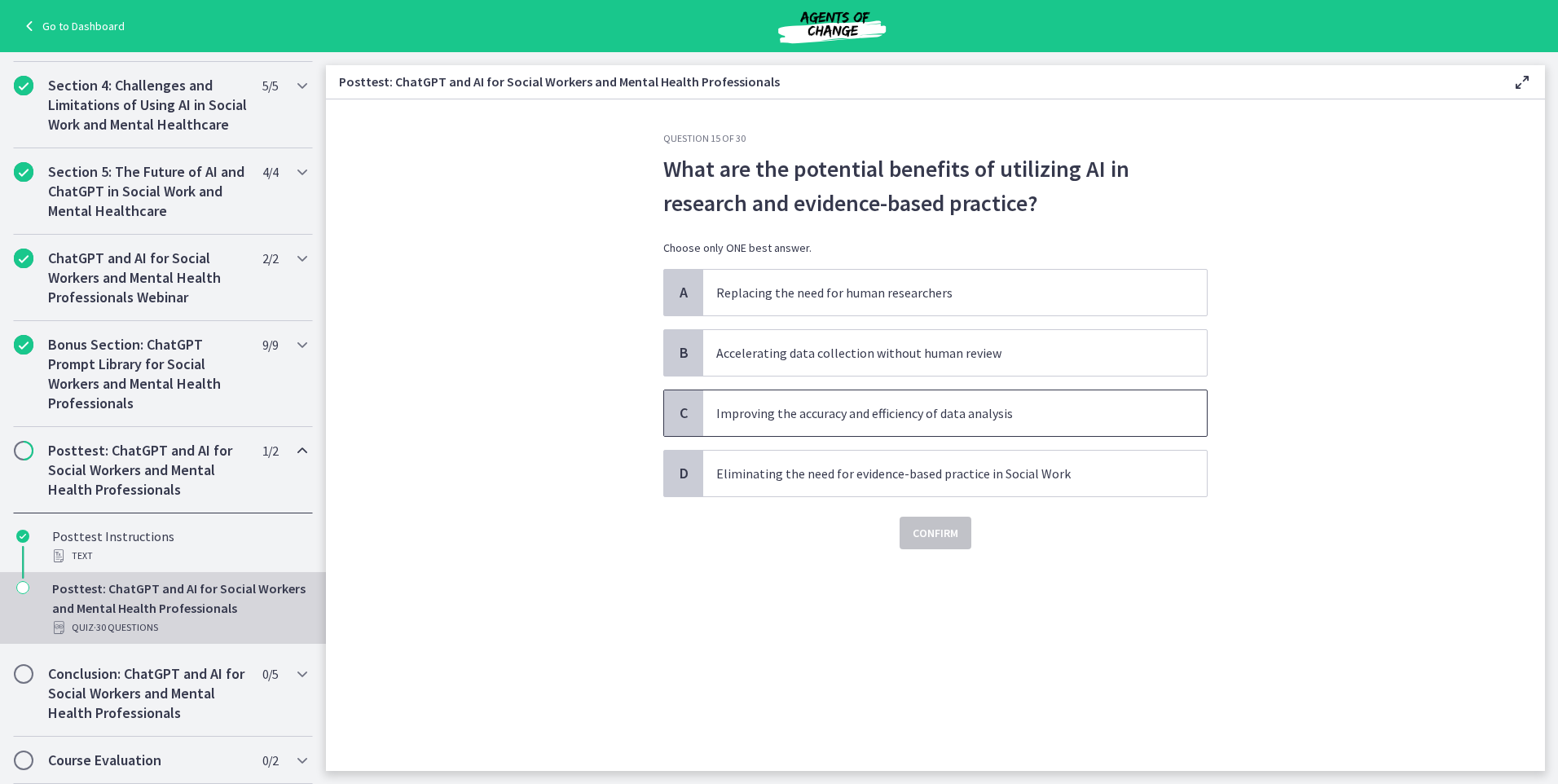
click at [859, 426] on span "Improving the accuracy and efficiency of data analysis" at bounding box center [955, 413] width 504 height 45
click at [938, 532] on span "Confirm" at bounding box center [935, 532] width 45 height 19
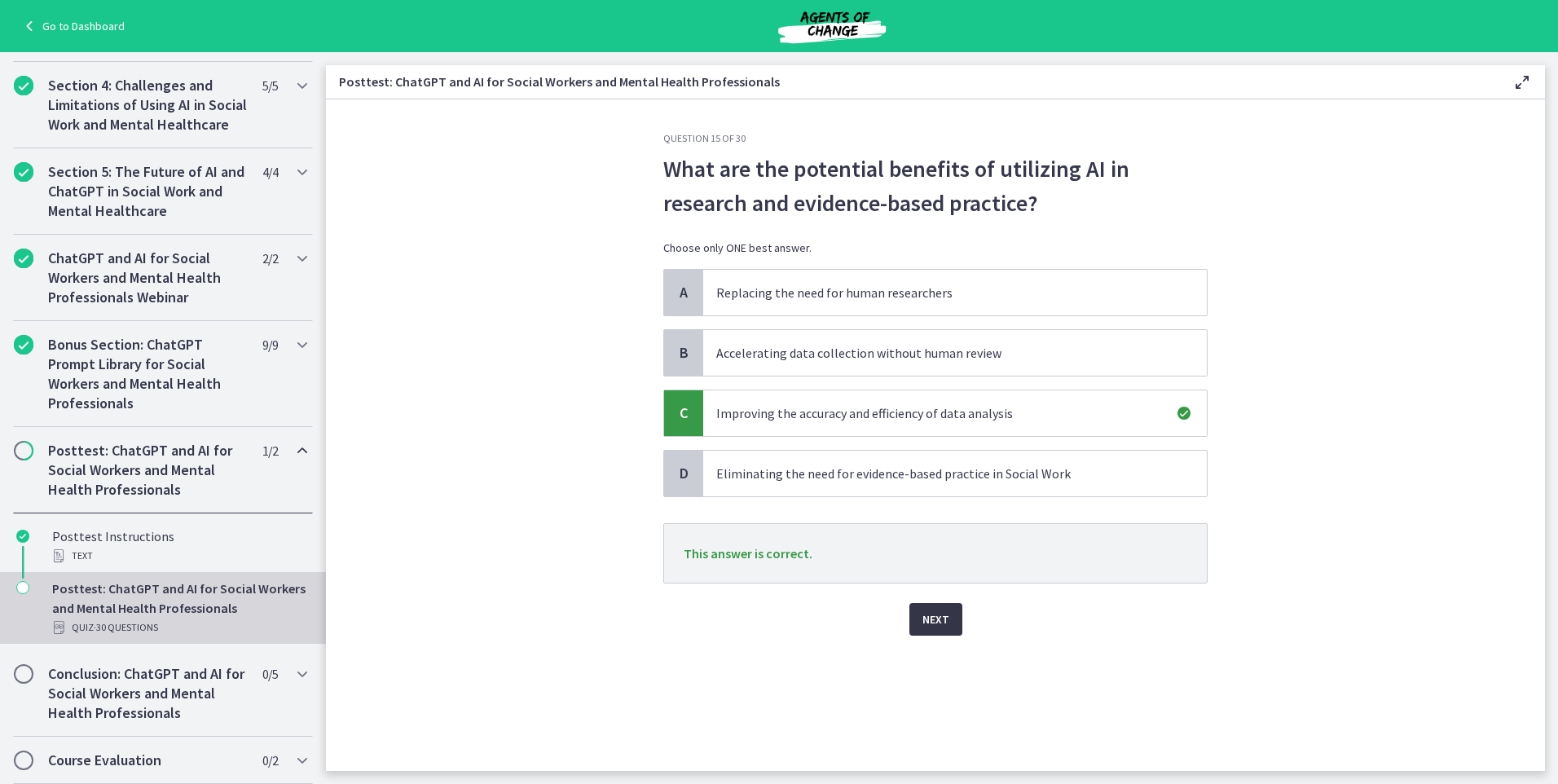
click at [943, 622] on span "Next" at bounding box center [936, 619] width 27 height 19
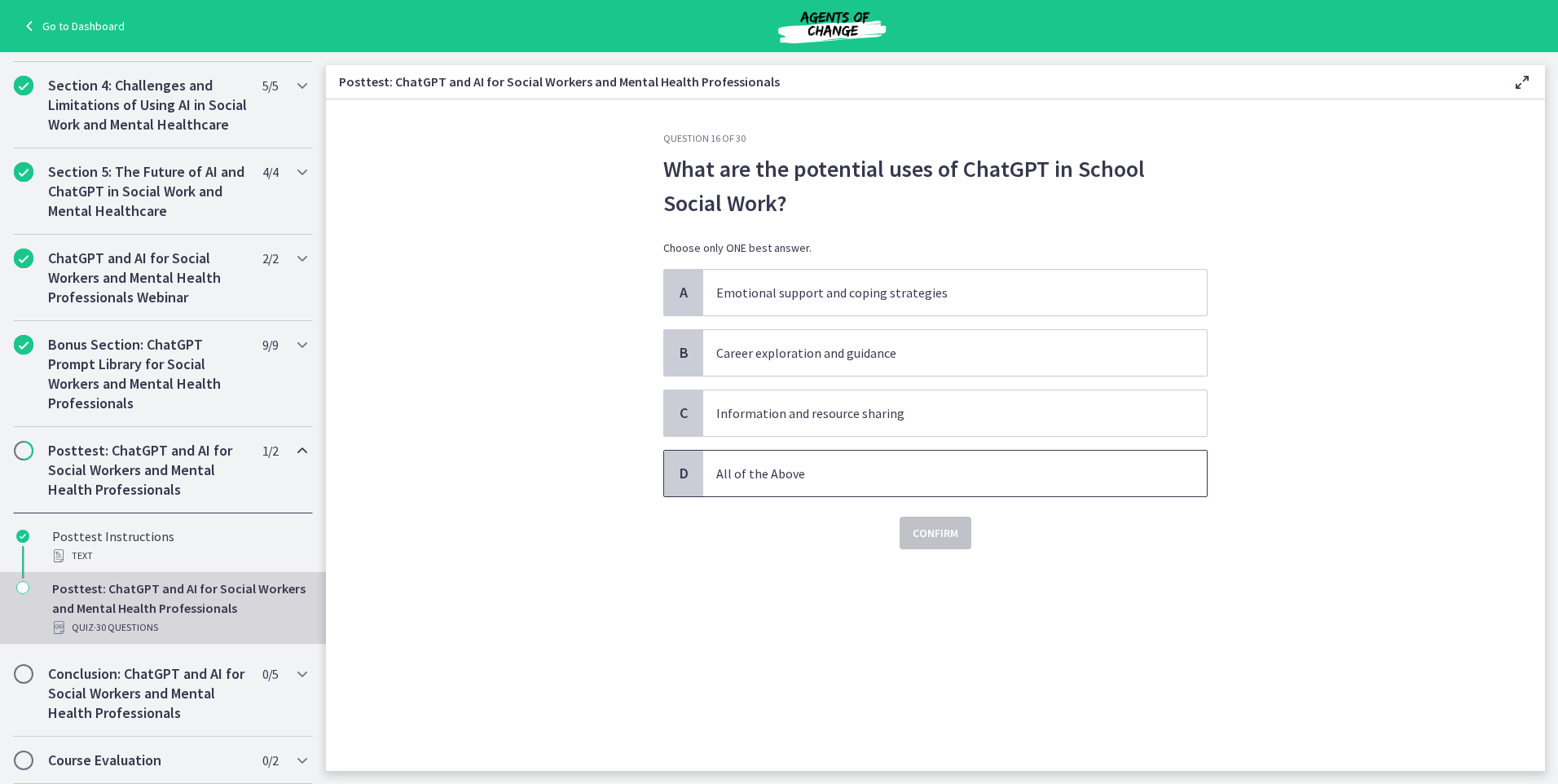
click at [847, 480] on p "All of the Above" at bounding box center [939, 473] width 445 height 19
click at [948, 537] on span "Confirm" at bounding box center [935, 532] width 45 height 19
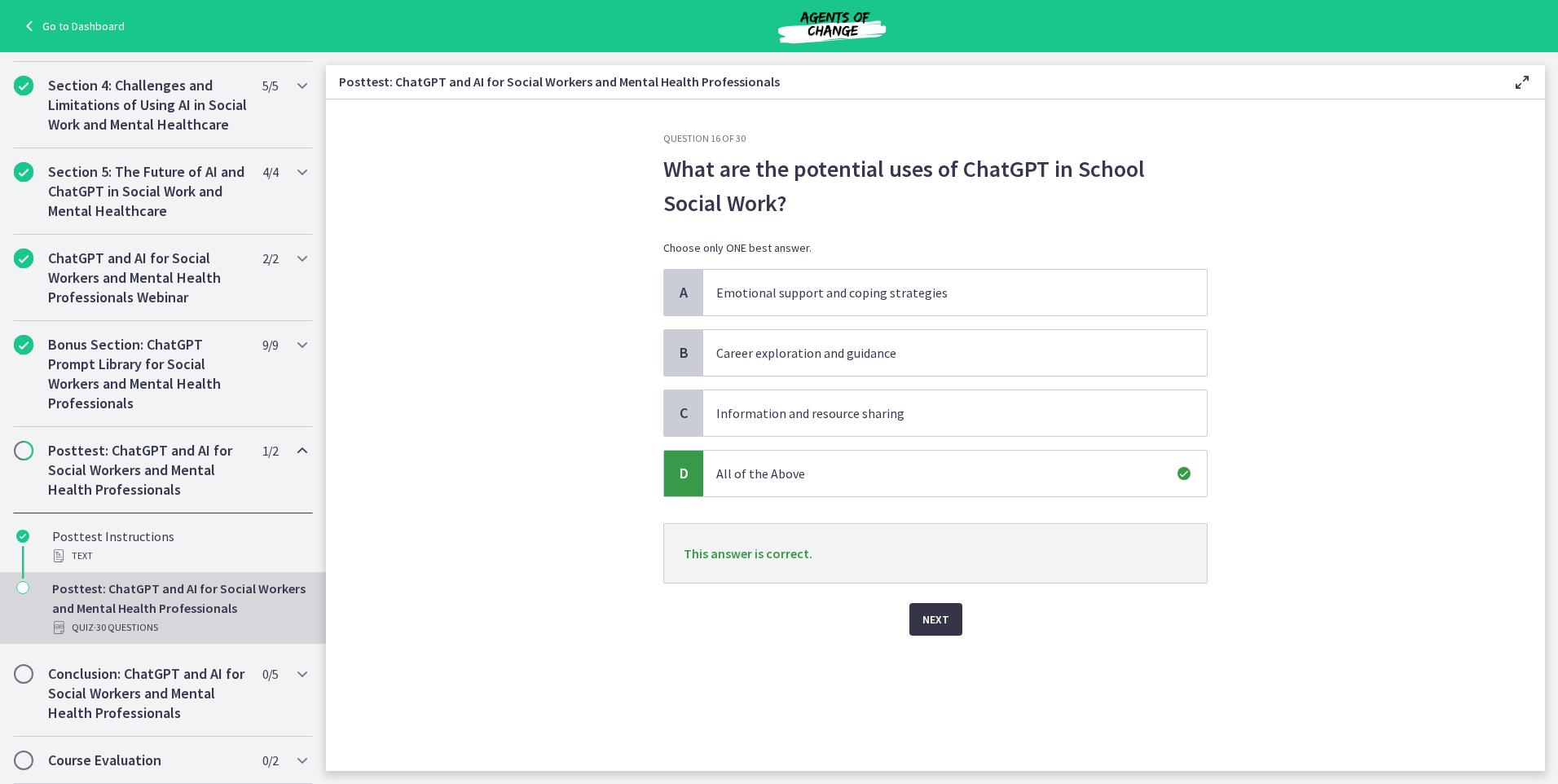
click at [932, 625] on span "Next" at bounding box center [936, 619] width 27 height 19
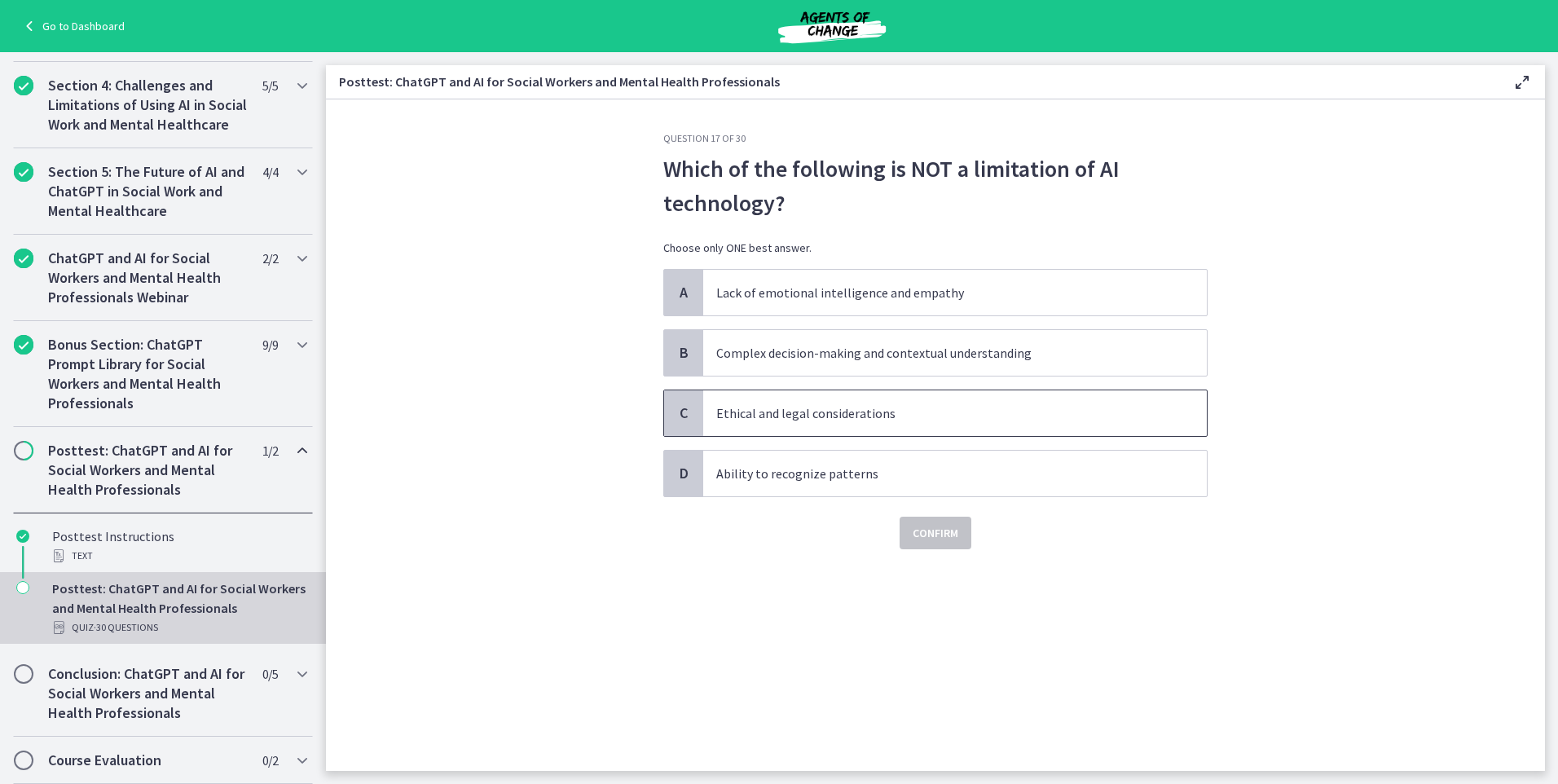
click at [886, 422] on p "Ethical and legal considerations" at bounding box center [939, 413] width 445 height 19
click at [936, 537] on span "Confirm" at bounding box center [935, 532] width 45 height 19
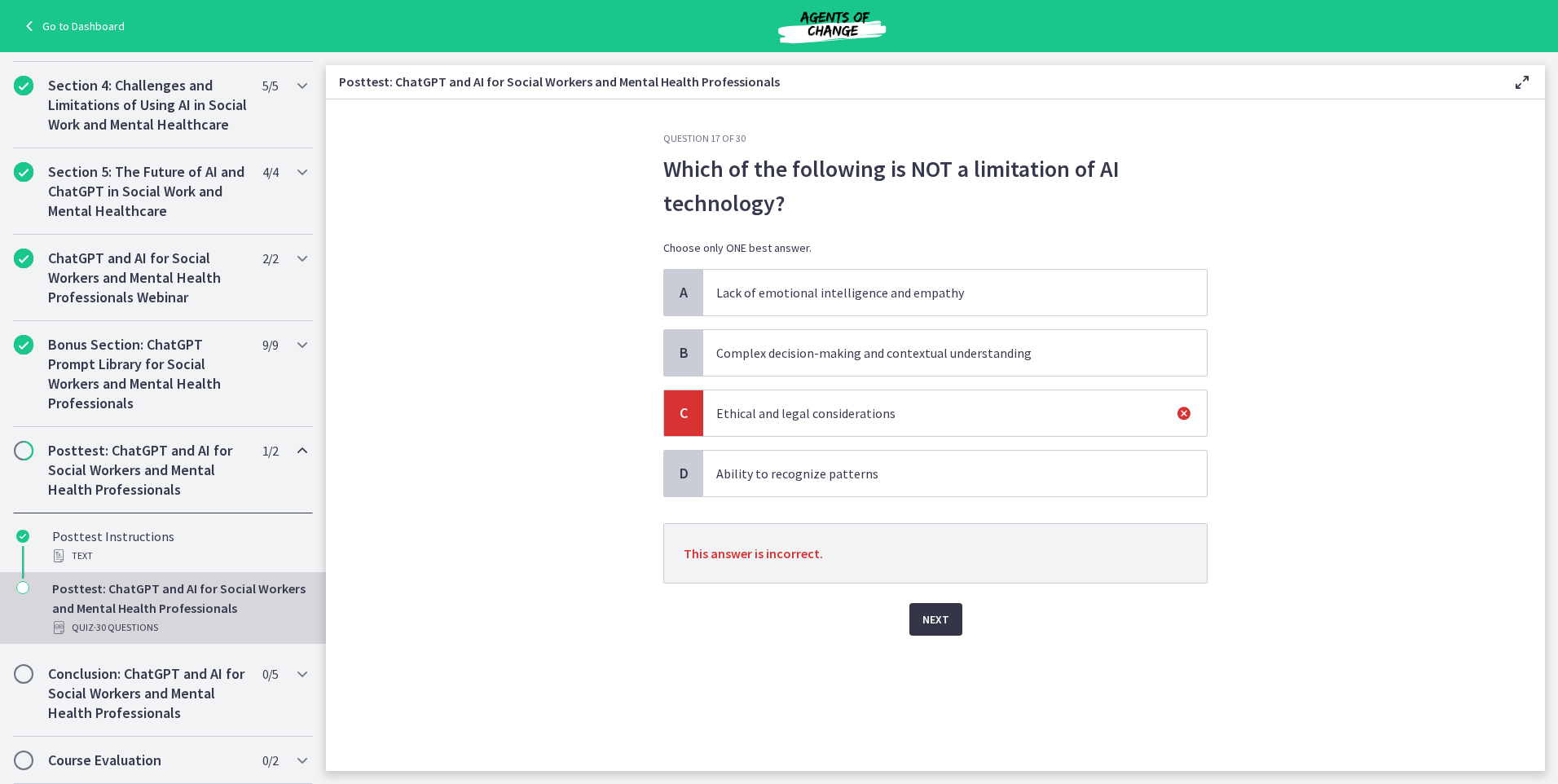
click at [945, 617] on span "Next" at bounding box center [936, 619] width 27 height 19
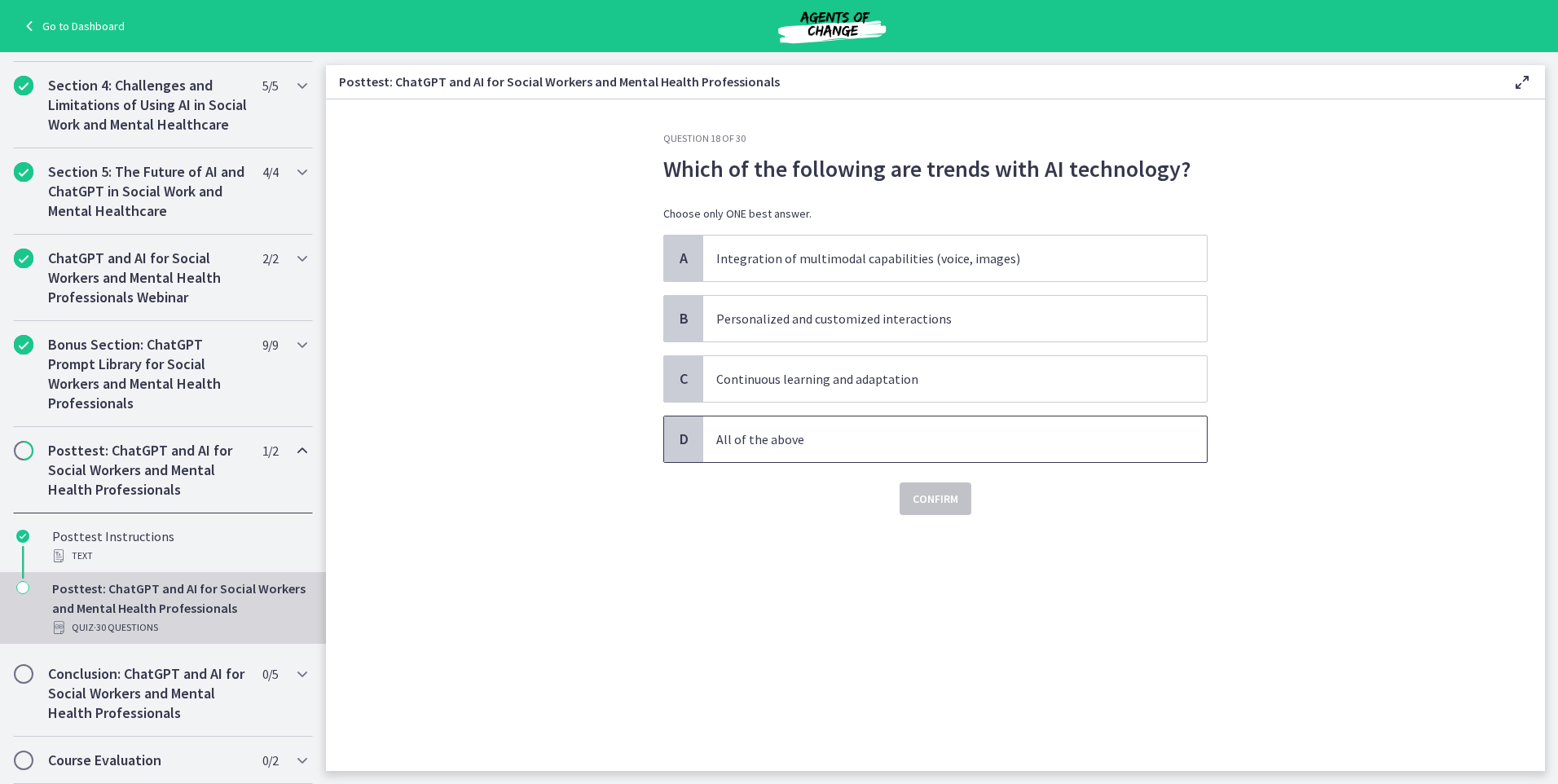
click at [843, 440] on p "All of the above" at bounding box center [939, 439] width 445 height 19
click at [953, 493] on span "Confirm" at bounding box center [935, 498] width 45 height 19
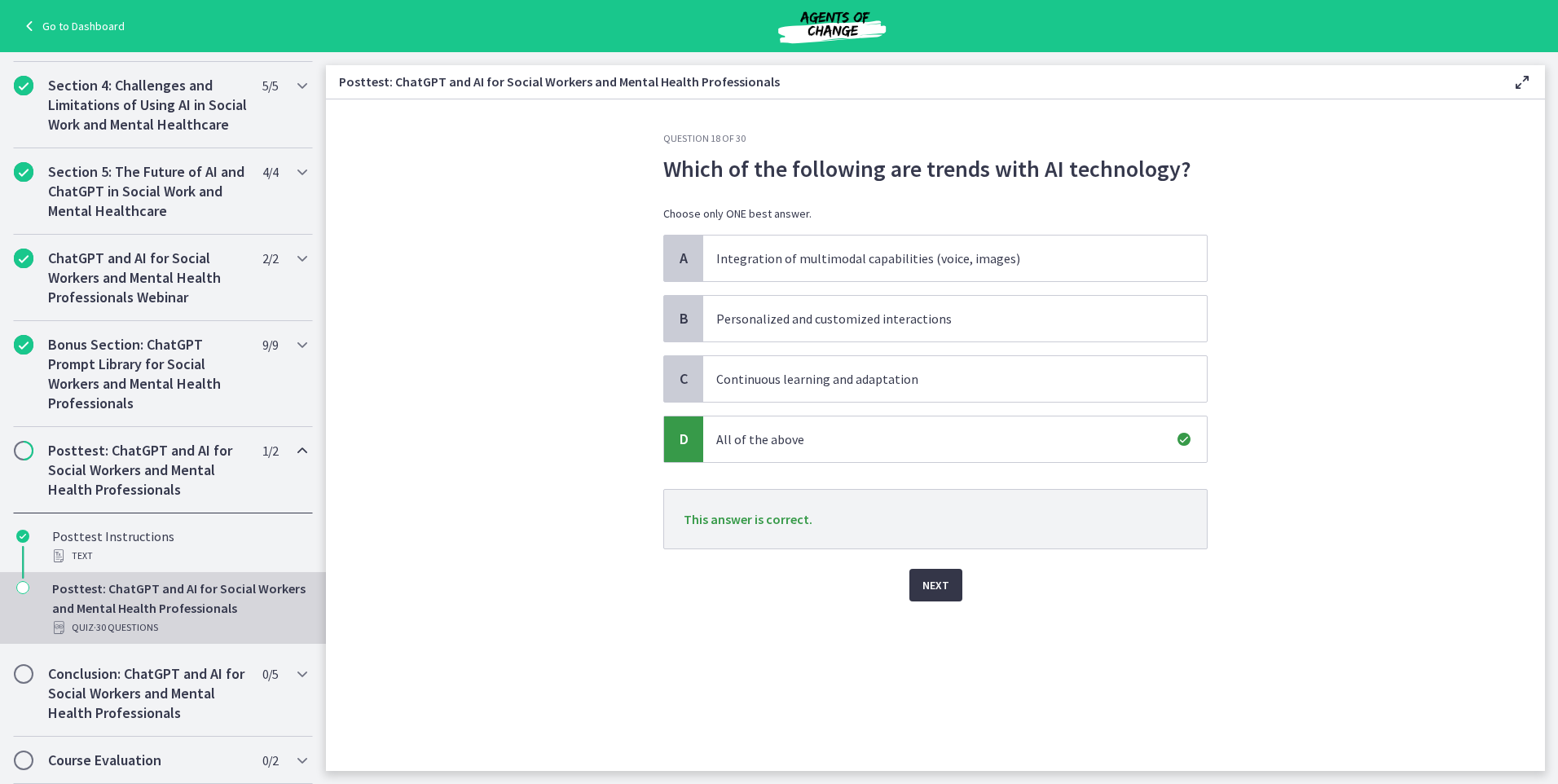
click at [939, 592] on span "Next" at bounding box center [936, 585] width 27 height 19
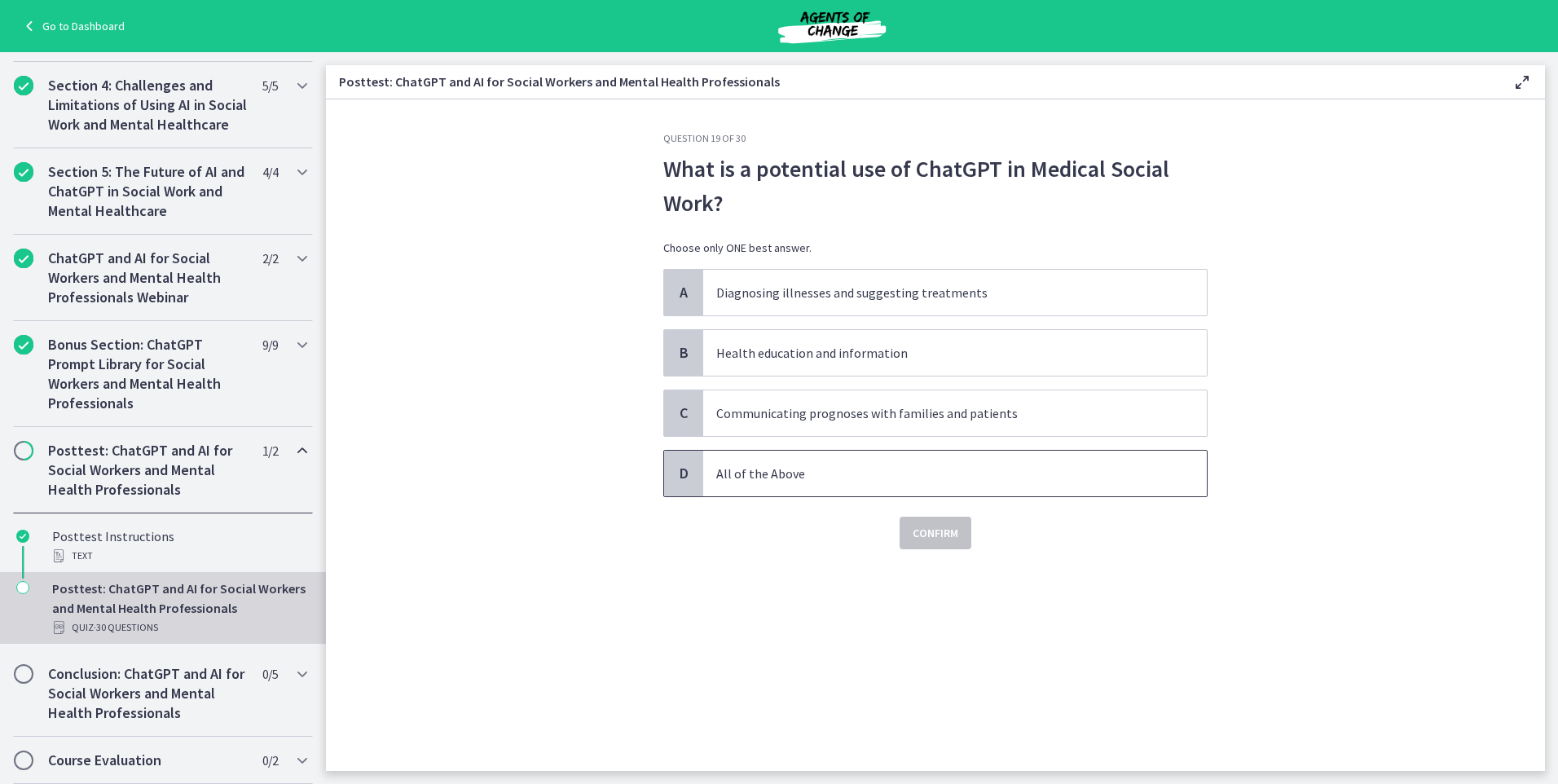
click at [832, 477] on p "All of the Above" at bounding box center [939, 473] width 445 height 19
click at [919, 527] on span "Confirm" at bounding box center [935, 532] width 45 height 19
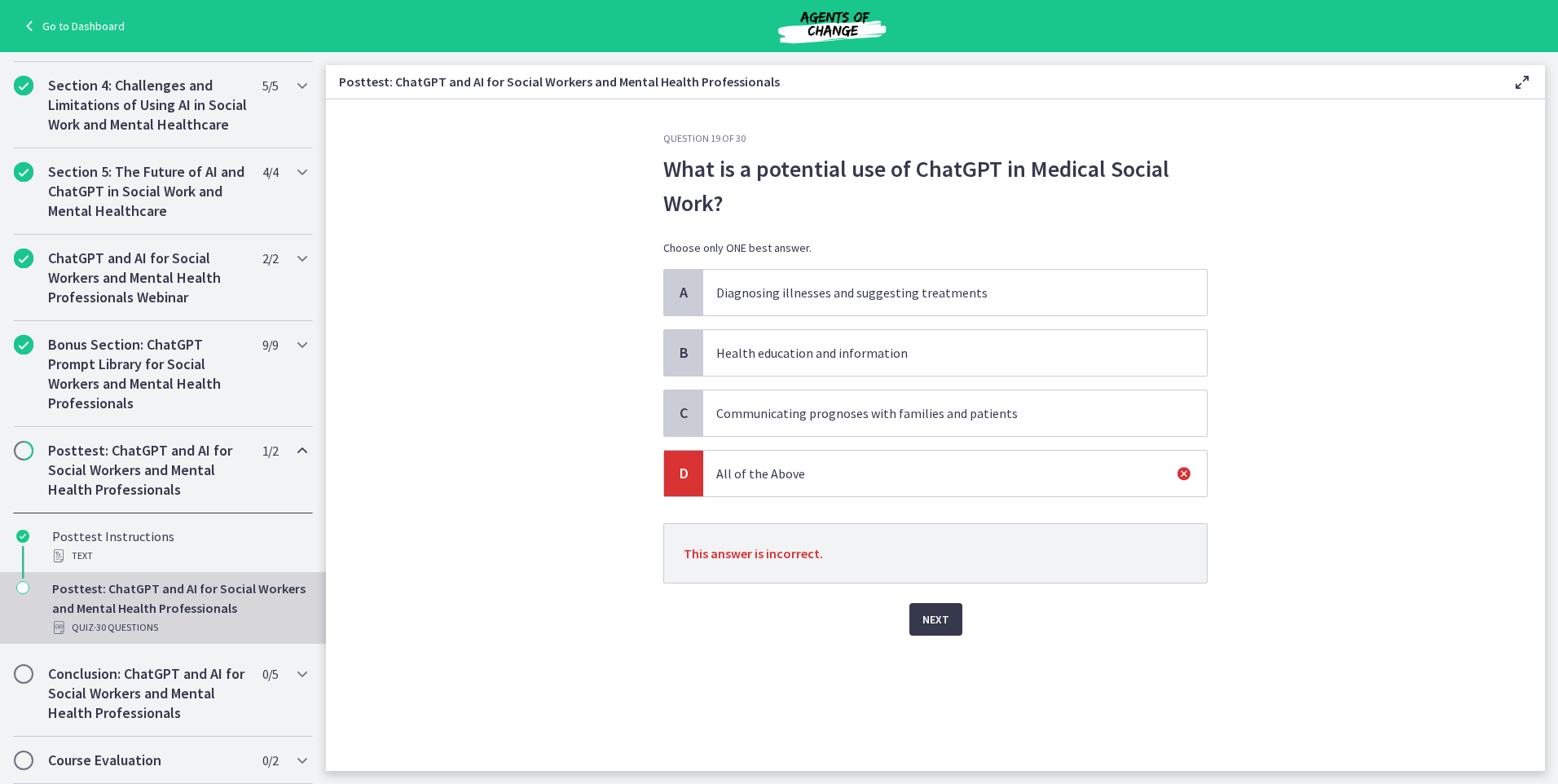
click at [920, 601] on div "Next" at bounding box center [936, 609] width 544 height 52
click at [924, 614] on span "Next" at bounding box center [936, 619] width 27 height 19
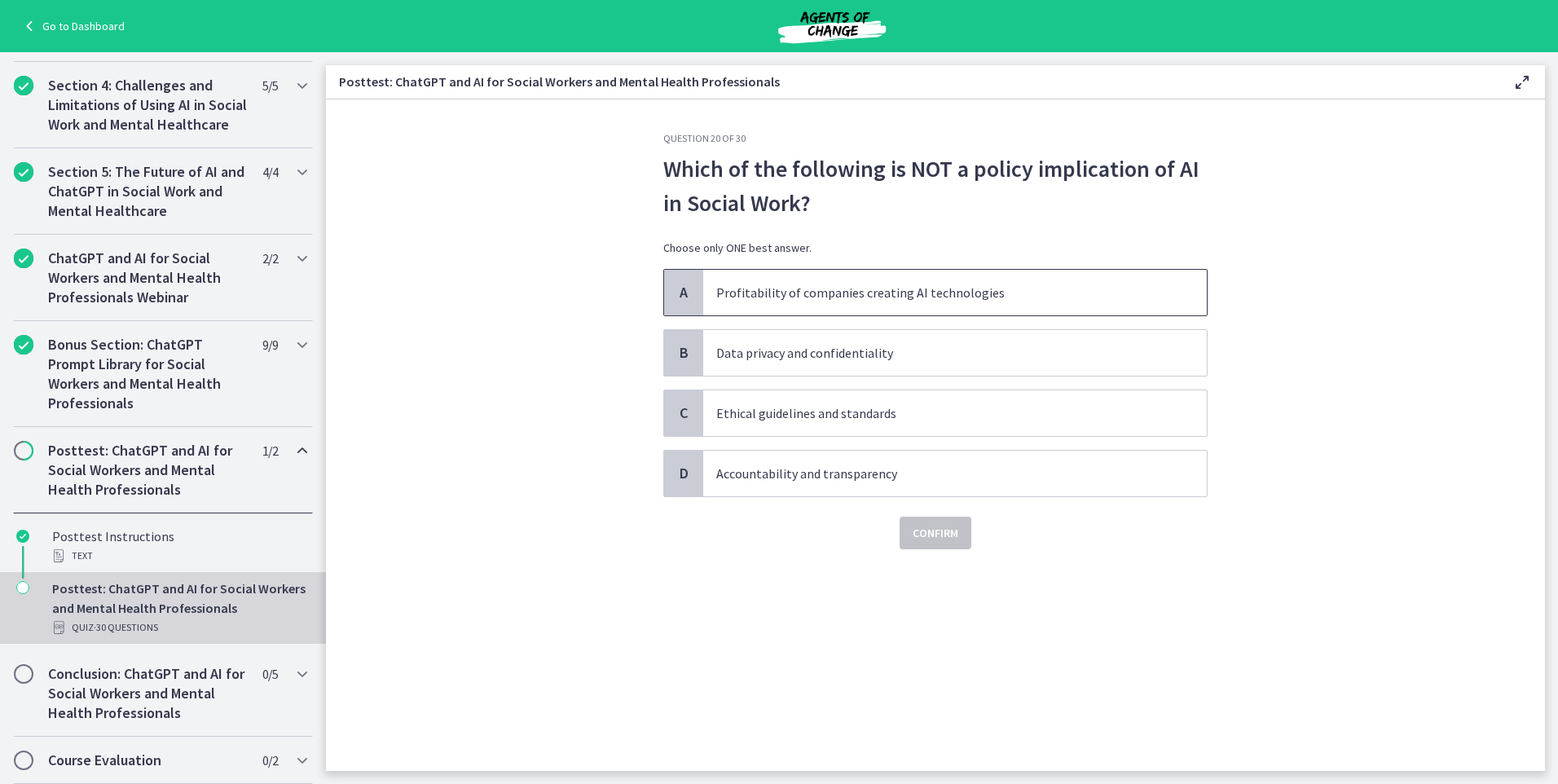
click at [943, 278] on span "Profitability of companies creating AI technologies" at bounding box center [955, 292] width 504 height 45
click at [938, 530] on span "Confirm" at bounding box center [935, 532] width 45 height 19
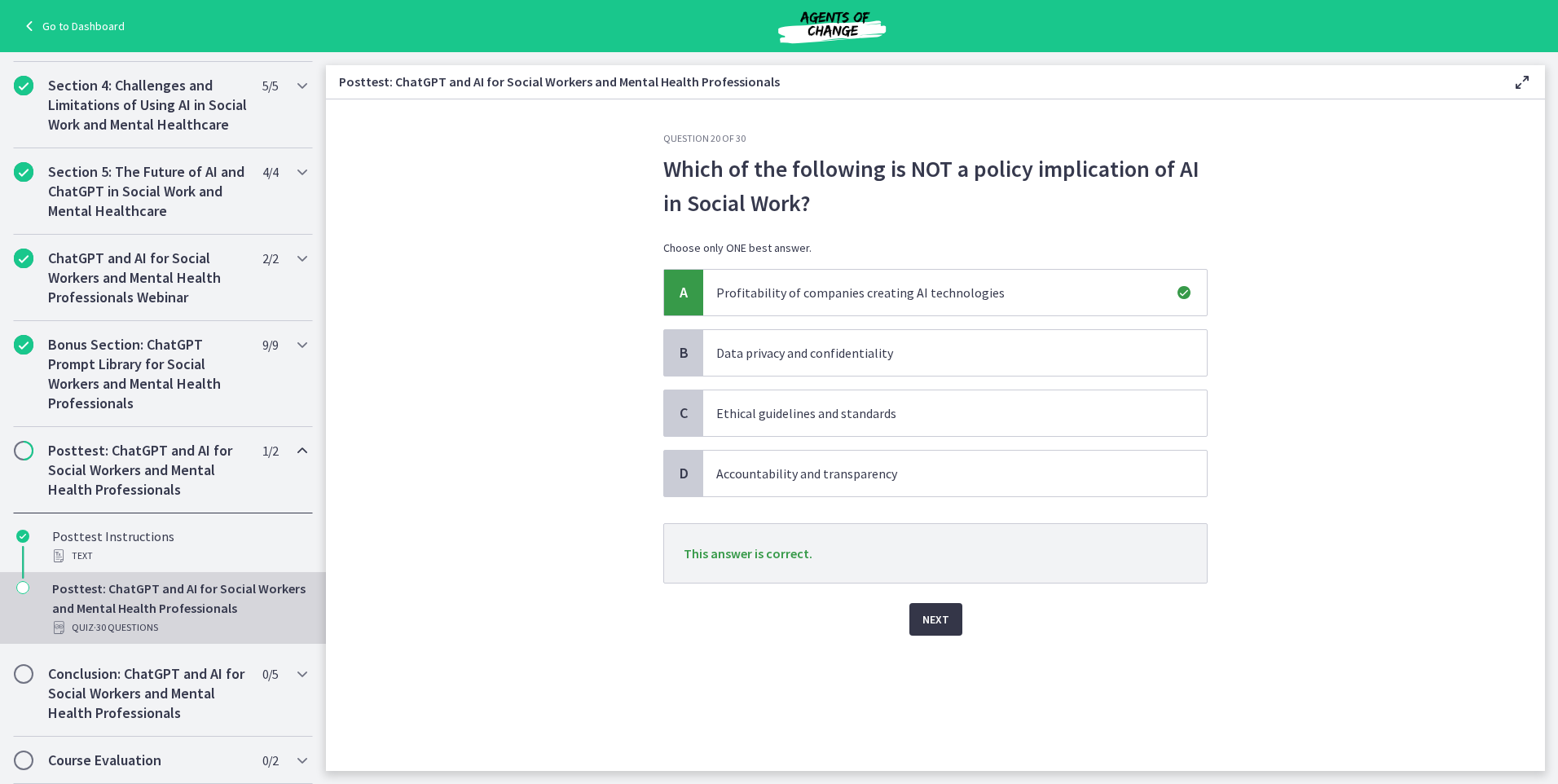
click at [944, 610] on span "Next" at bounding box center [936, 619] width 27 height 19
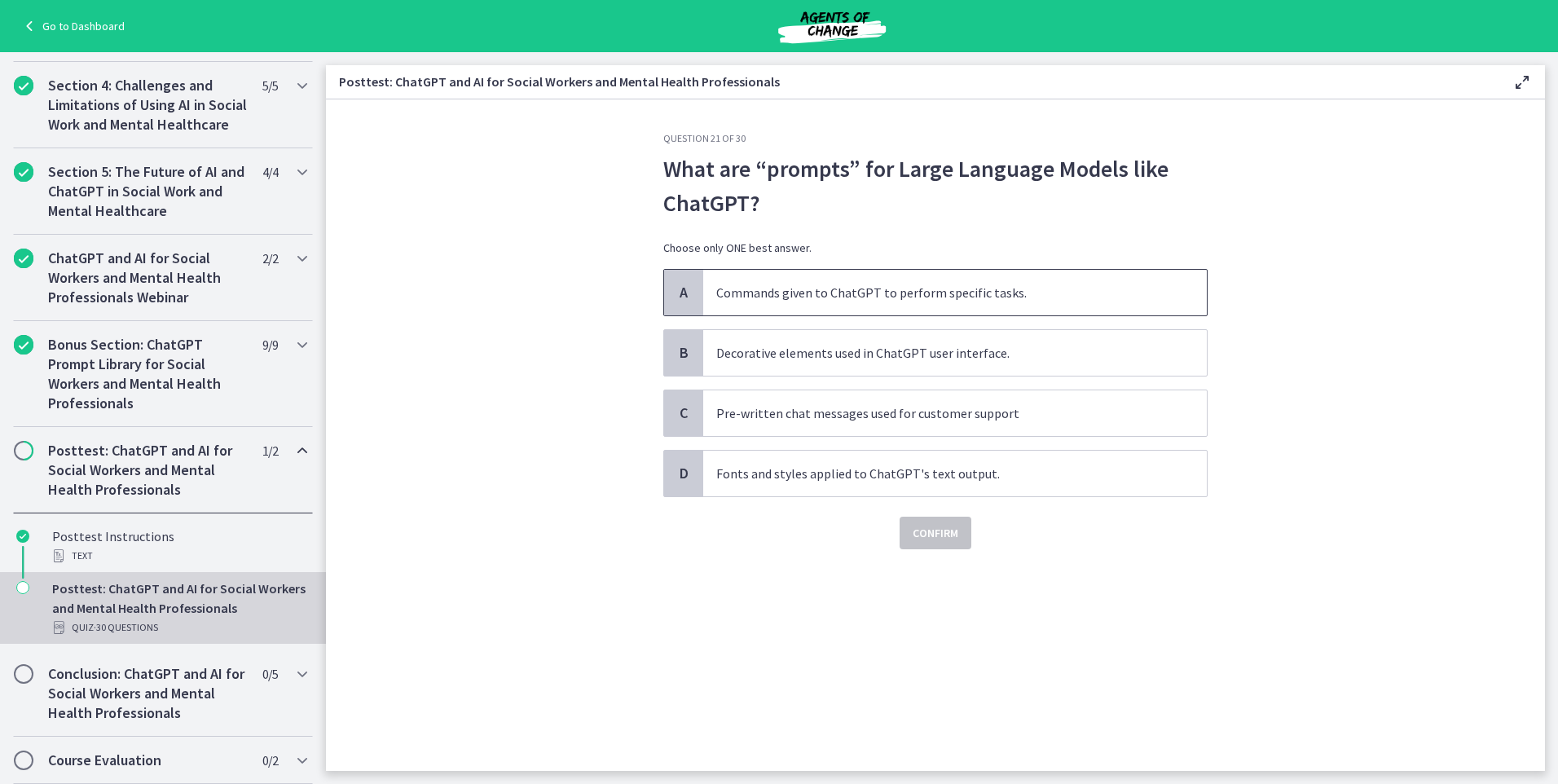
click at [841, 295] on p "Commands given to ChatGPT to perform specific tasks." at bounding box center [939, 292] width 445 height 19
click at [951, 539] on span "Confirm" at bounding box center [935, 532] width 45 height 19
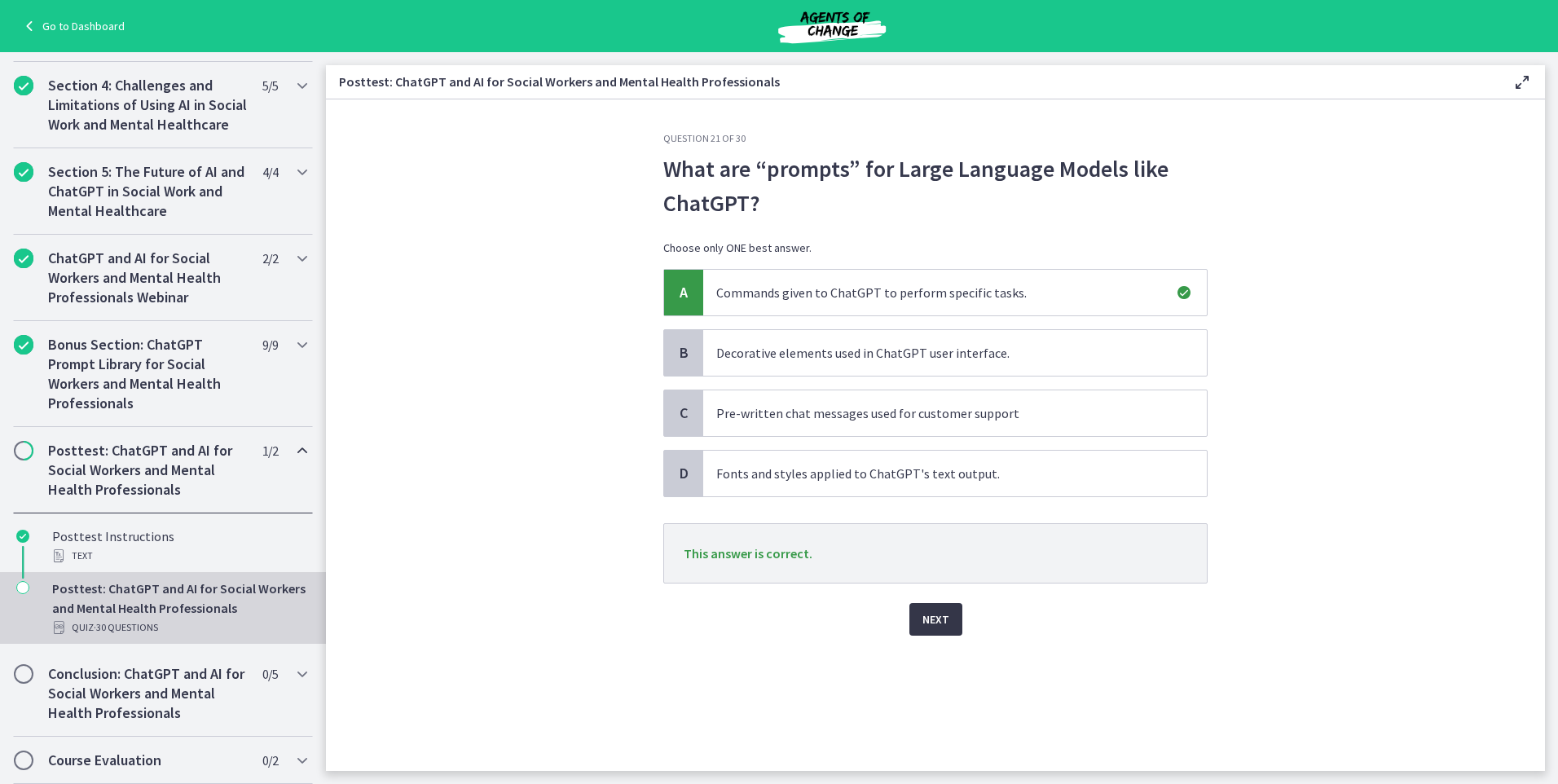
click at [938, 625] on span "Next" at bounding box center [936, 619] width 27 height 19
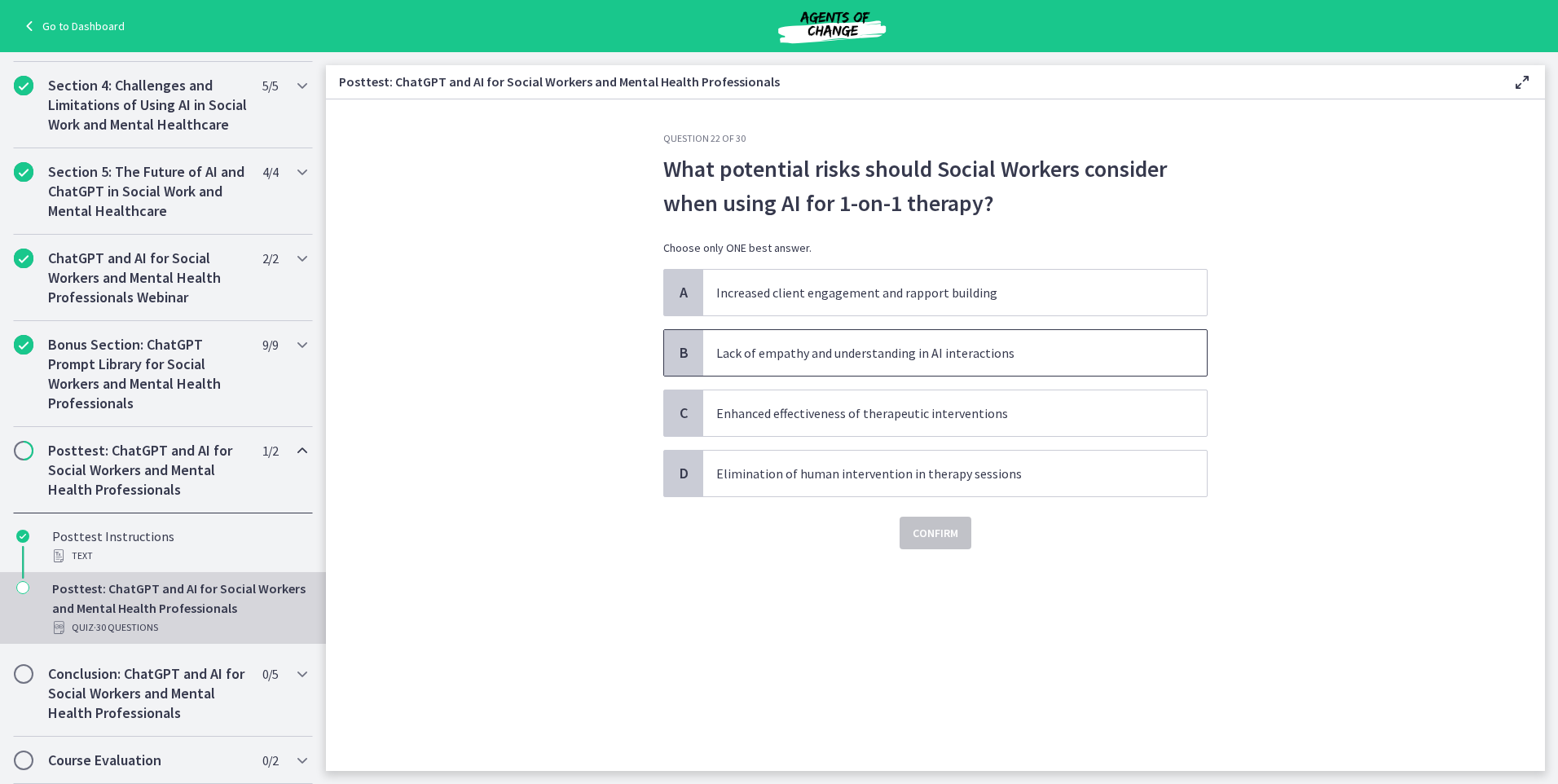
click at [885, 368] on span "Lack of empathy and understanding in AI interactions" at bounding box center [955, 353] width 504 height 45
click at [946, 482] on p "Elimination of human intervention in therapy sessions" at bounding box center [939, 473] width 445 height 19
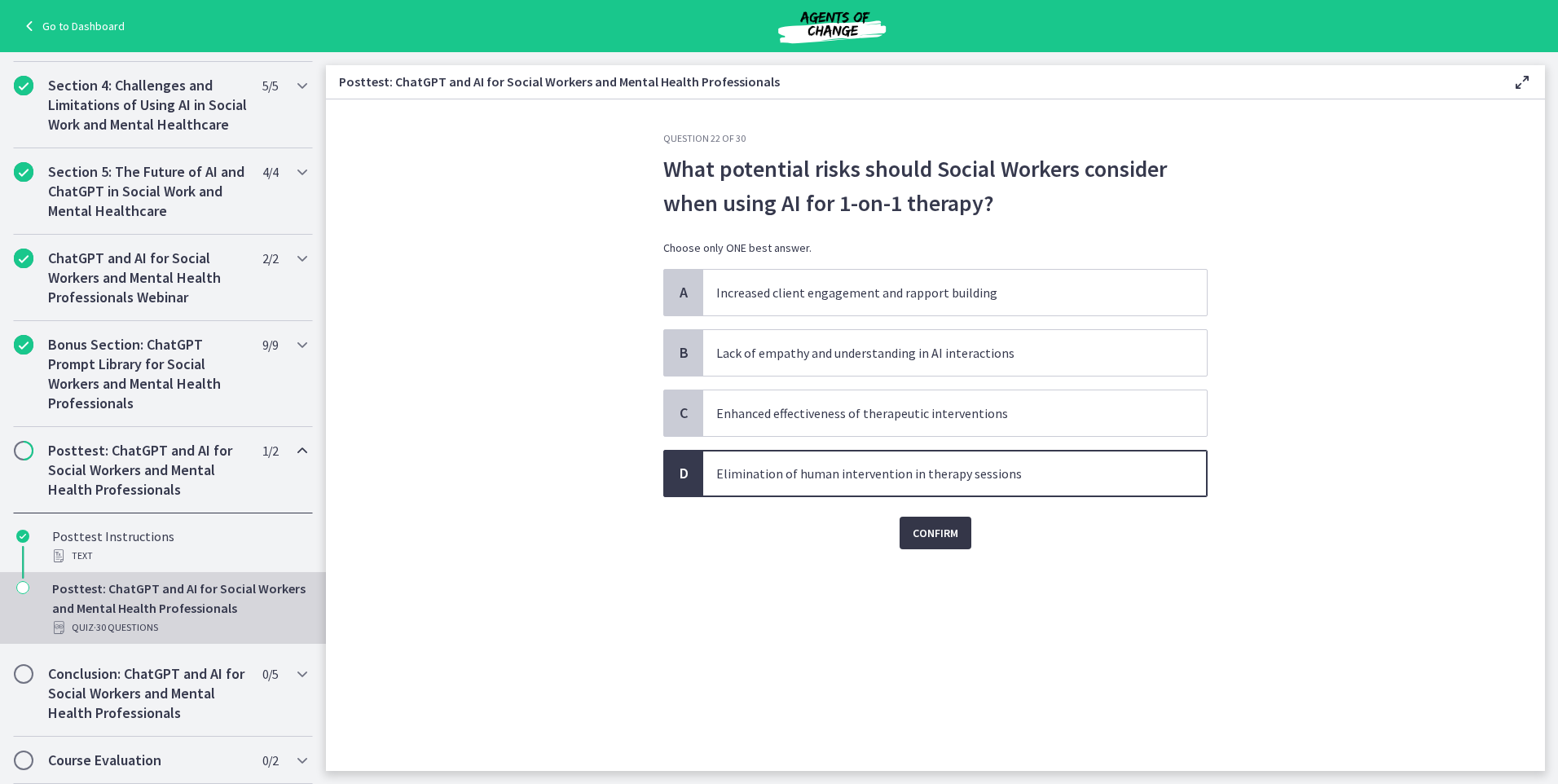
click at [943, 529] on span "Confirm" at bounding box center [935, 532] width 45 height 19
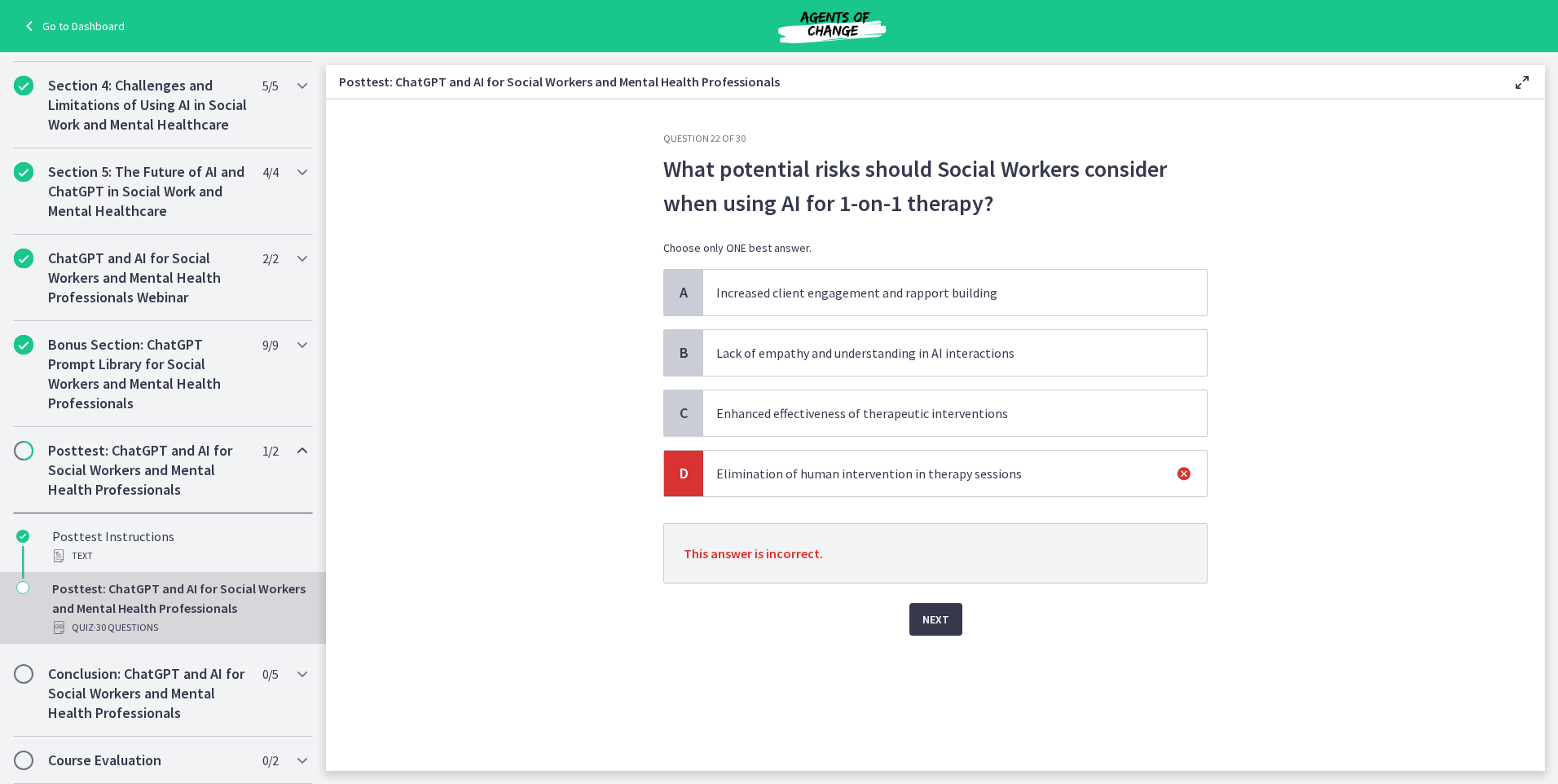
click at [918, 352] on p "Lack of empathy and understanding in AI interactions" at bounding box center [939, 353] width 445 height 19
click at [934, 615] on span "Next" at bounding box center [936, 619] width 27 height 19
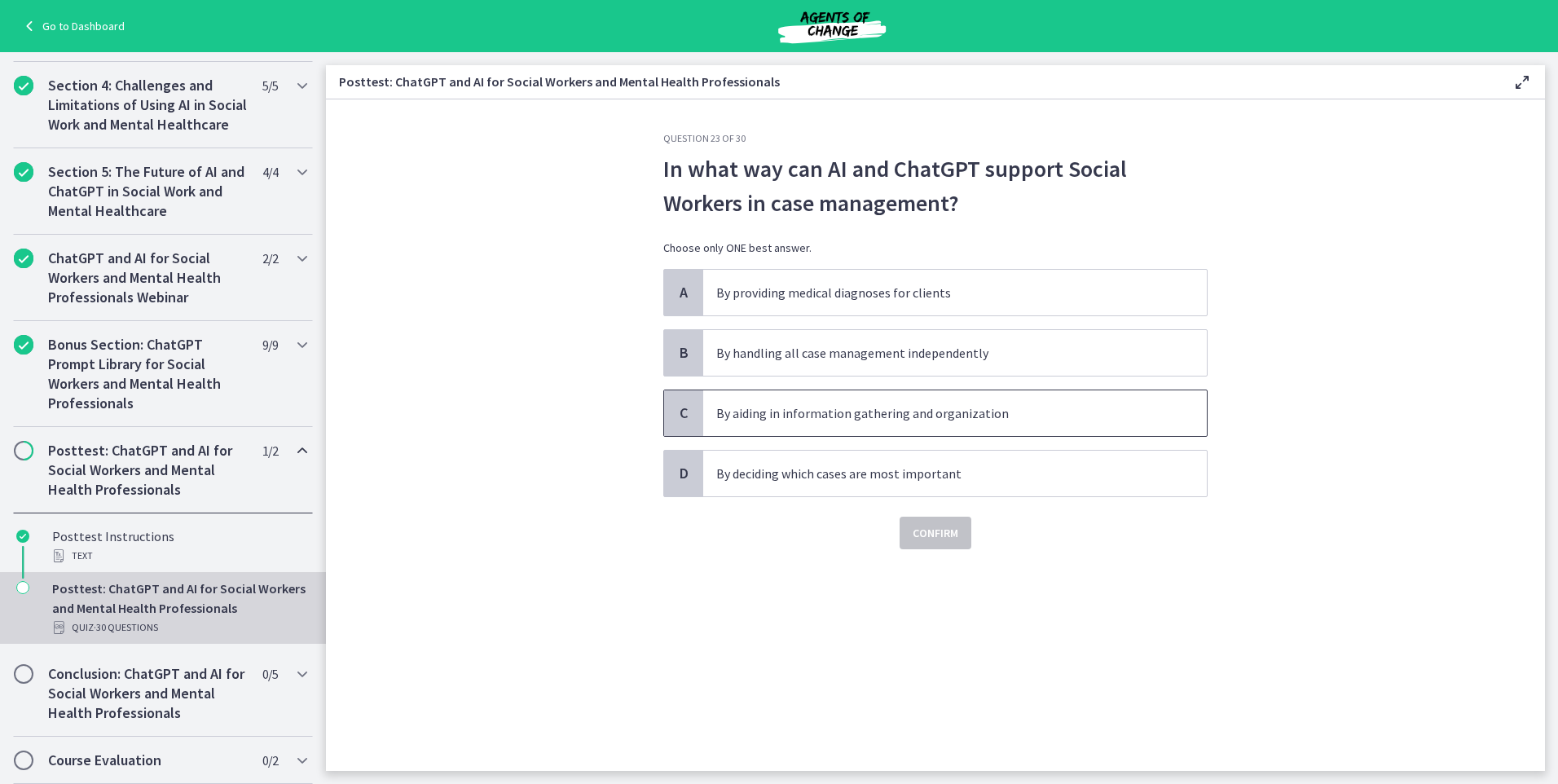
click at [891, 419] on p "By aiding in information gathering and organization" at bounding box center [939, 413] width 445 height 19
click at [929, 531] on span "Confirm" at bounding box center [935, 532] width 45 height 19
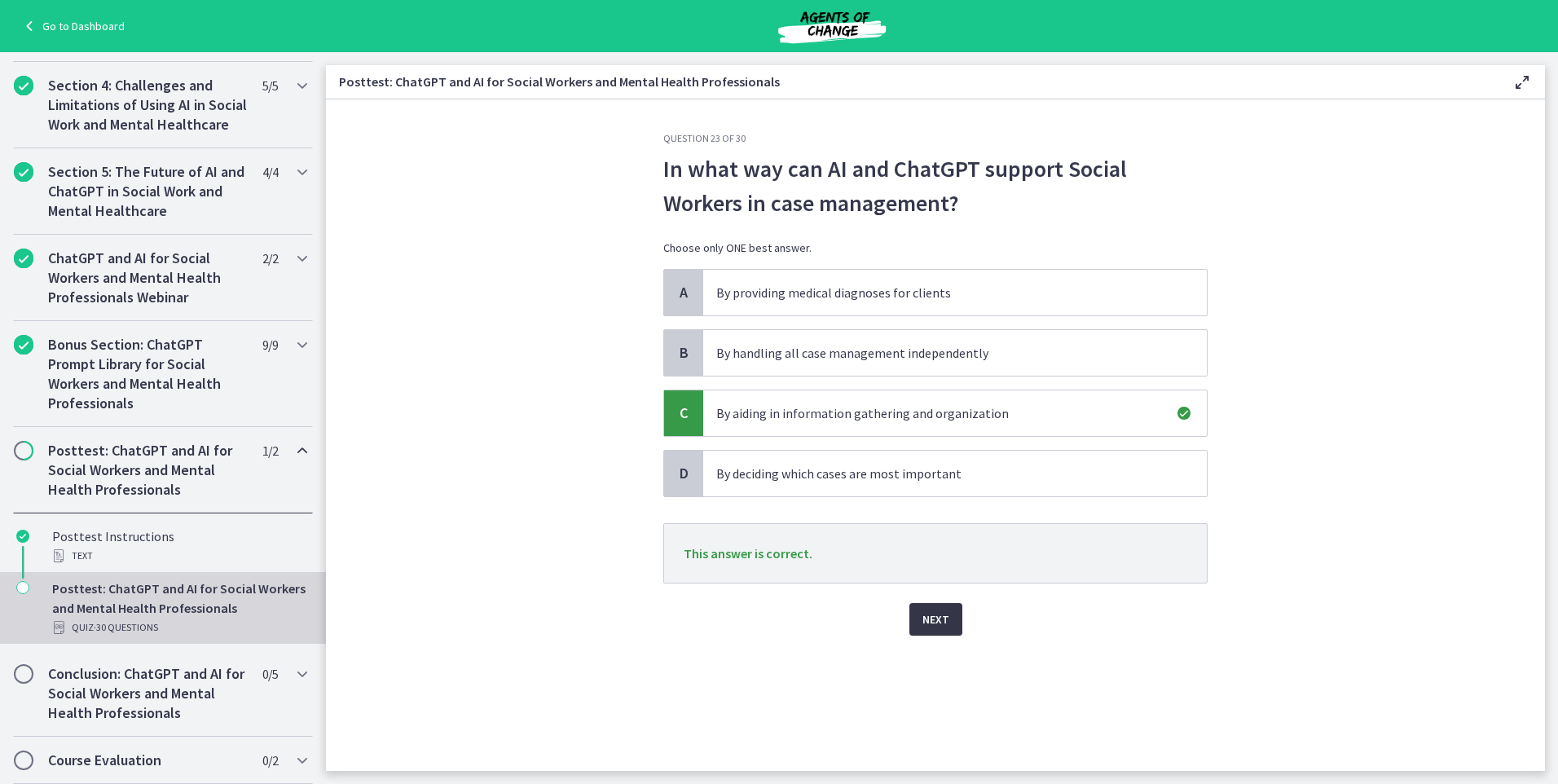
click at [951, 626] on button "Next" at bounding box center [936, 619] width 53 height 32
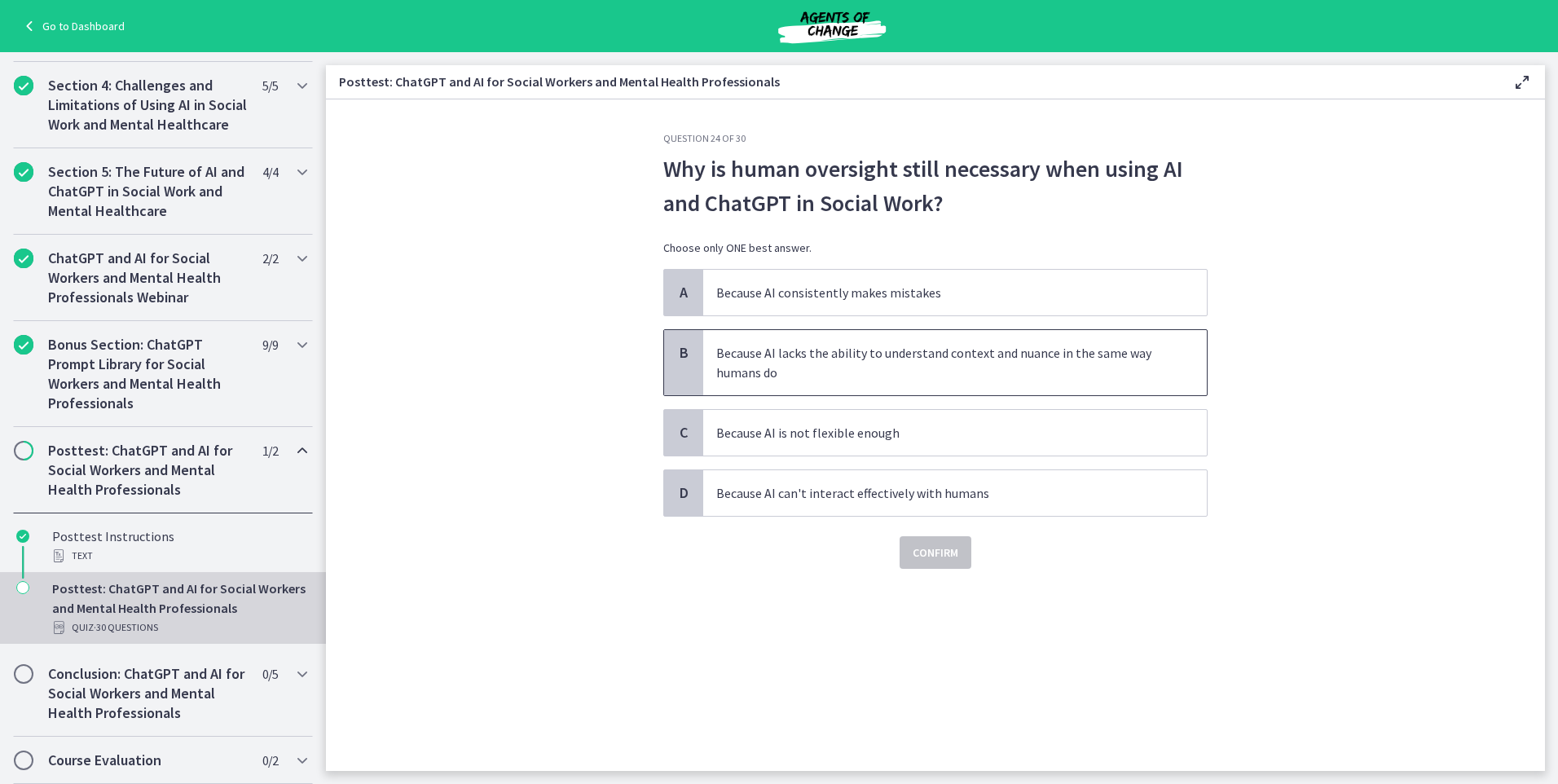
click at [999, 367] on p "Because AI lacks the ability to understand context and nuance in the same way h…" at bounding box center [939, 363] width 445 height 39
click at [944, 549] on span "Confirm" at bounding box center [935, 552] width 45 height 19
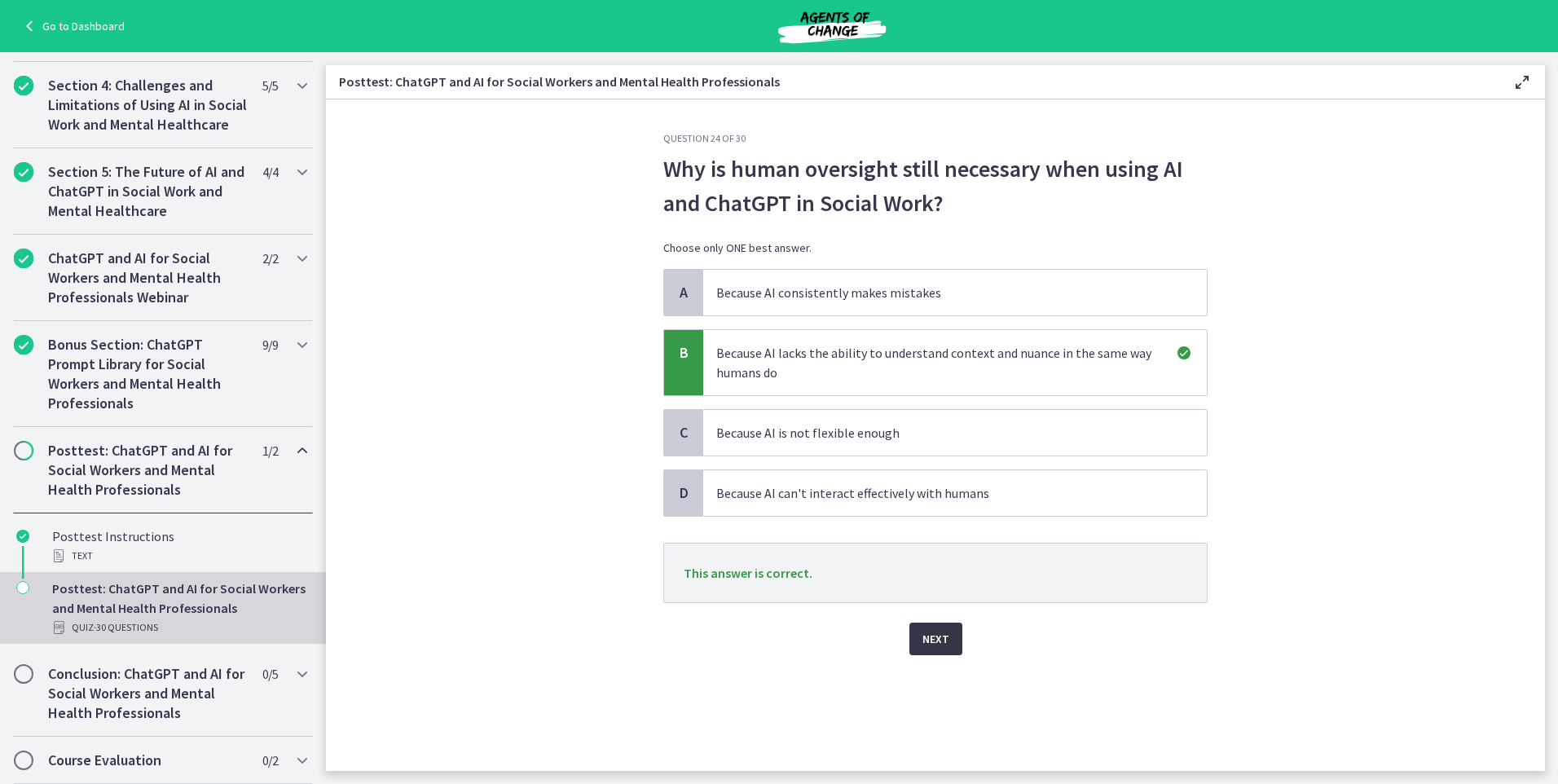
click at [923, 635] on span "Next" at bounding box center [936, 639] width 27 height 19
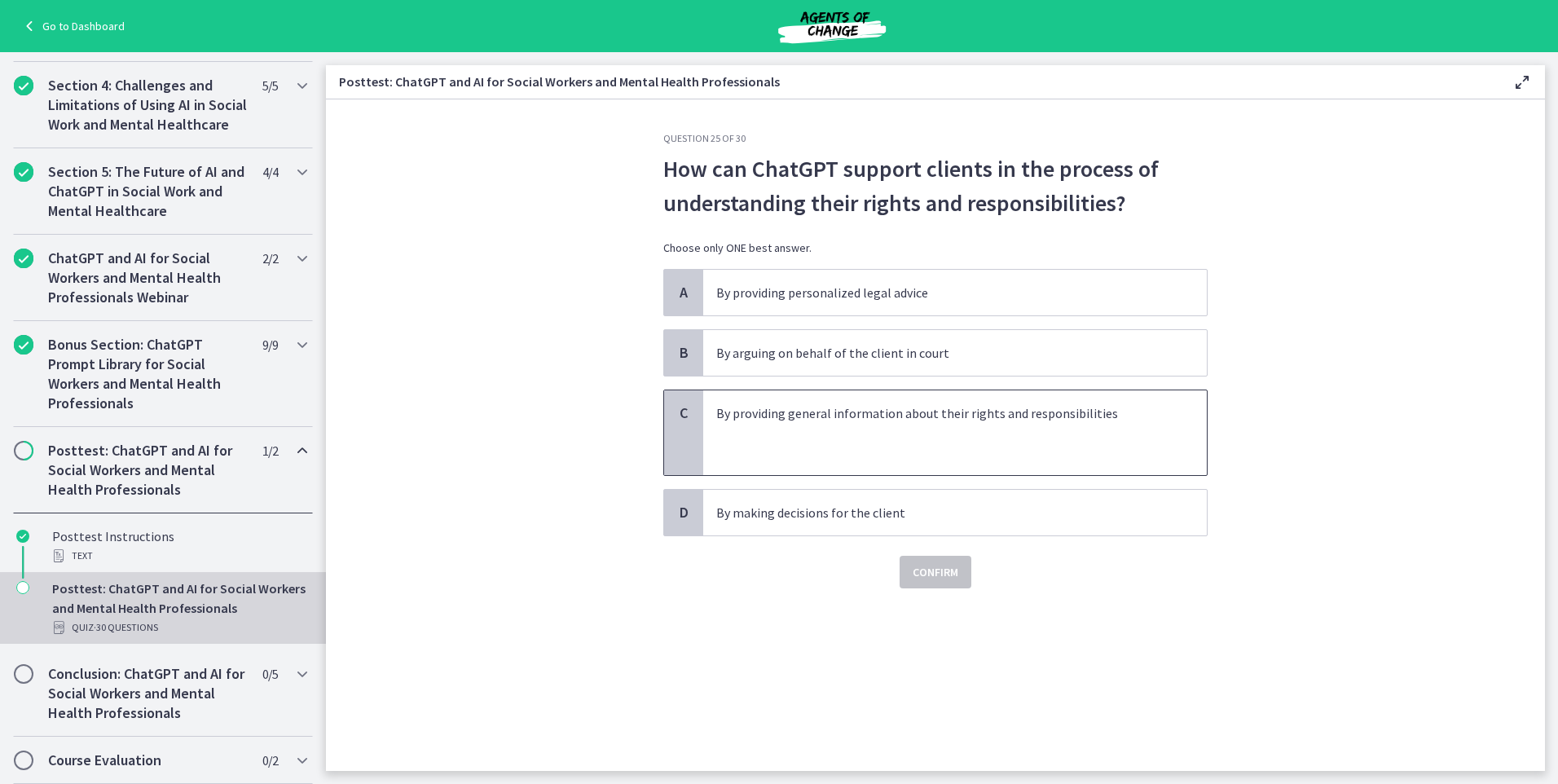
click at [853, 450] on p at bounding box center [939, 452] width 445 height 19
click at [950, 569] on span "Confirm" at bounding box center [935, 572] width 45 height 19
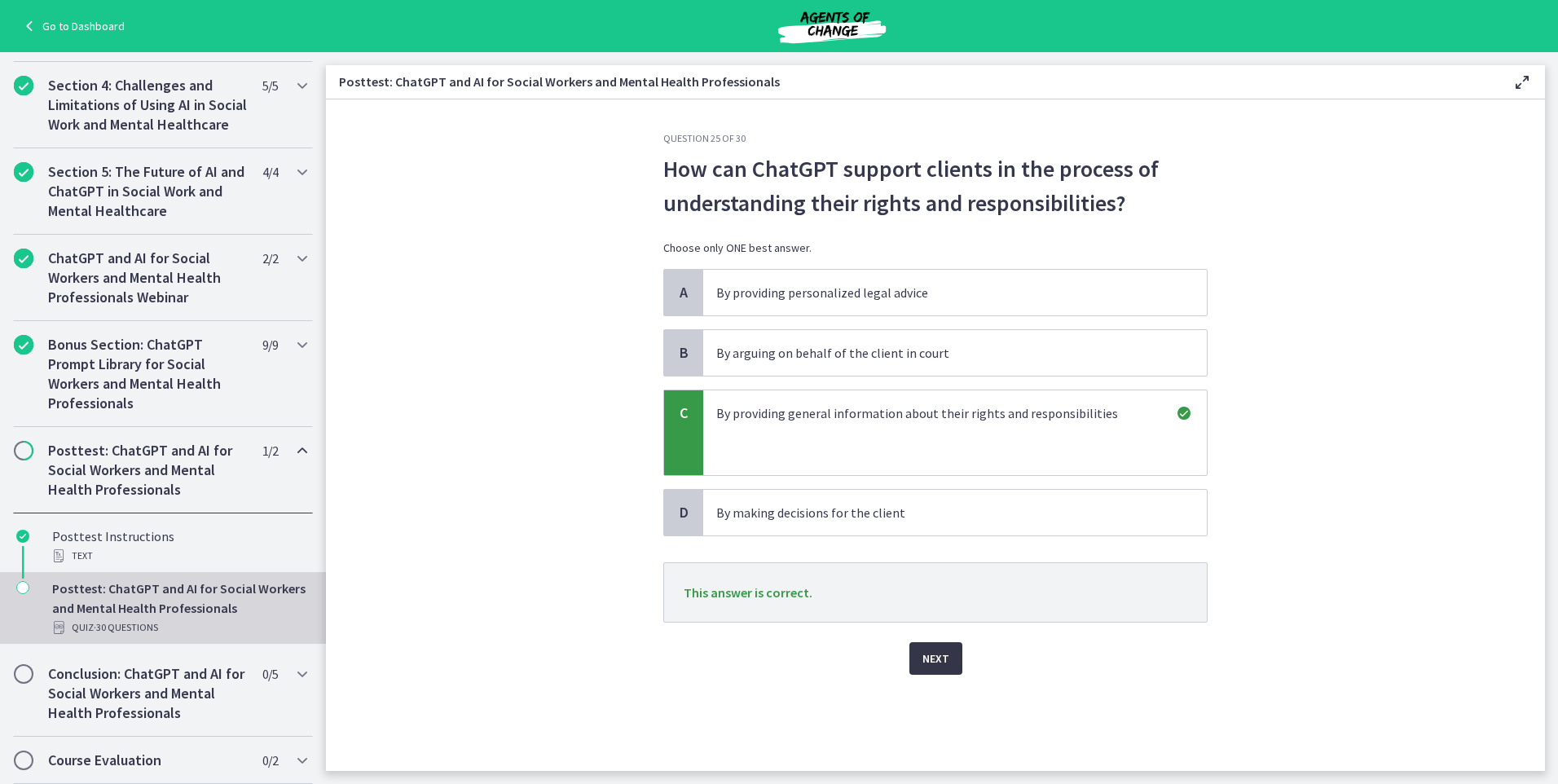
drag, startPoint x: 948, startPoint y: 657, endPoint x: 916, endPoint y: 554, distance: 107.9
click at [947, 657] on span "Next" at bounding box center [936, 658] width 27 height 19
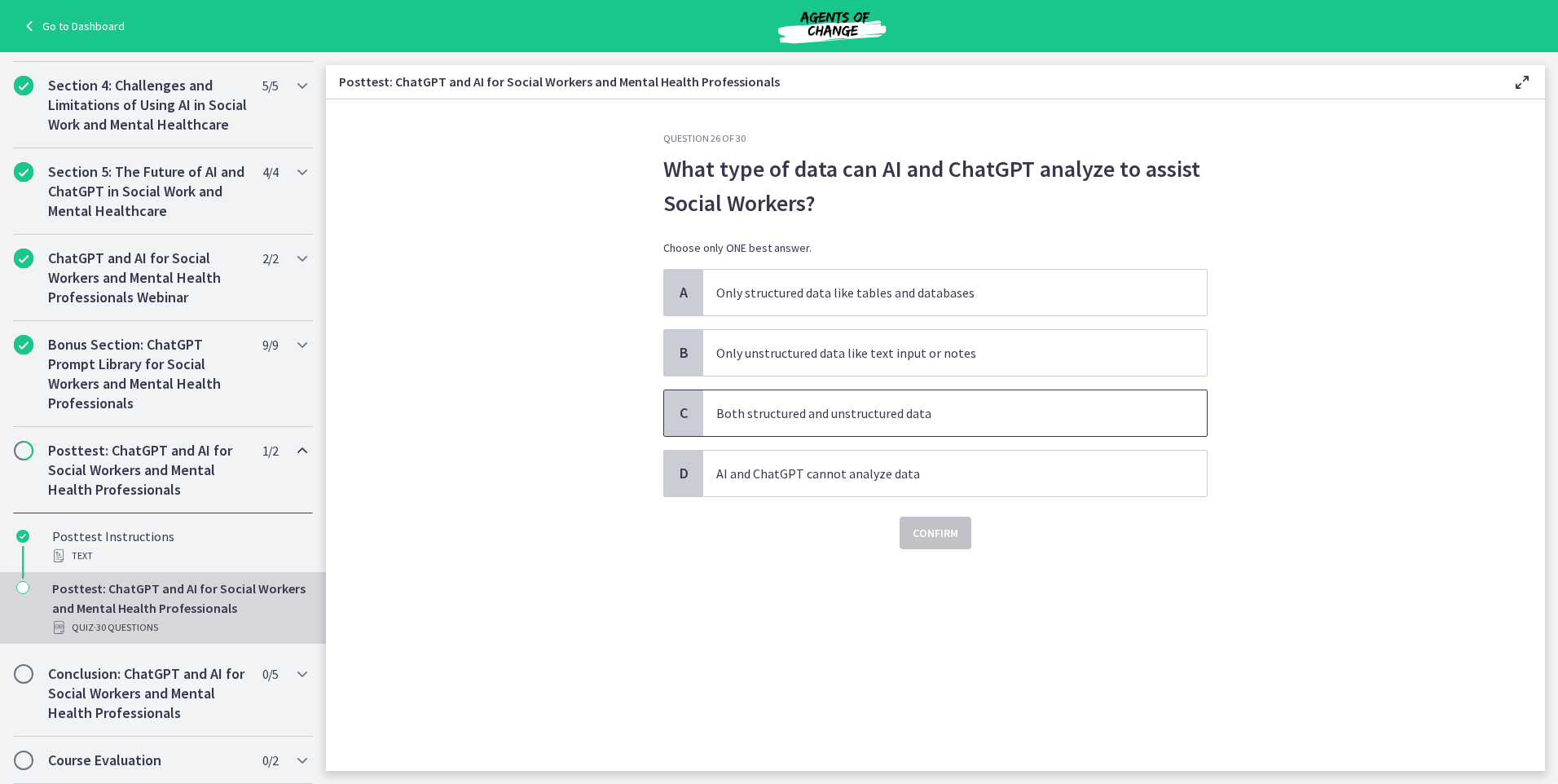
click at [863, 423] on span "Both structured and unstructured data" at bounding box center [955, 413] width 504 height 45
click at [942, 538] on span "Confirm" at bounding box center [935, 532] width 45 height 19
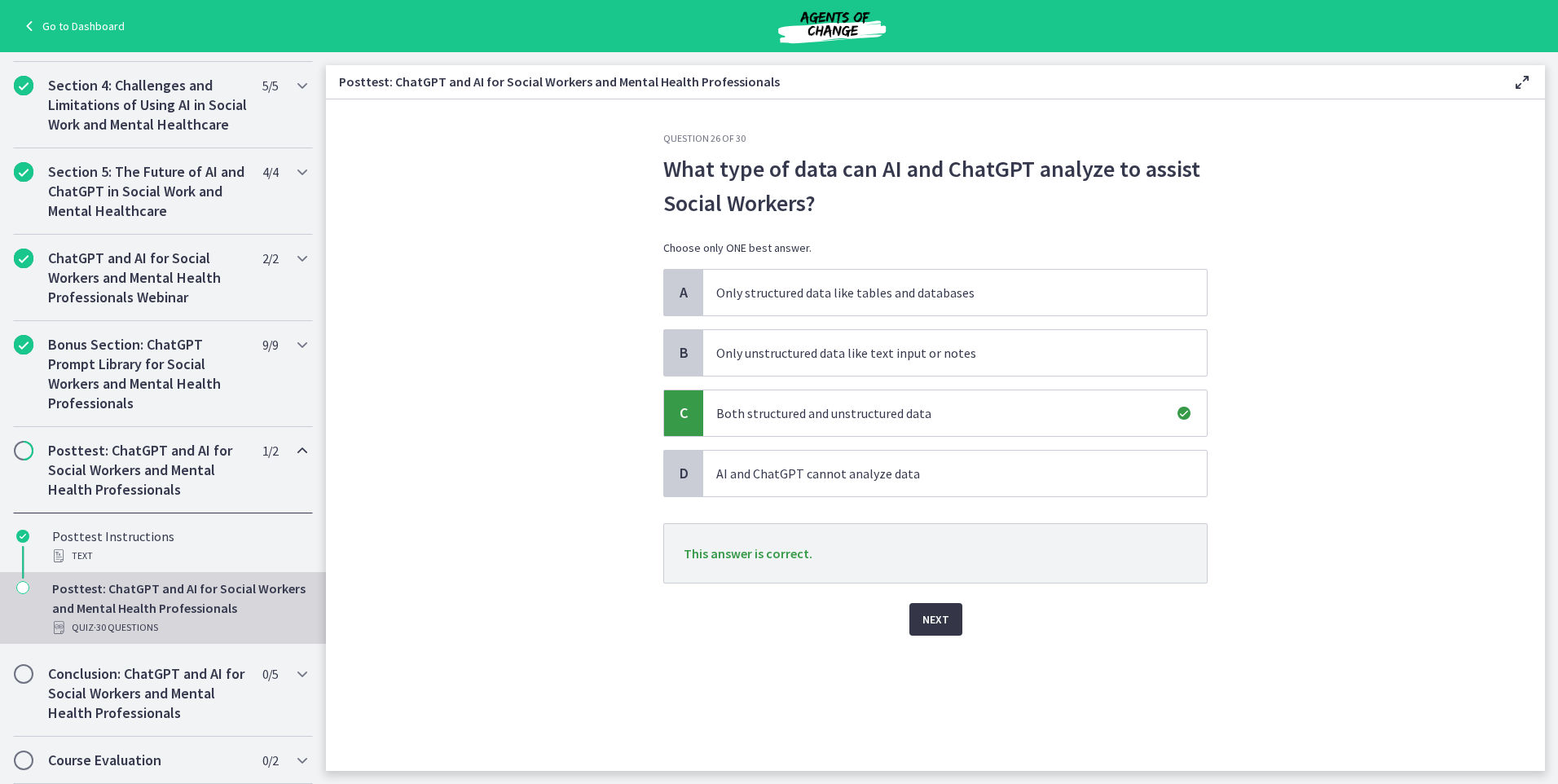
click at [945, 624] on span "Next" at bounding box center [936, 619] width 27 height 19
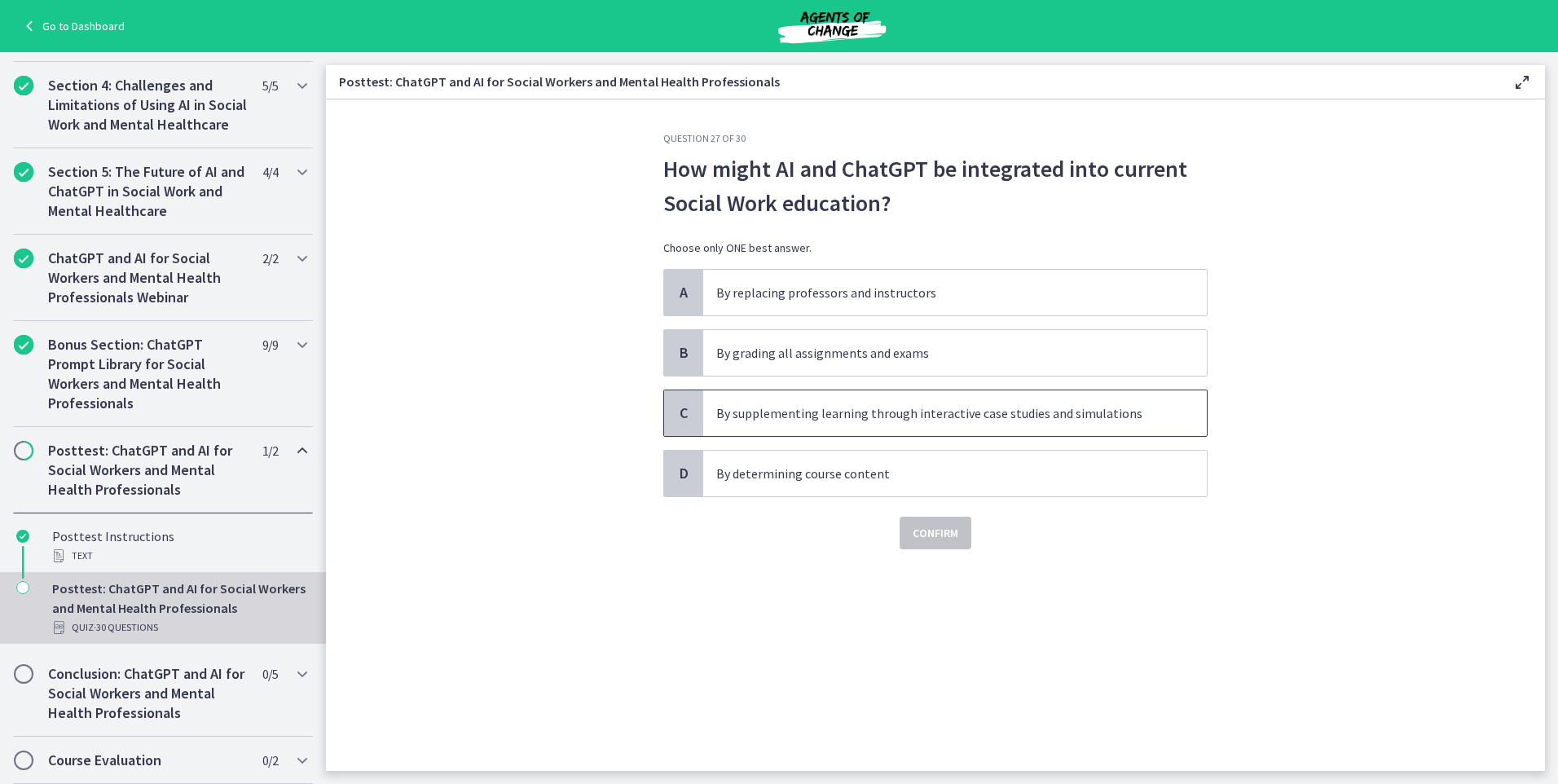
click at [866, 423] on span "By supplementing learning through interactive case studies and simulations" at bounding box center [955, 413] width 504 height 45
click at [941, 551] on div "Question 27 of 30 How might AI and ChatGPT be integrated into current Social Wo…" at bounding box center [936, 452] width 570 height 639
click at [939, 536] on span "Confirm" at bounding box center [935, 532] width 45 height 19
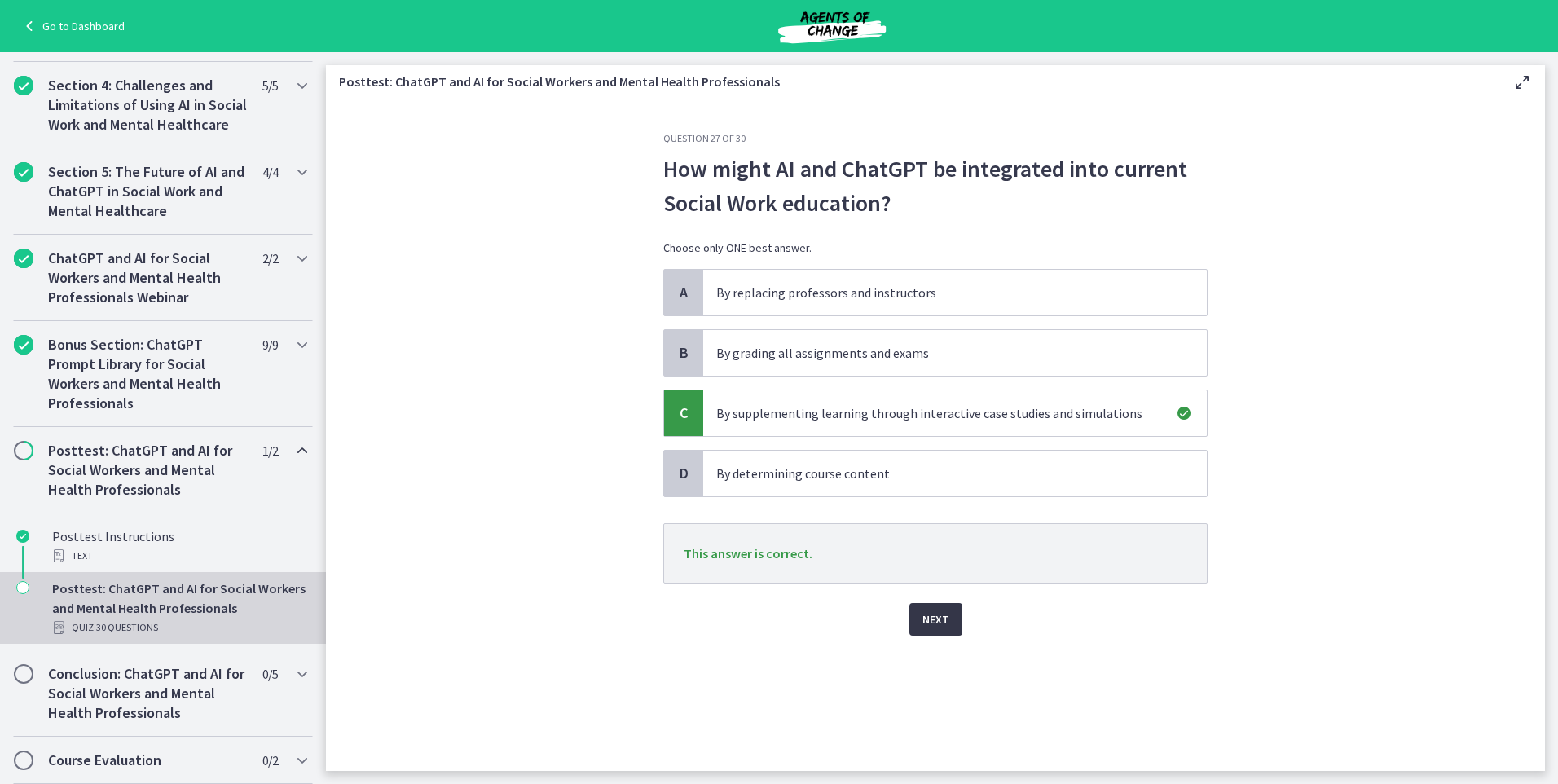
click at [936, 620] on span "Next" at bounding box center [936, 619] width 27 height 19
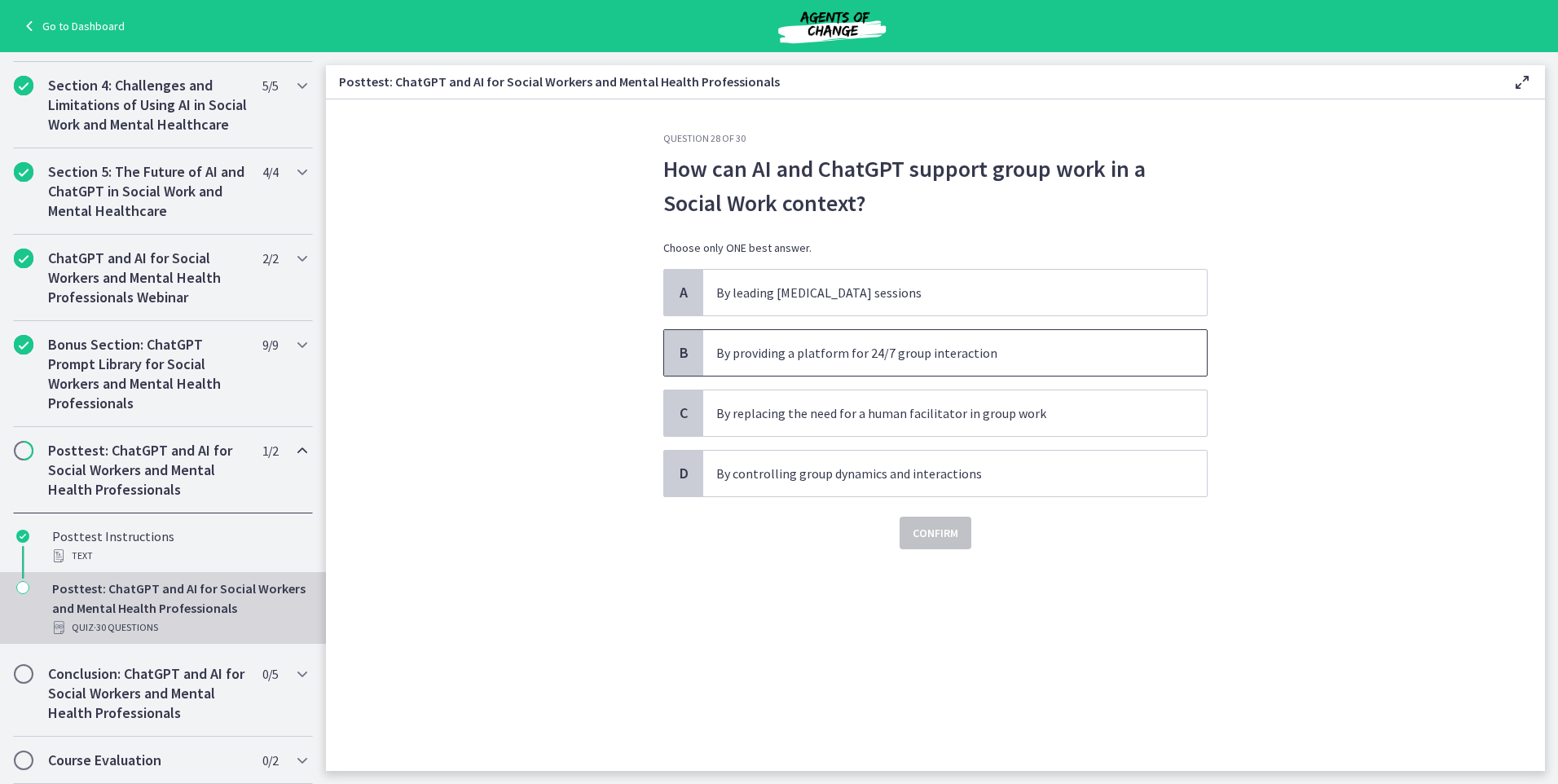
click at [891, 364] on span "By providing a platform for 24/7 group interaction" at bounding box center [955, 353] width 504 height 45
click at [935, 527] on span "Confirm" at bounding box center [935, 532] width 45 height 19
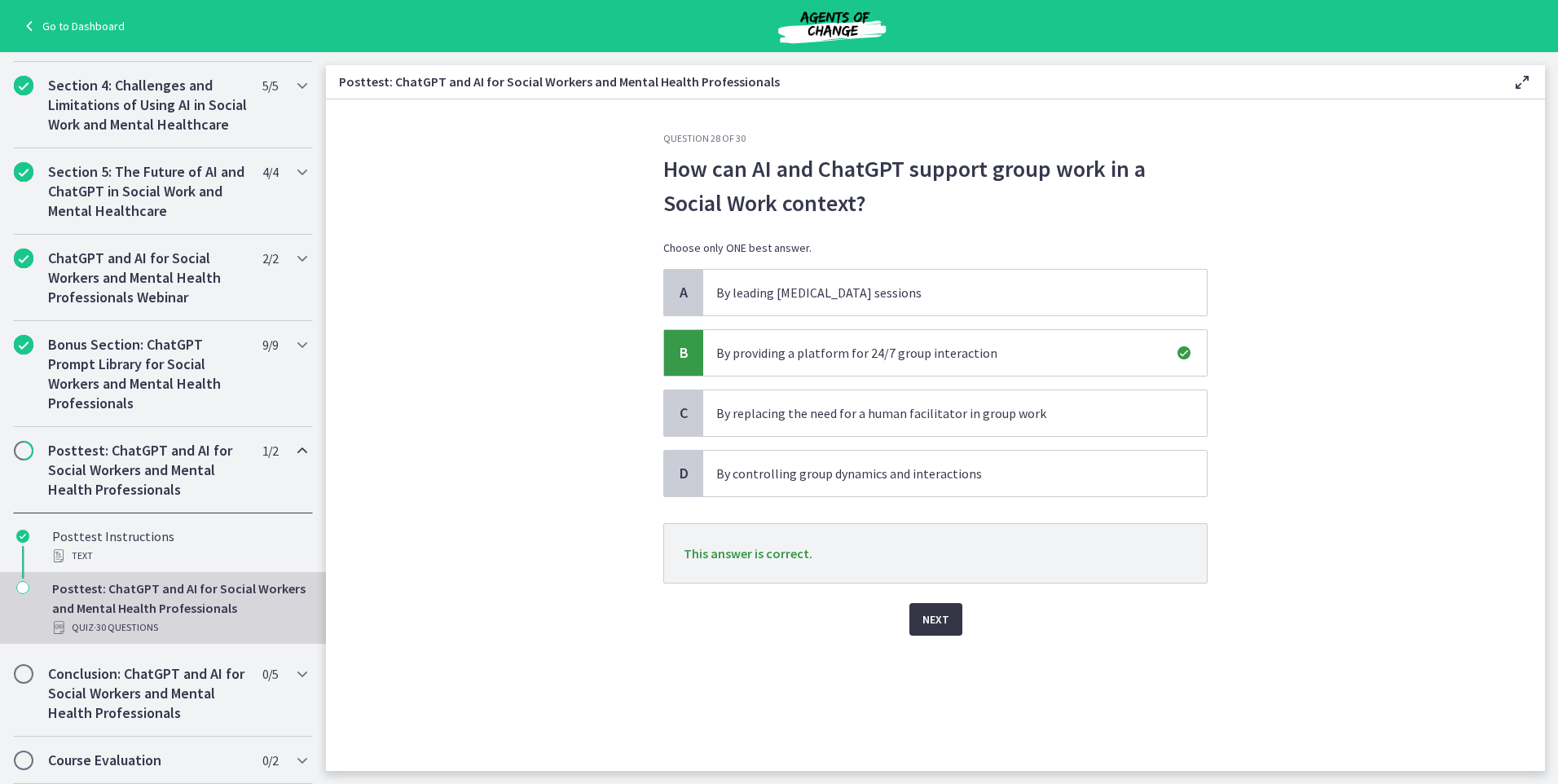
click at [931, 612] on span "Next" at bounding box center [936, 619] width 27 height 19
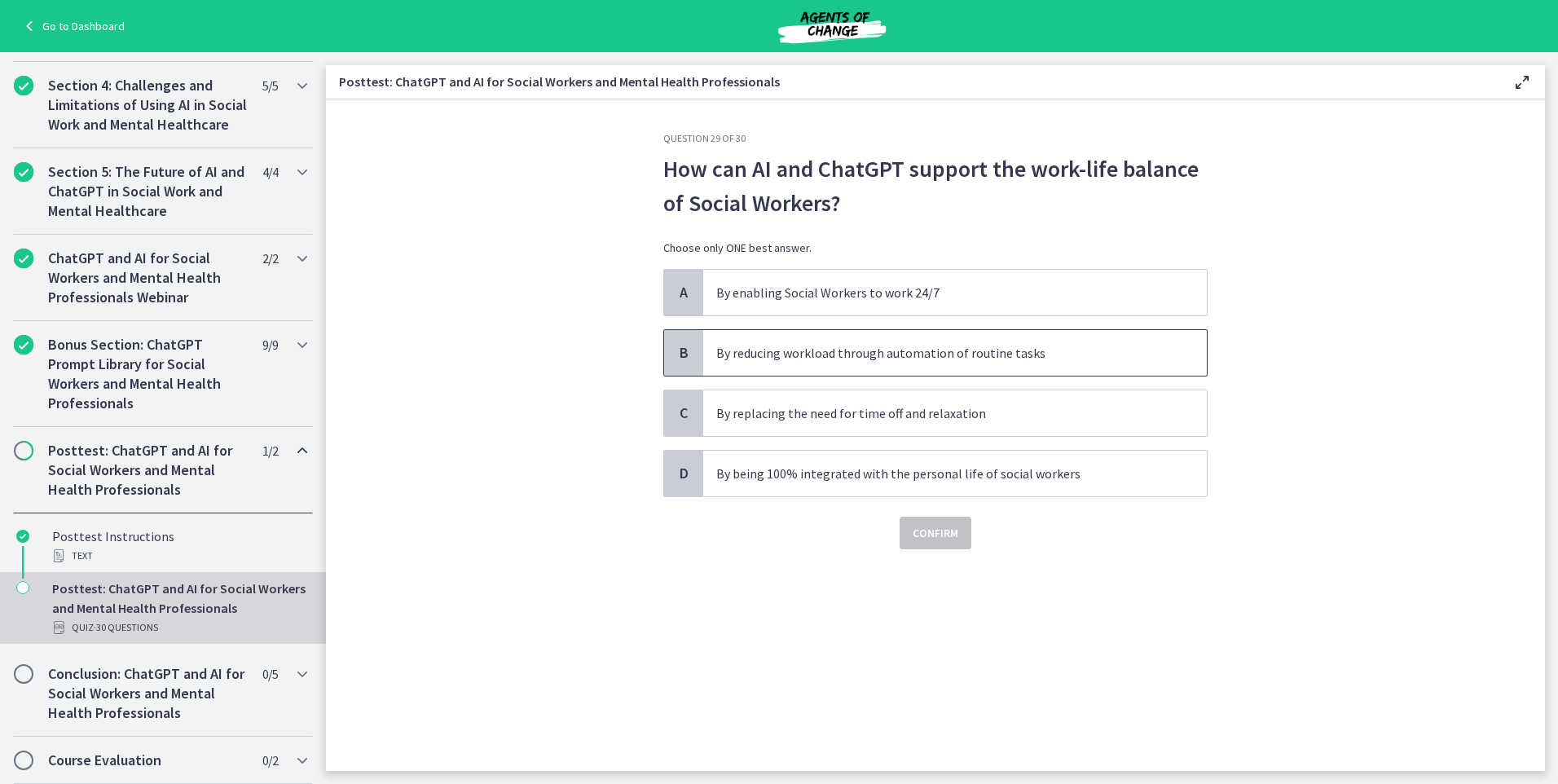
click at [923, 360] on p "By reducing workload through automation of routine tasks" at bounding box center [939, 353] width 445 height 19
click at [935, 535] on span "Confirm" at bounding box center [935, 532] width 45 height 19
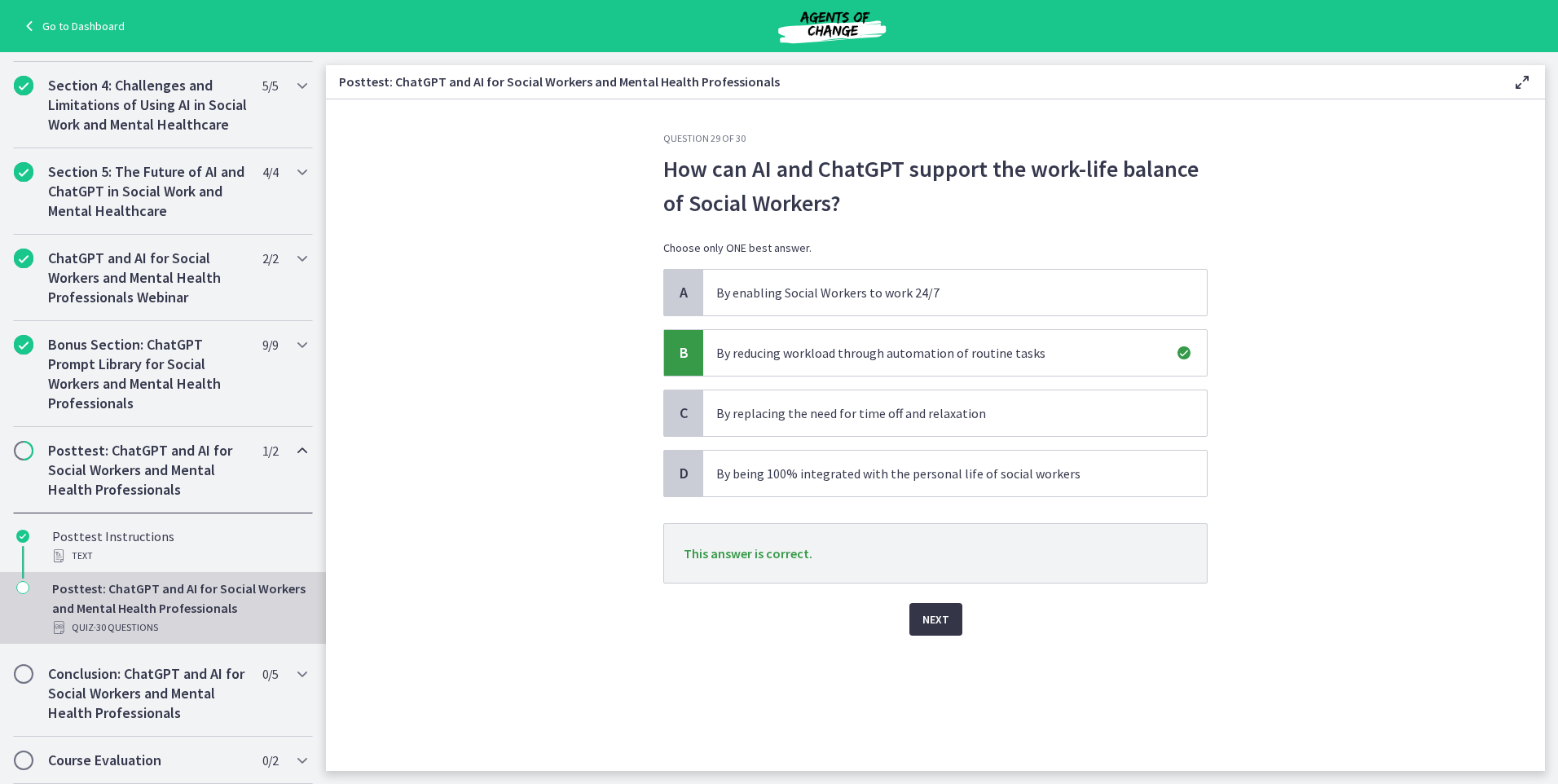
click at [939, 625] on span "Next" at bounding box center [936, 619] width 27 height 19
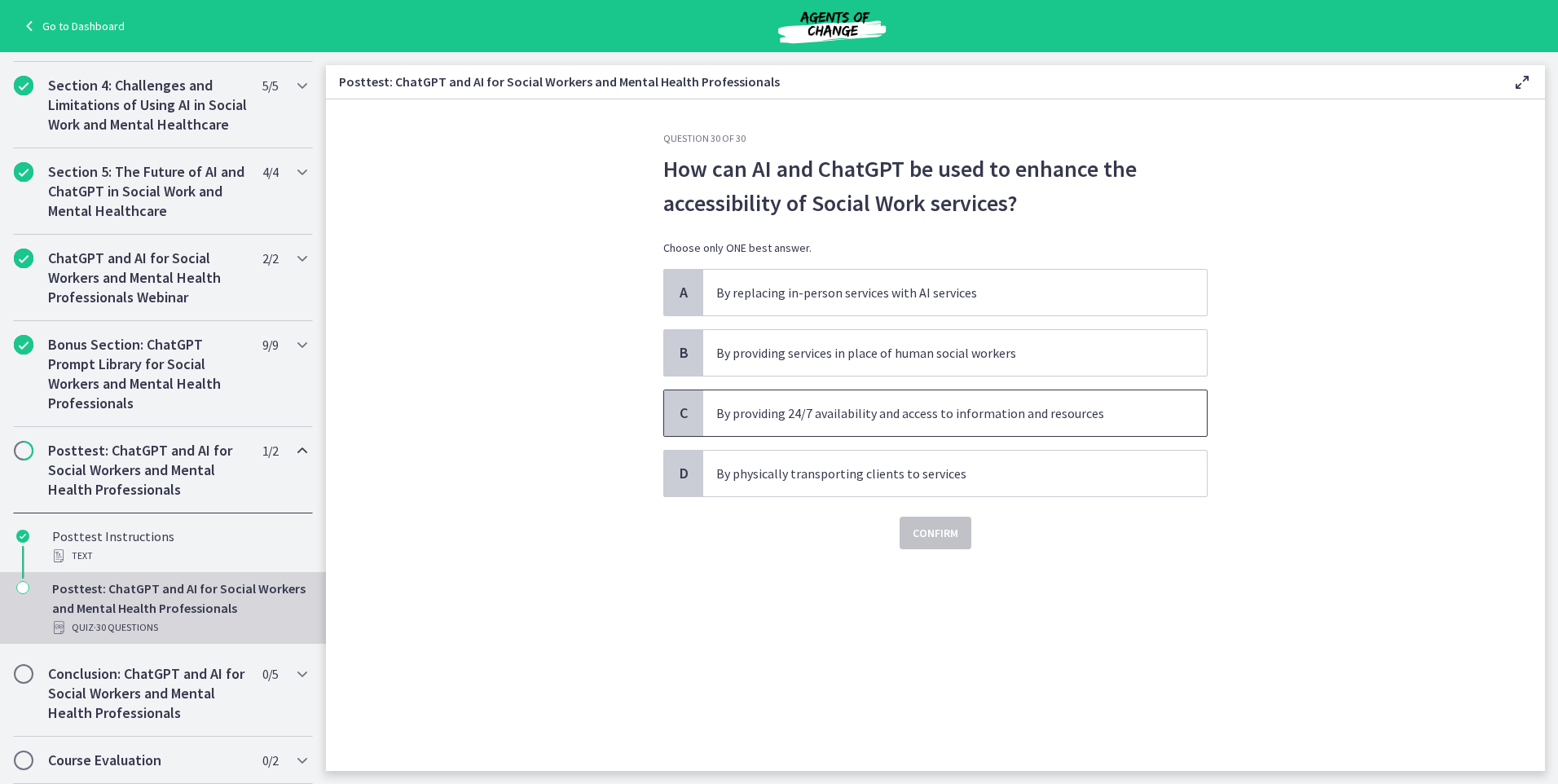
click at [939, 417] on p "By providing 24/7 availability and access to information and resources" at bounding box center [939, 413] width 445 height 19
click at [951, 531] on span "Confirm" at bounding box center [935, 532] width 45 height 19
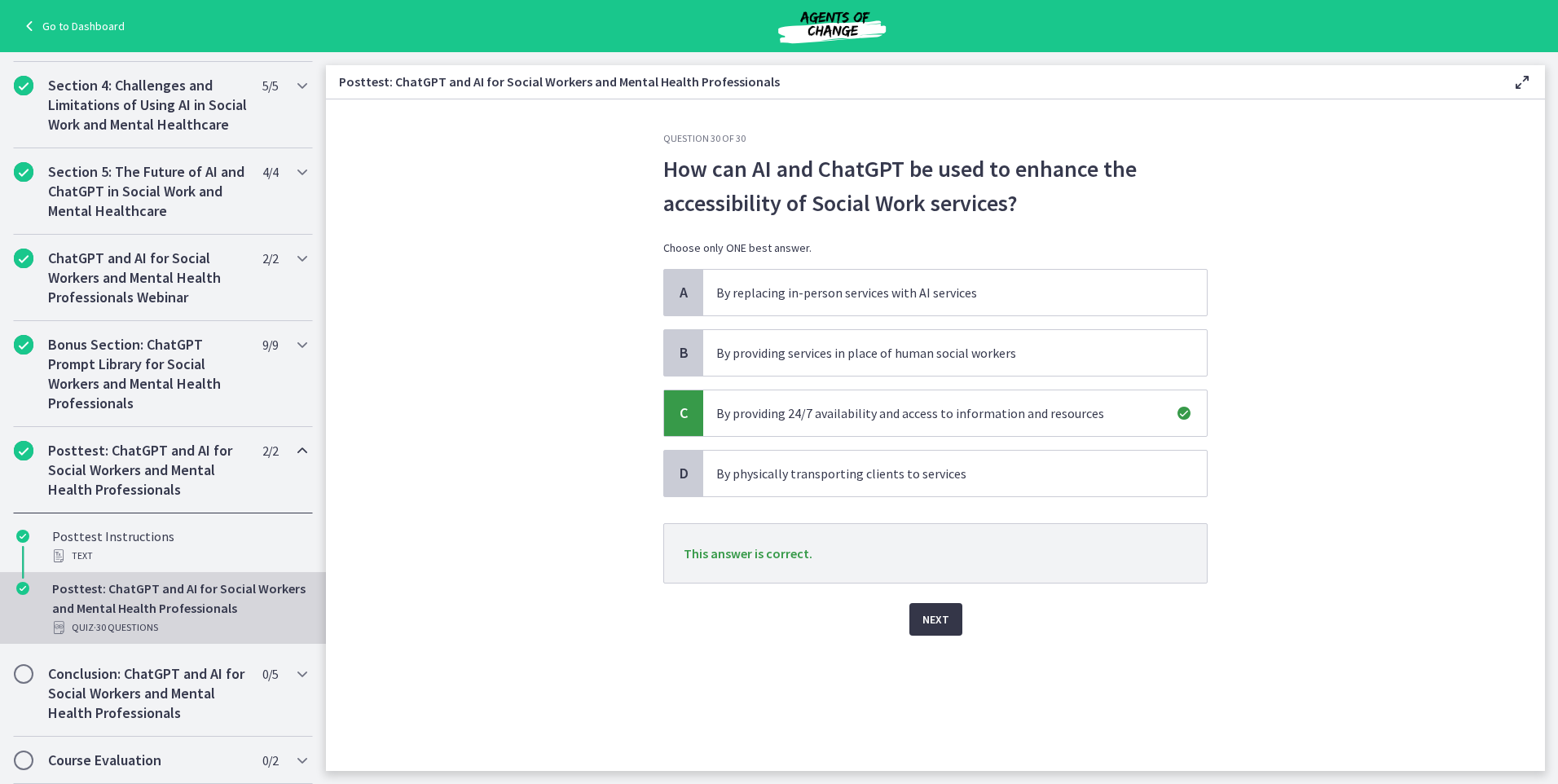
click at [943, 616] on span "Next" at bounding box center [936, 619] width 27 height 19
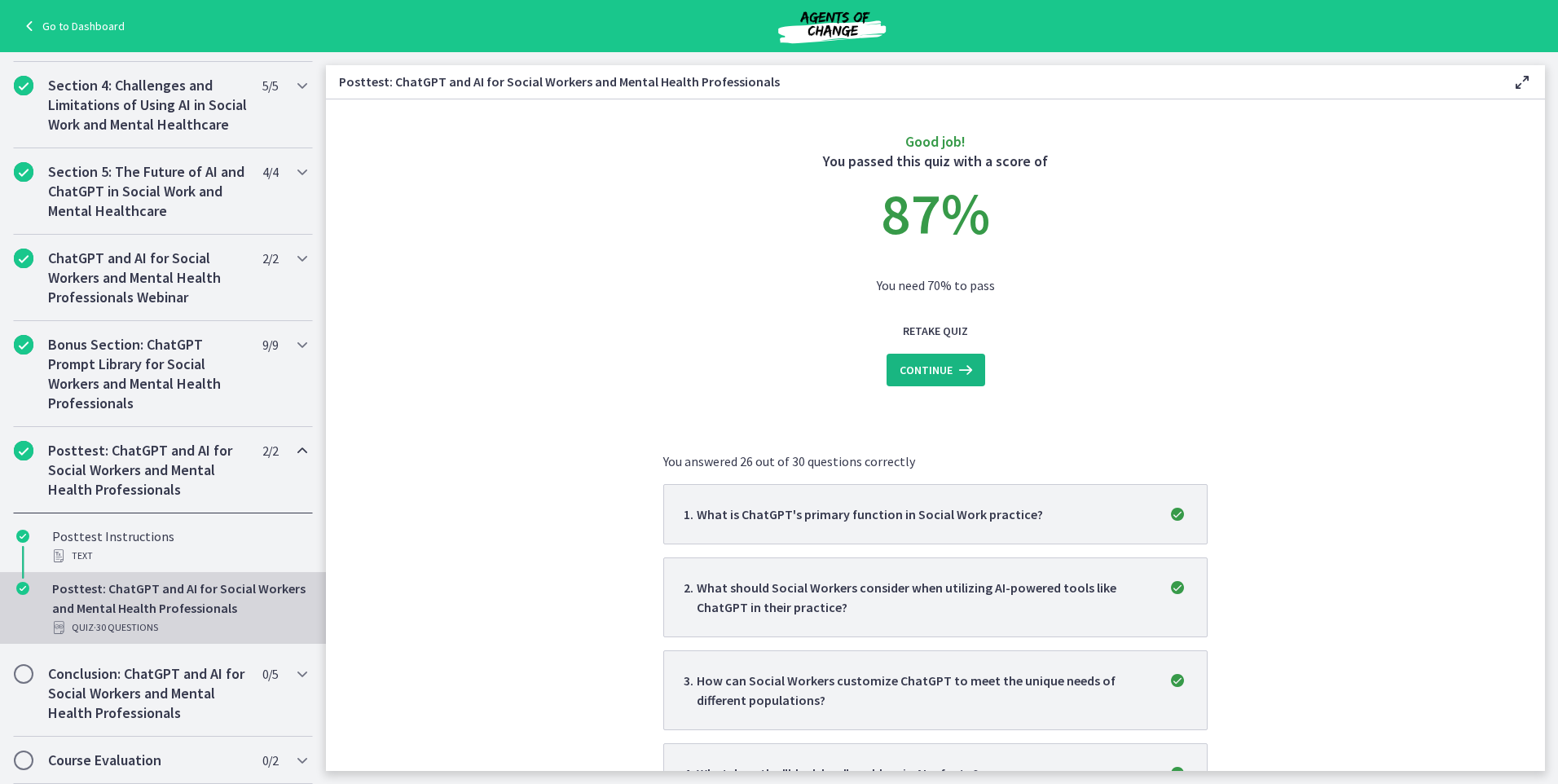
click at [953, 364] on icon at bounding box center [964, 369] width 23 height 19
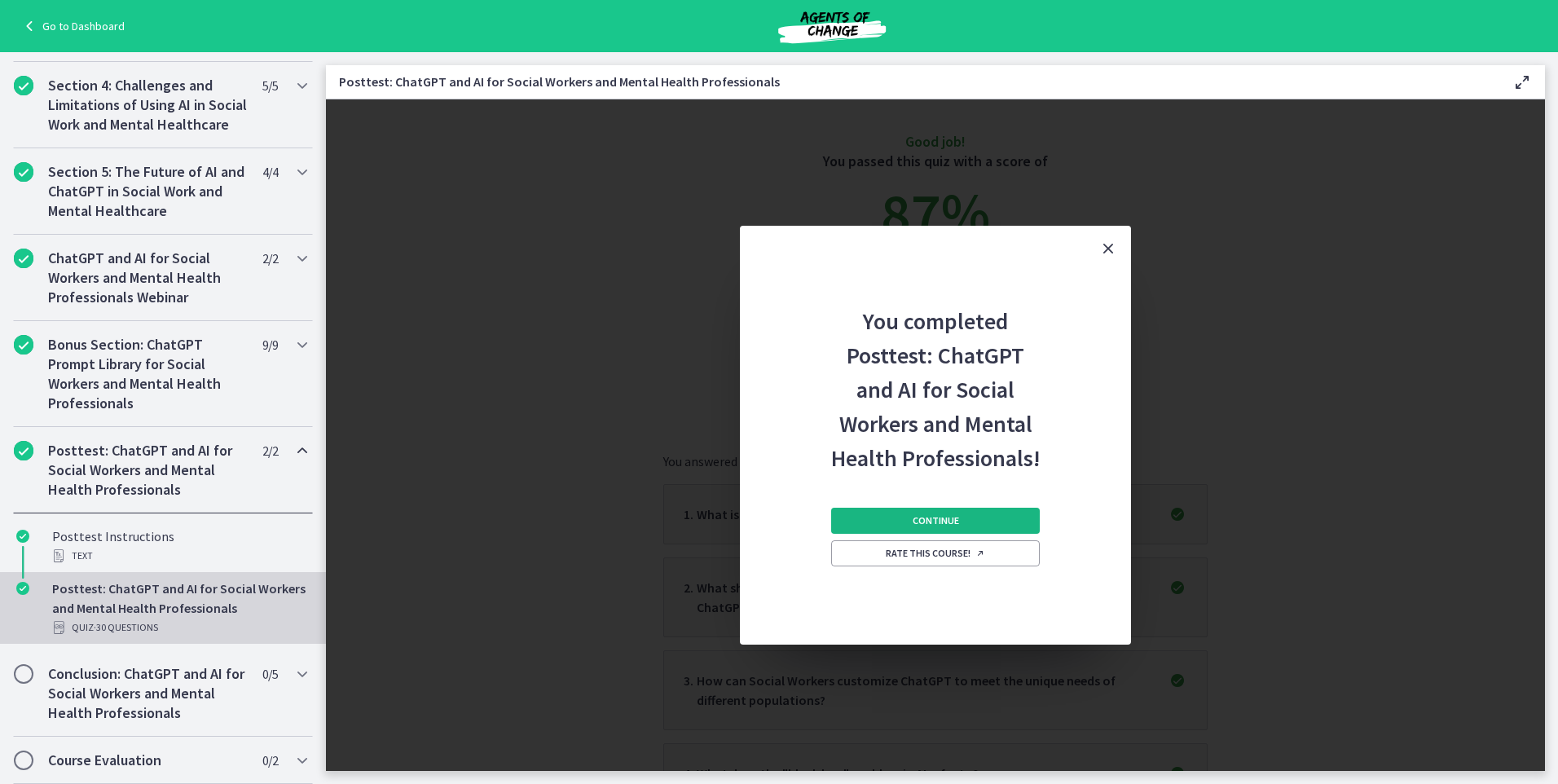
click at [950, 522] on span "Continue" at bounding box center [936, 521] width 46 height 13
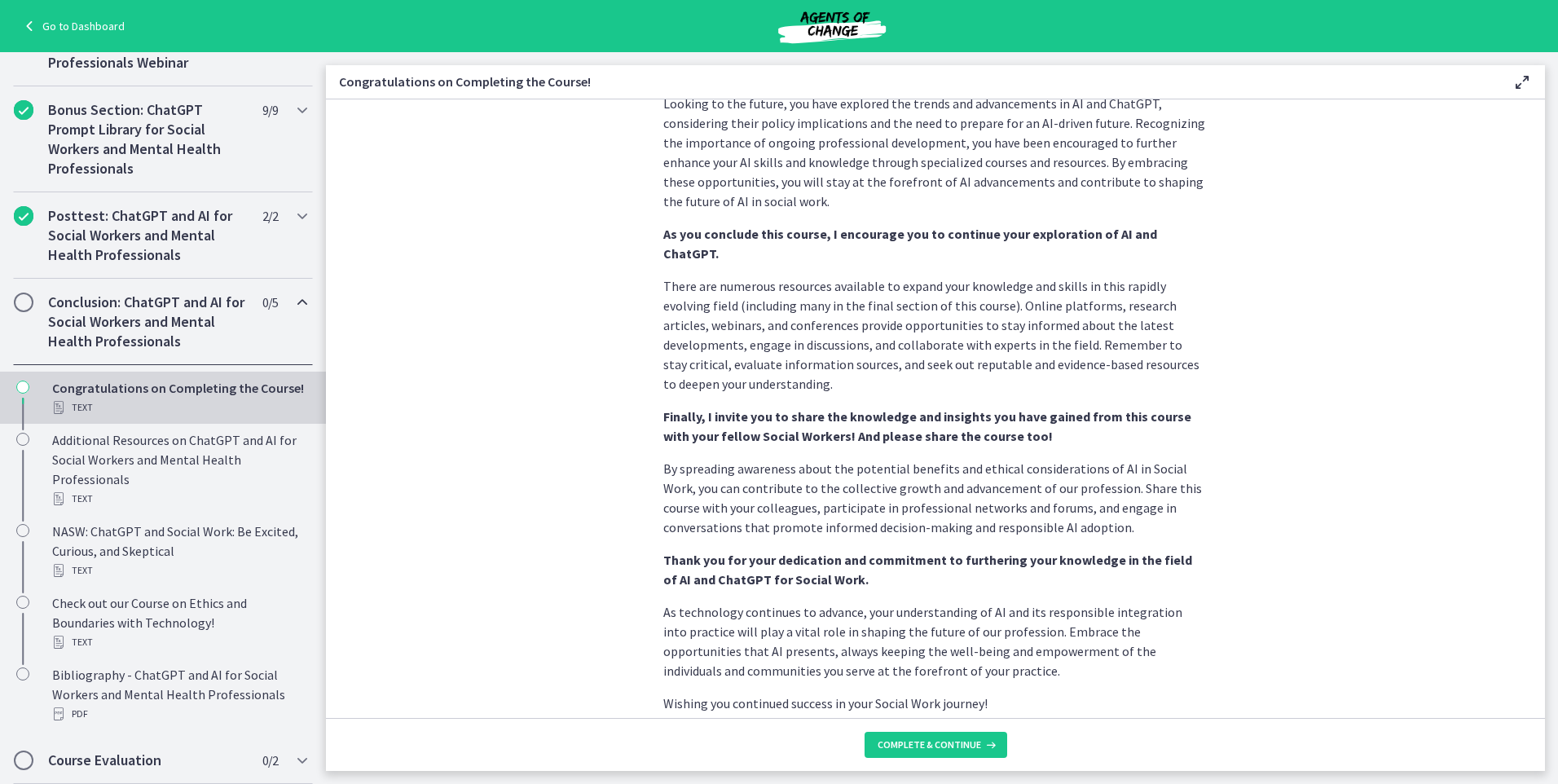
scroll to position [1282, 0]
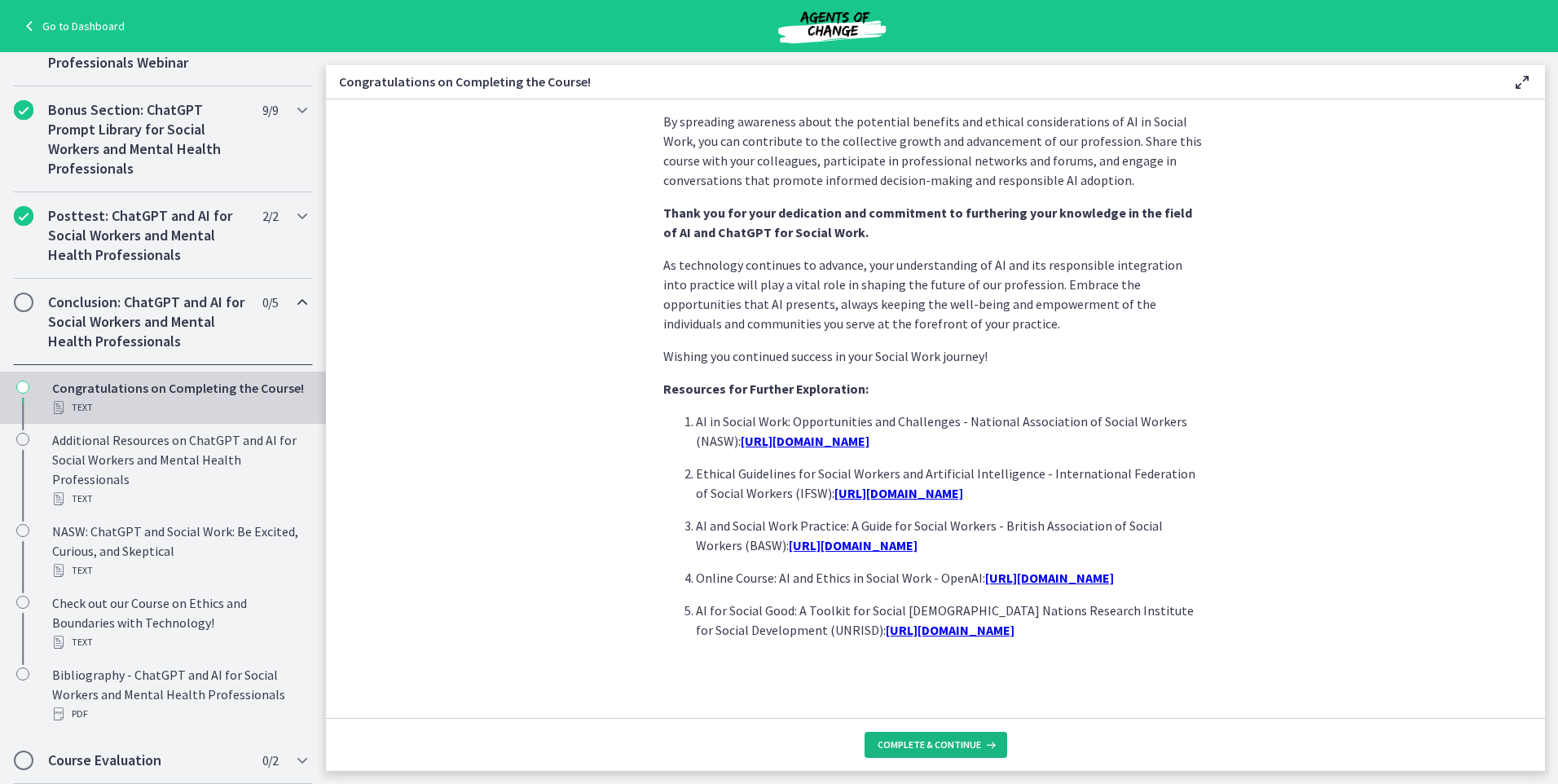
click at [889, 738] on button "Complete & continue" at bounding box center [936, 745] width 143 height 26
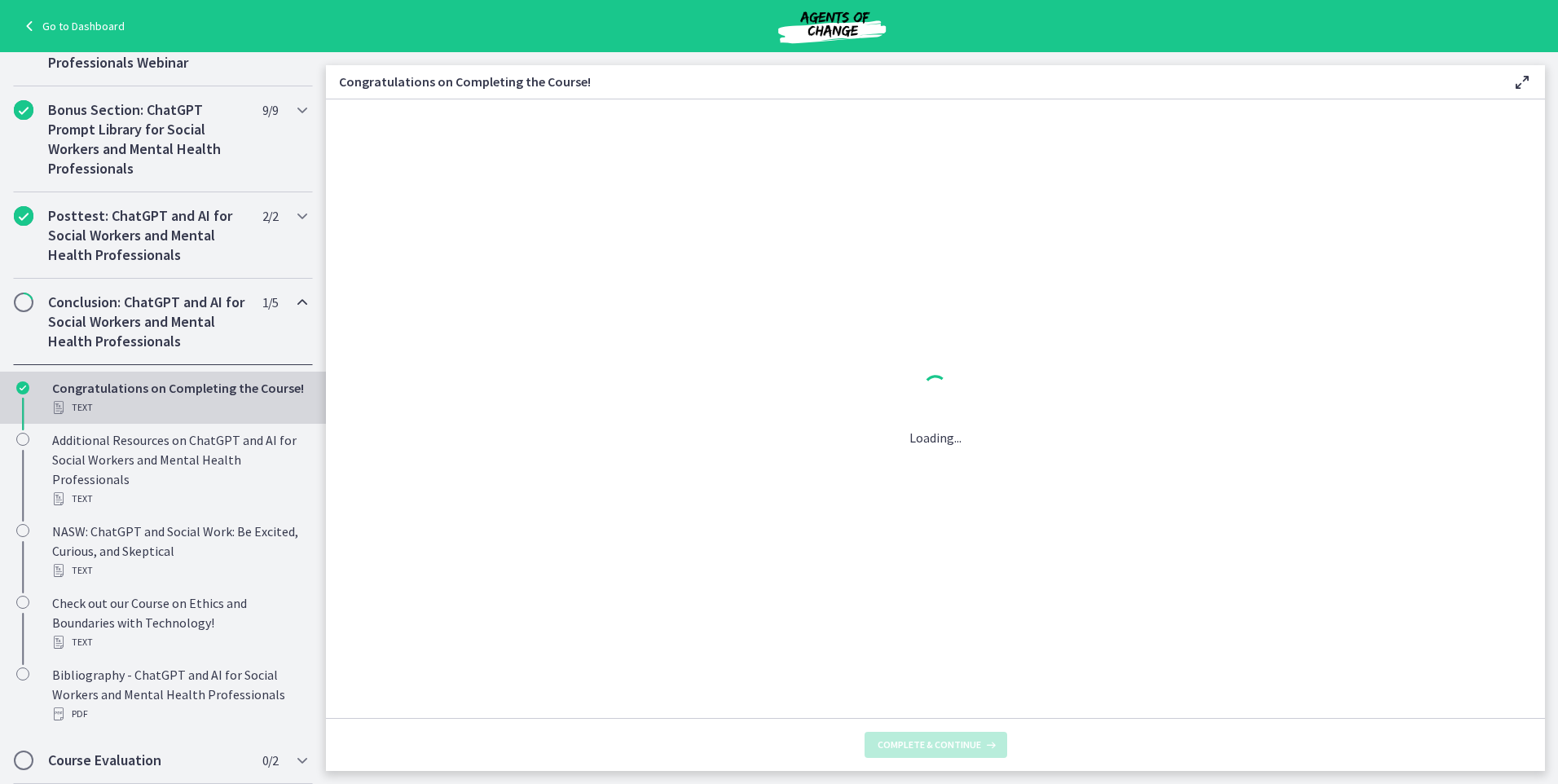
scroll to position [0, 0]
